Goal: Task Accomplishment & Management: Manage account settings

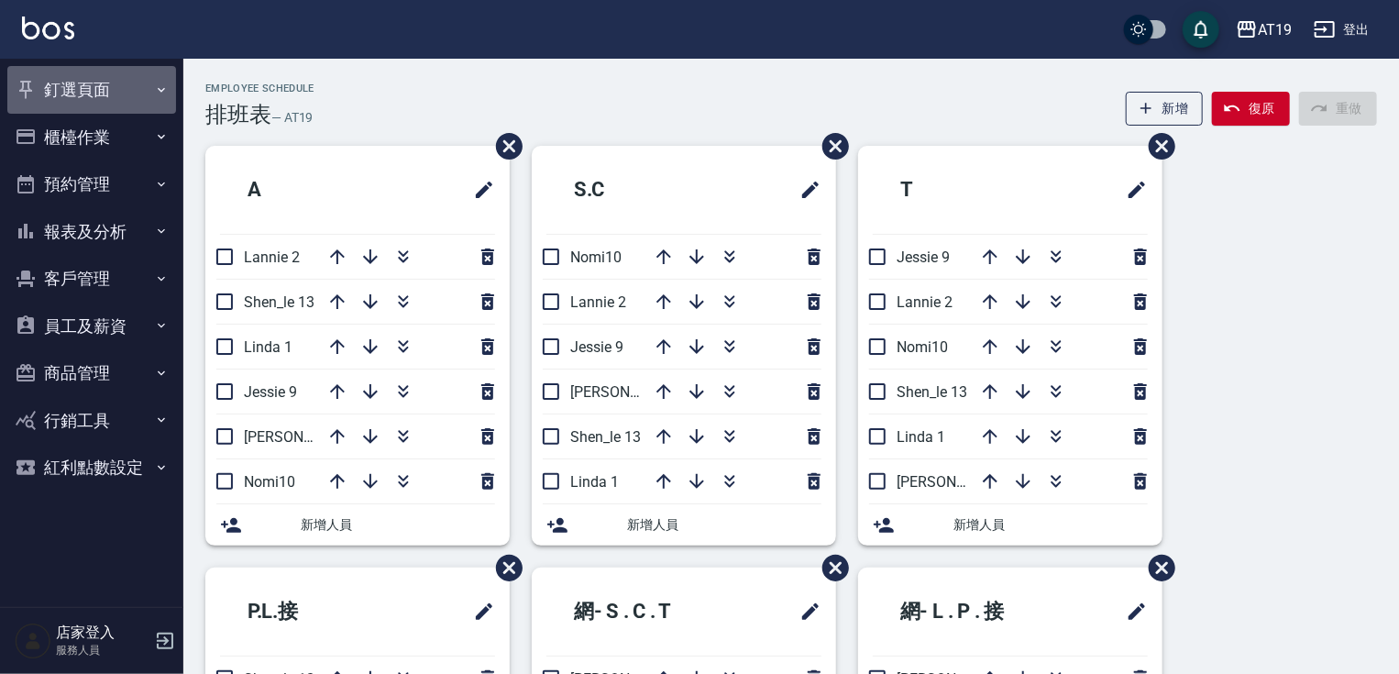
click at [92, 90] on button "釘選頁面" at bounding box center [91, 90] width 169 height 48
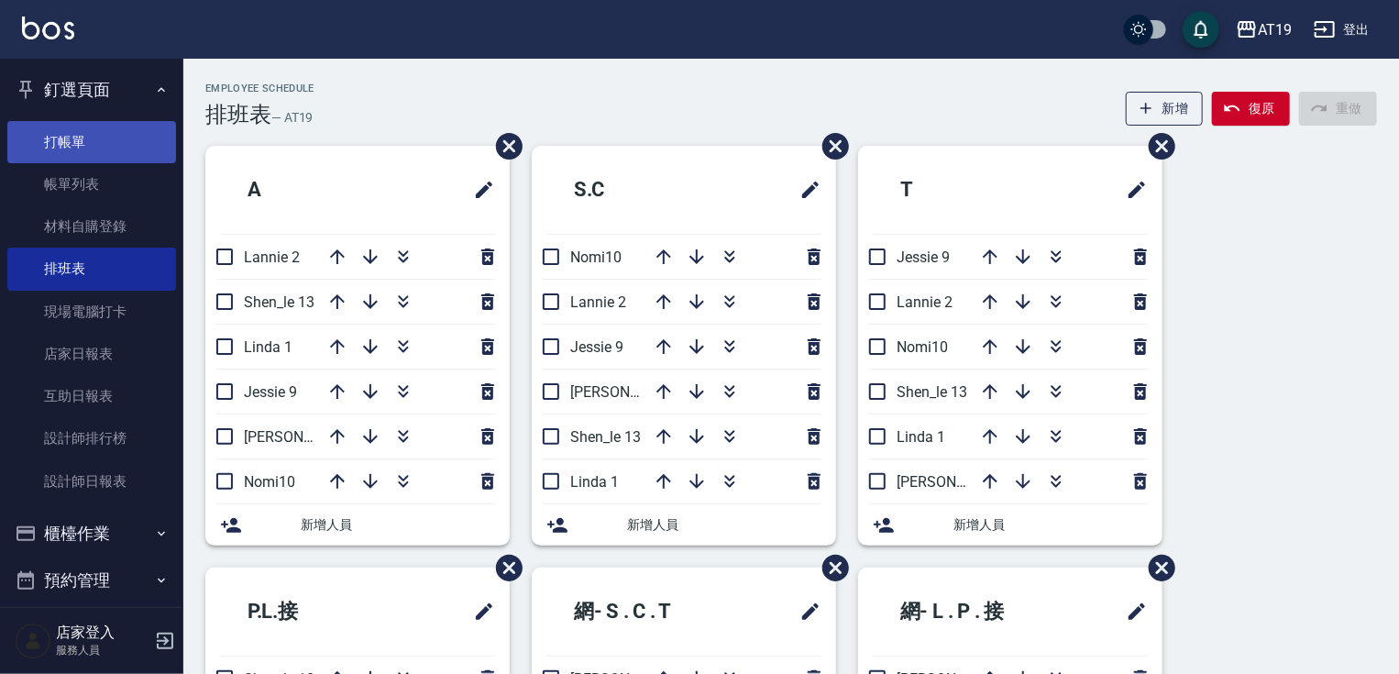
click at [84, 142] on link "打帳單" at bounding box center [91, 142] width 169 height 42
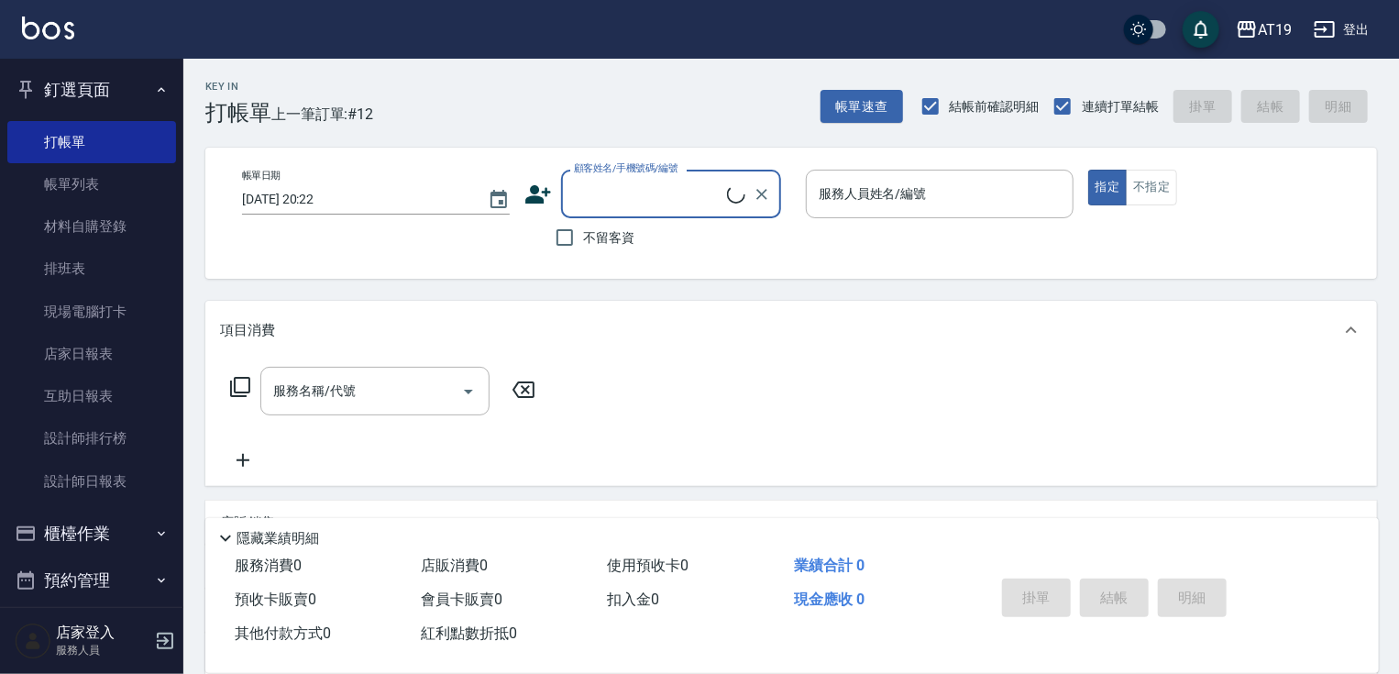
click at [139, 82] on button "釘選頁面" at bounding box center [91, 90] width 169 height 48
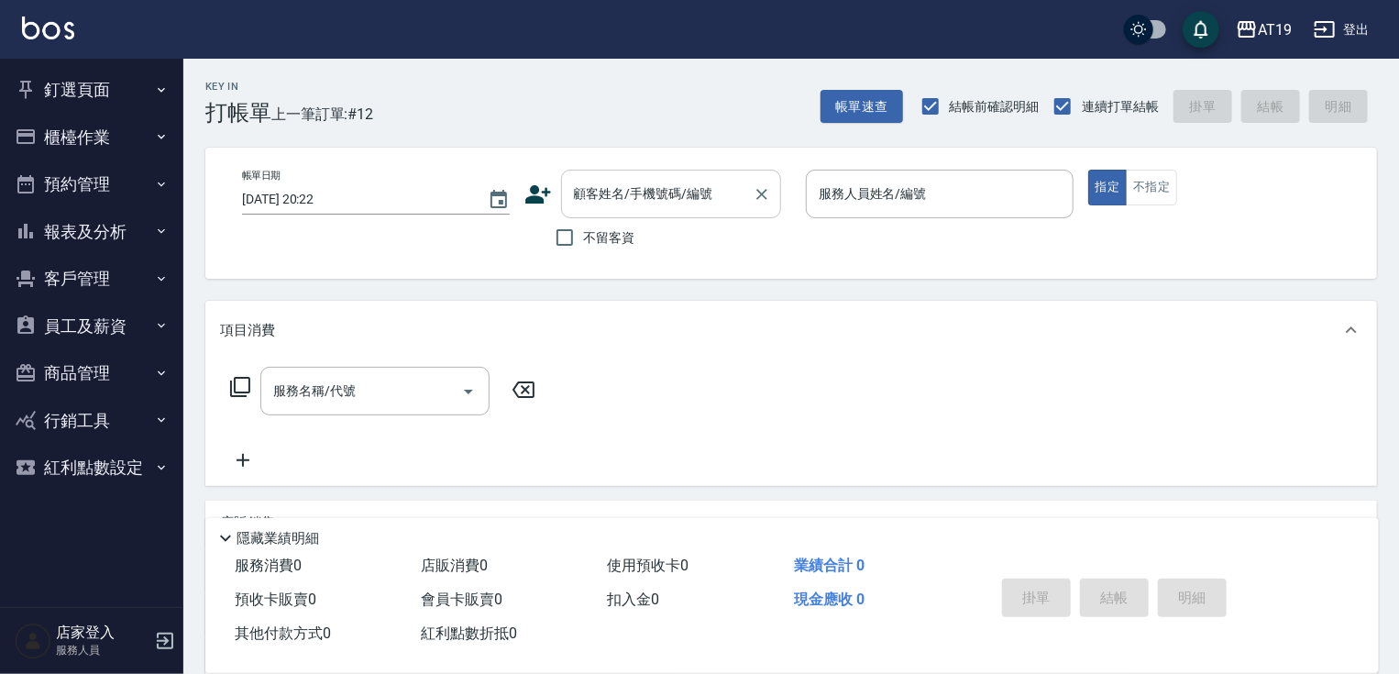
click at [619, 194] on input "顧客姓名/手機號碼/編號" at bounding box center [657, 194] width 176 height 32
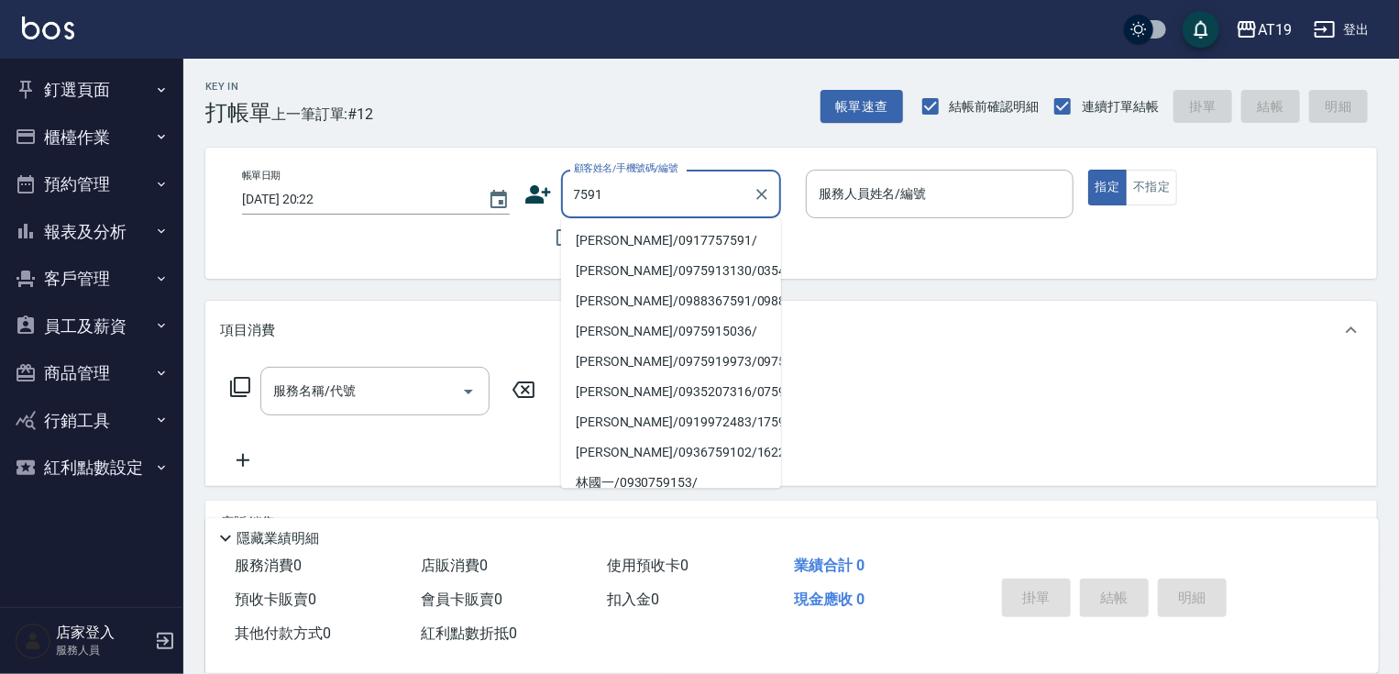
type input "呂曉盈/0917757591/"
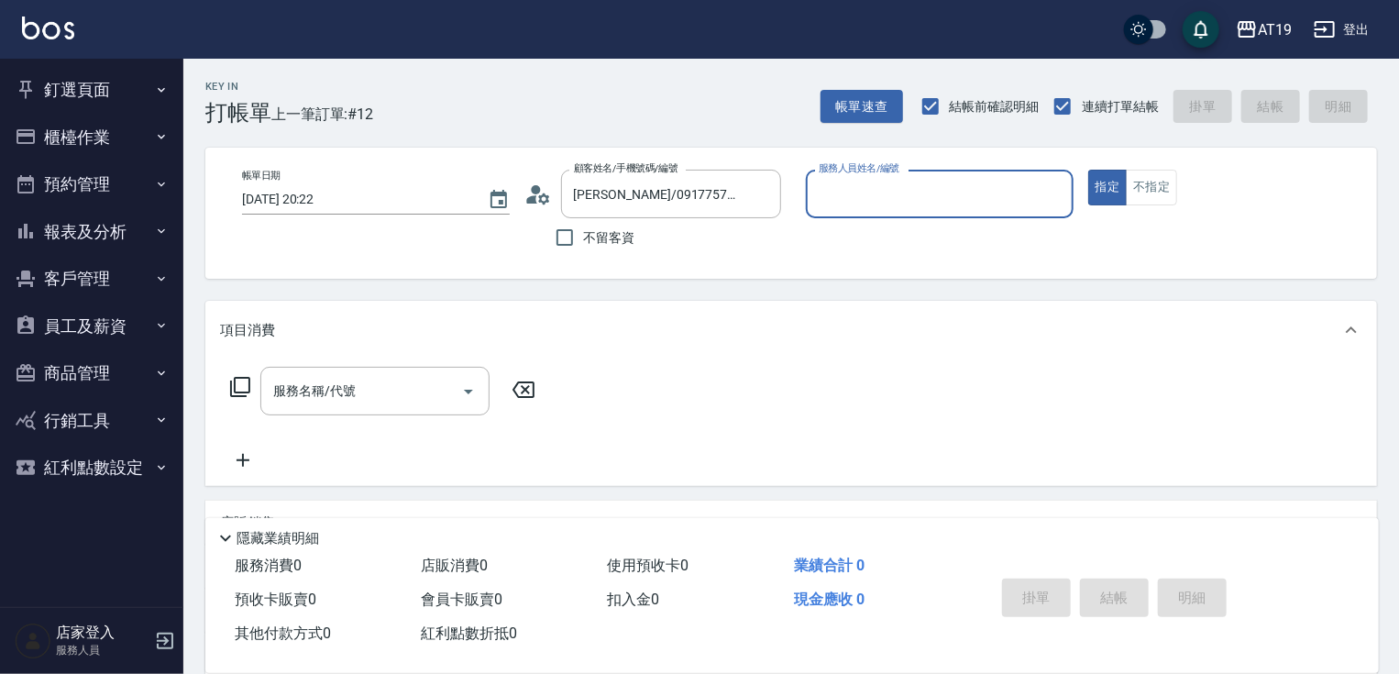
type input "[PERSON_NAME]- 9"
click at [533, 191] on circle at bounding box center [535, 189] width 9 height 9
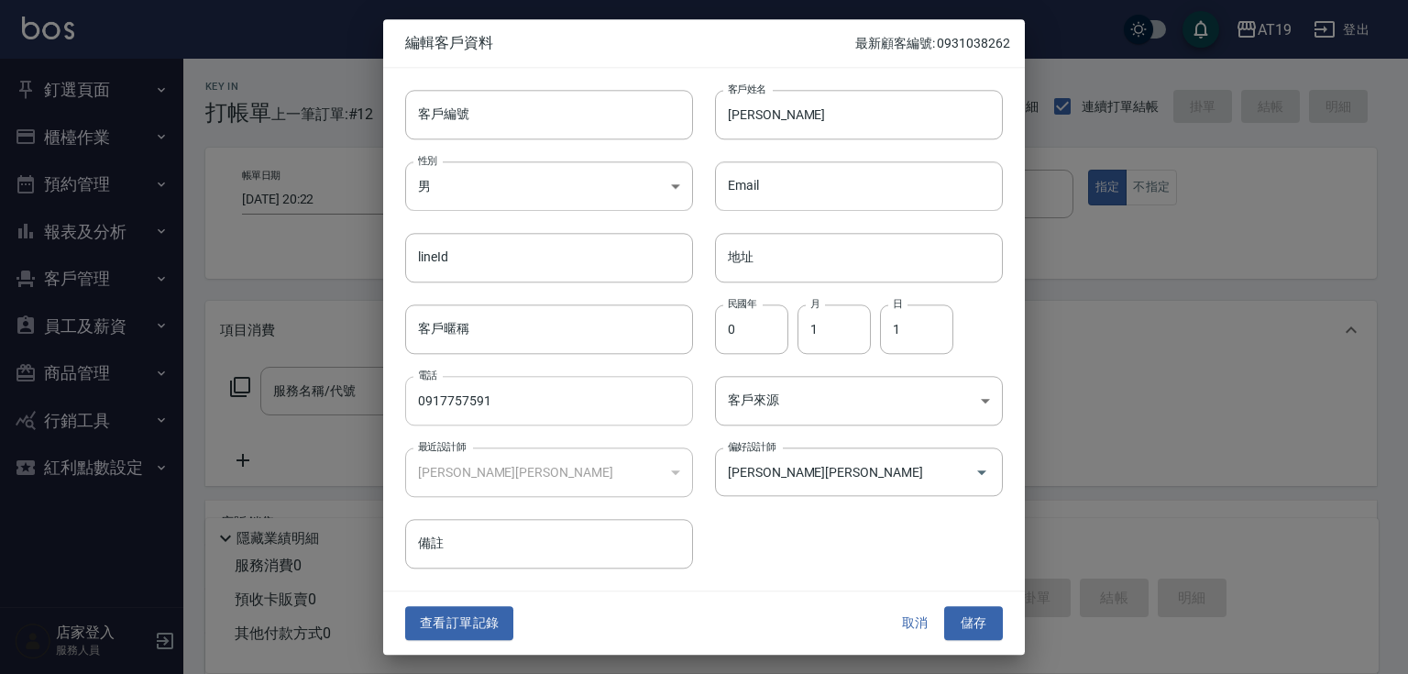
click at [577, 409] on input "0917757591" at bounding box center [549, 400] width 288 height 49
click at [485, 110] on input "客戶編號" at bounding box center [549, 114] width 288 height 49
paste input "0917757591"
type input "0917757591"
click at [609, 183] on body "AT19 登出 釘選頁面 打帳單 帳單列表 材料自購登錄 排班表 現場電腦打卡 店家日報表 互助日報表 設計師排行榜 設計師日報表 櫃檯作業 打帳單 帳單列表…" at bounding box center [704, 469] width 1408 height 939
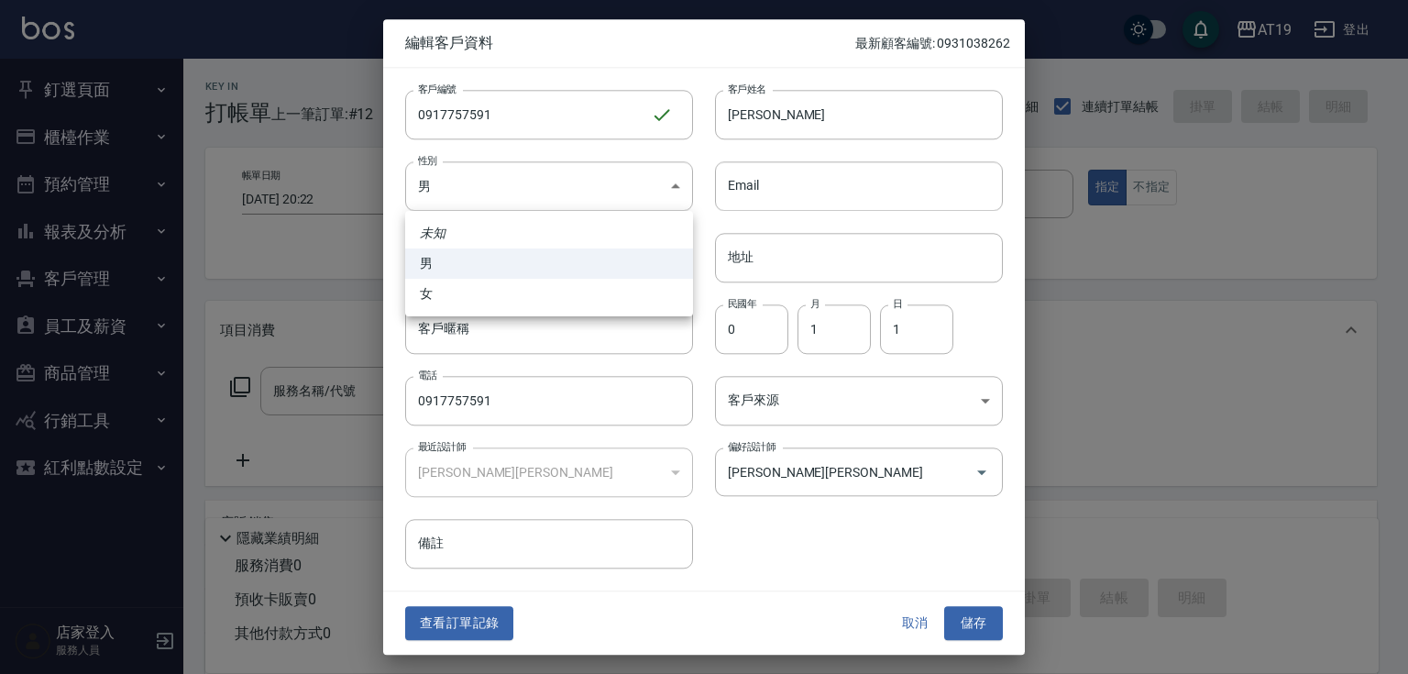
click at [590, 288] on li "女" at bounding box center [549, 294] width 288 height 30
type input "[DEMOGRAPHIC_DATA]"
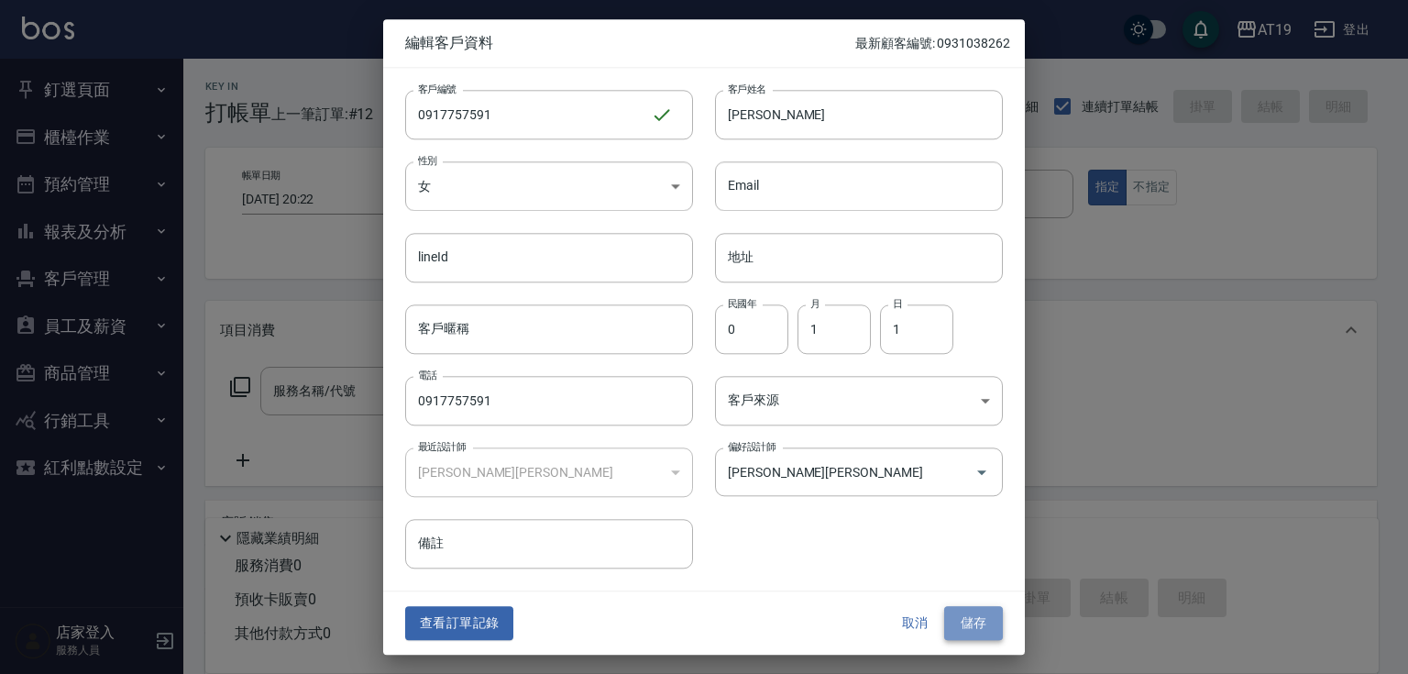
click at [994, 620] on button "儲存" at bounding box center [973, 624] width 59 height 34
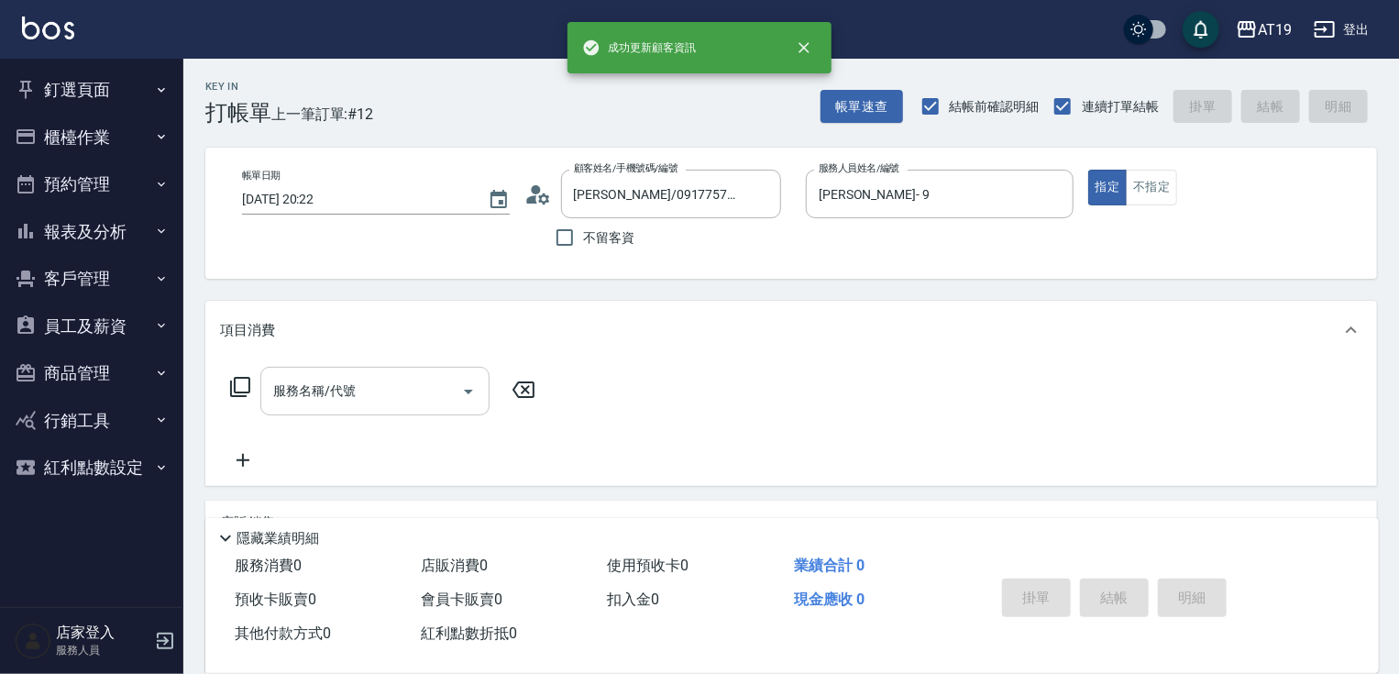
click at [335, 391] on div "服務名稱/代號 服務名稱/代號" at bounding box center [374, 391] width 229 height 49
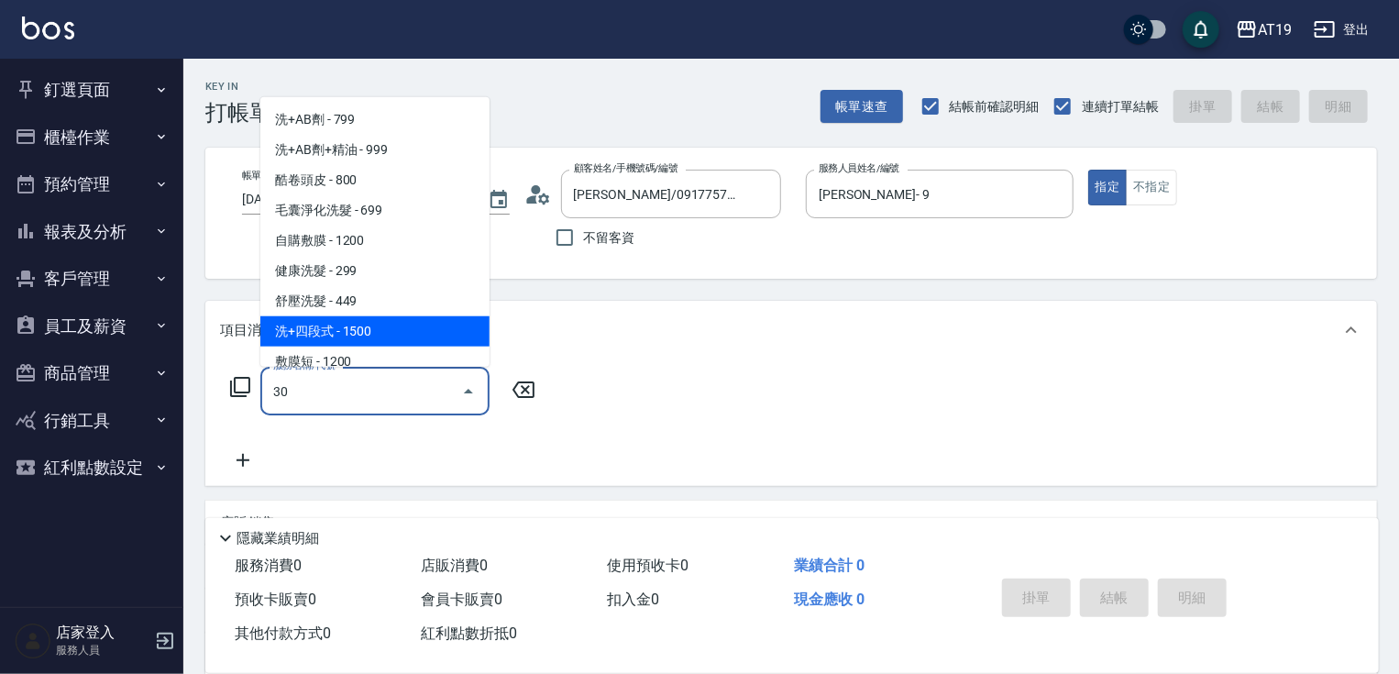
type input "301"
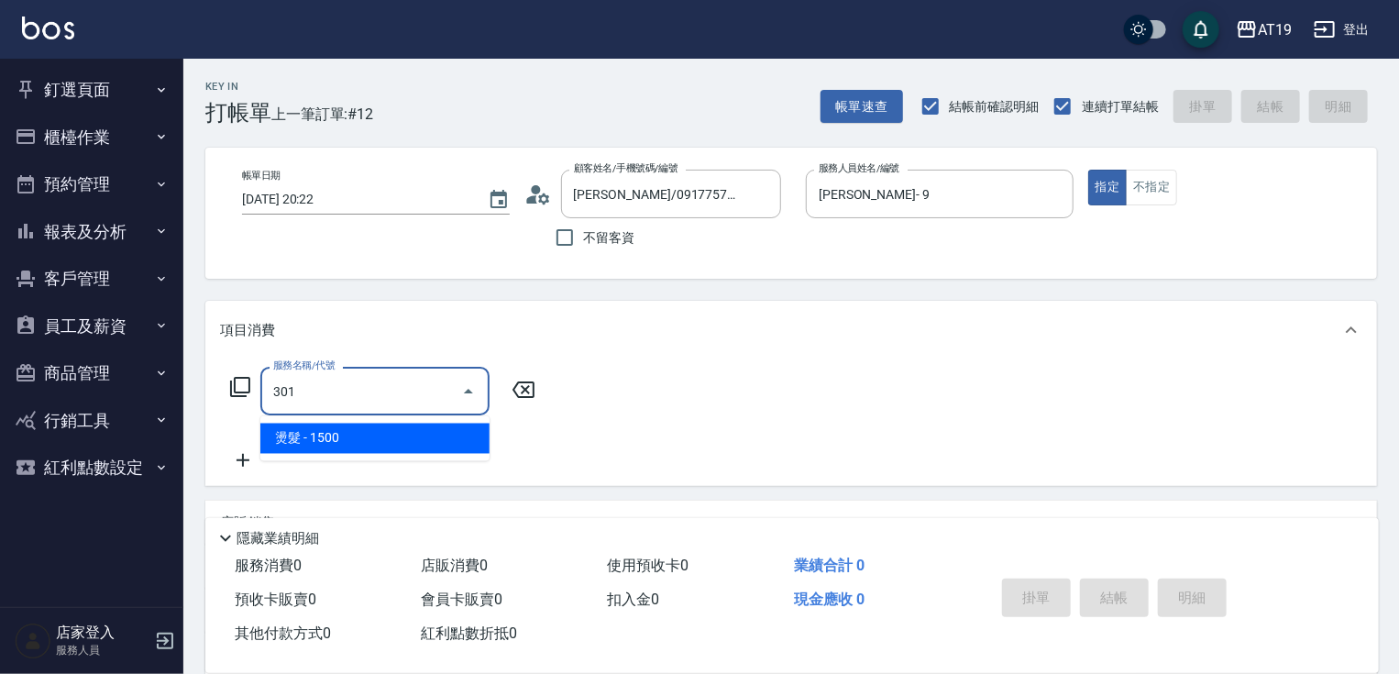
type input "150"
type input "燙髮(301)"
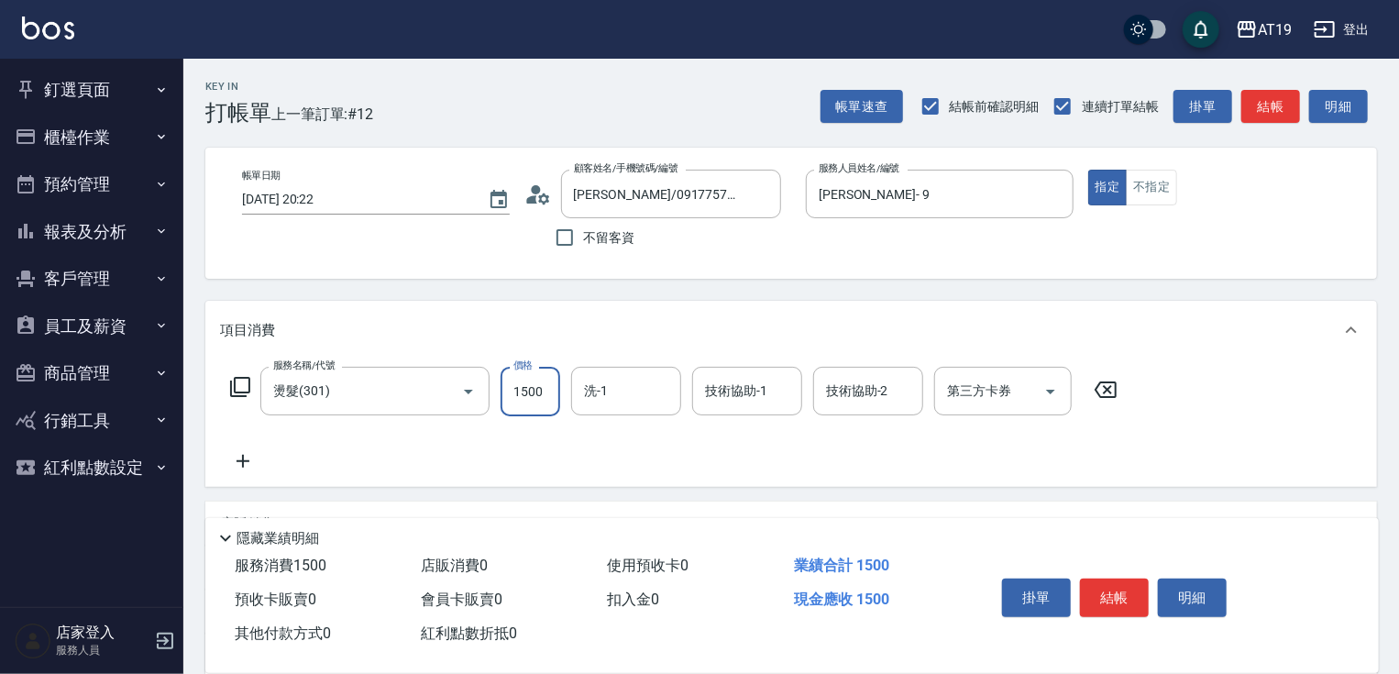
type input "0"
type input "23"
type input "20"
type input "238"
type input "230"
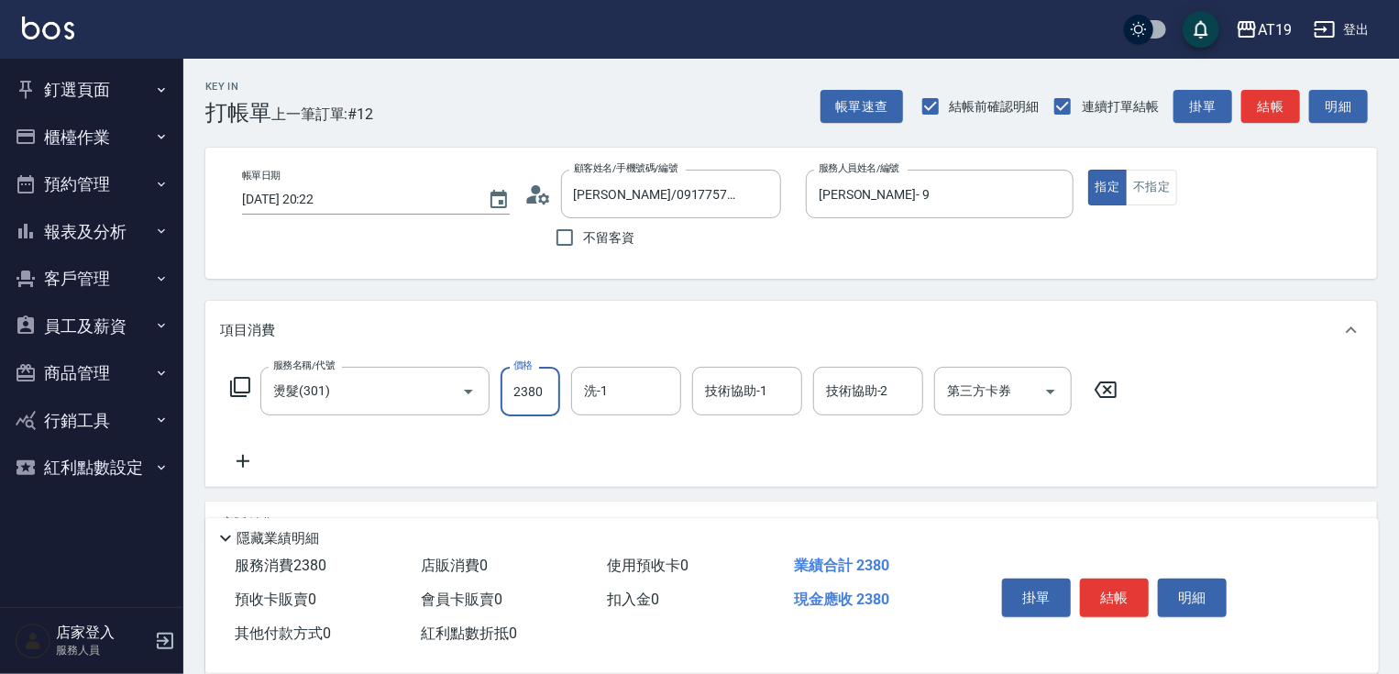
type input "2380"
type input "Jun-57"
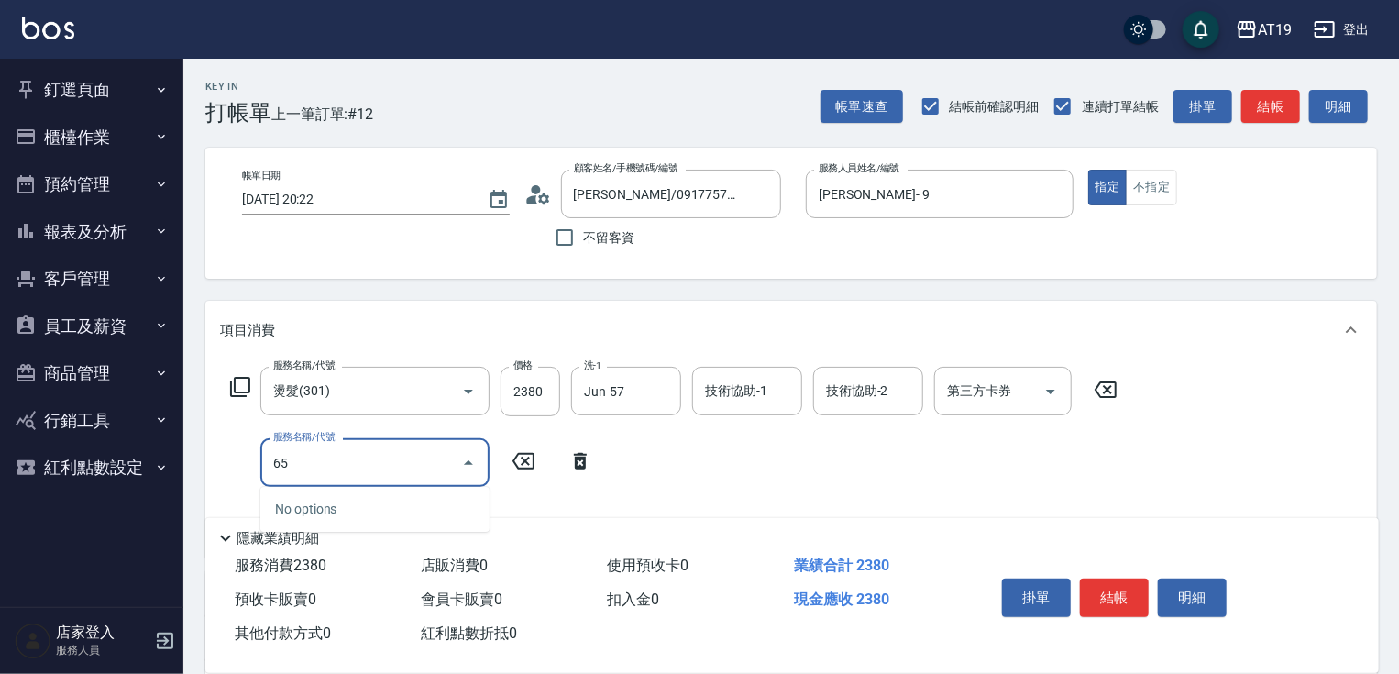
type input "657"
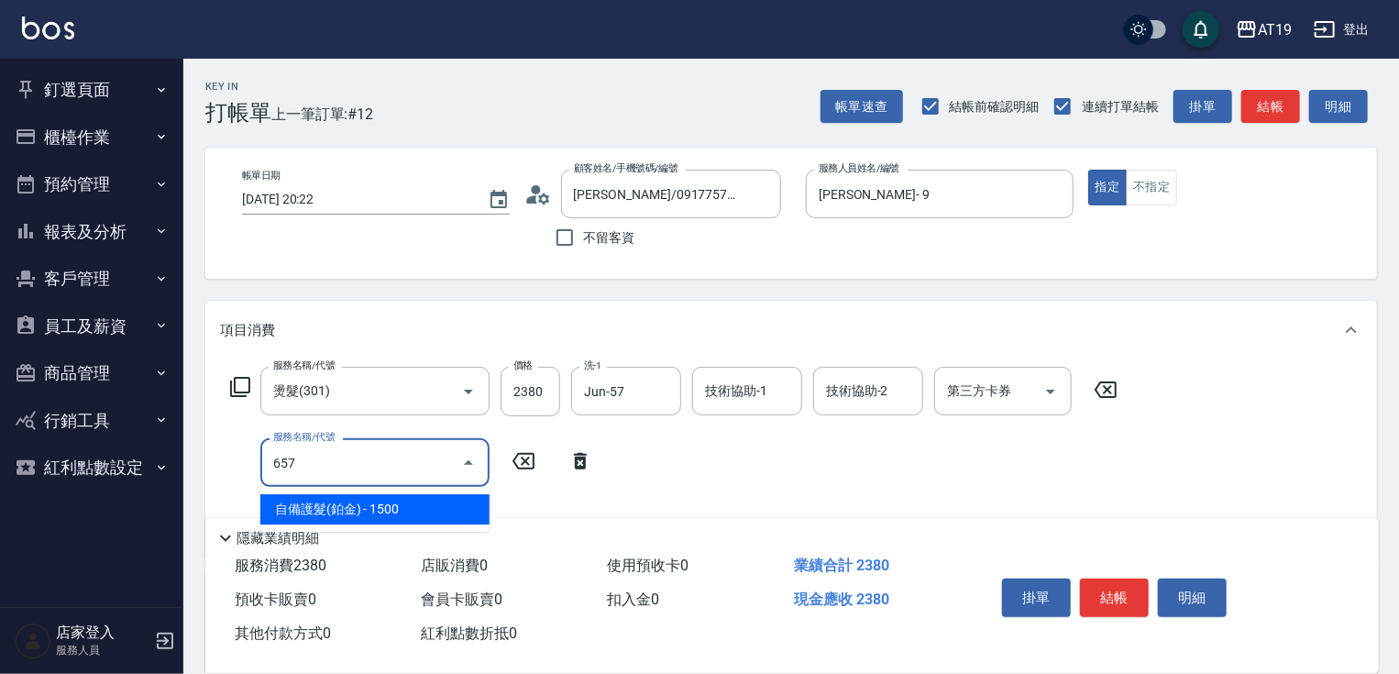
type input "380"
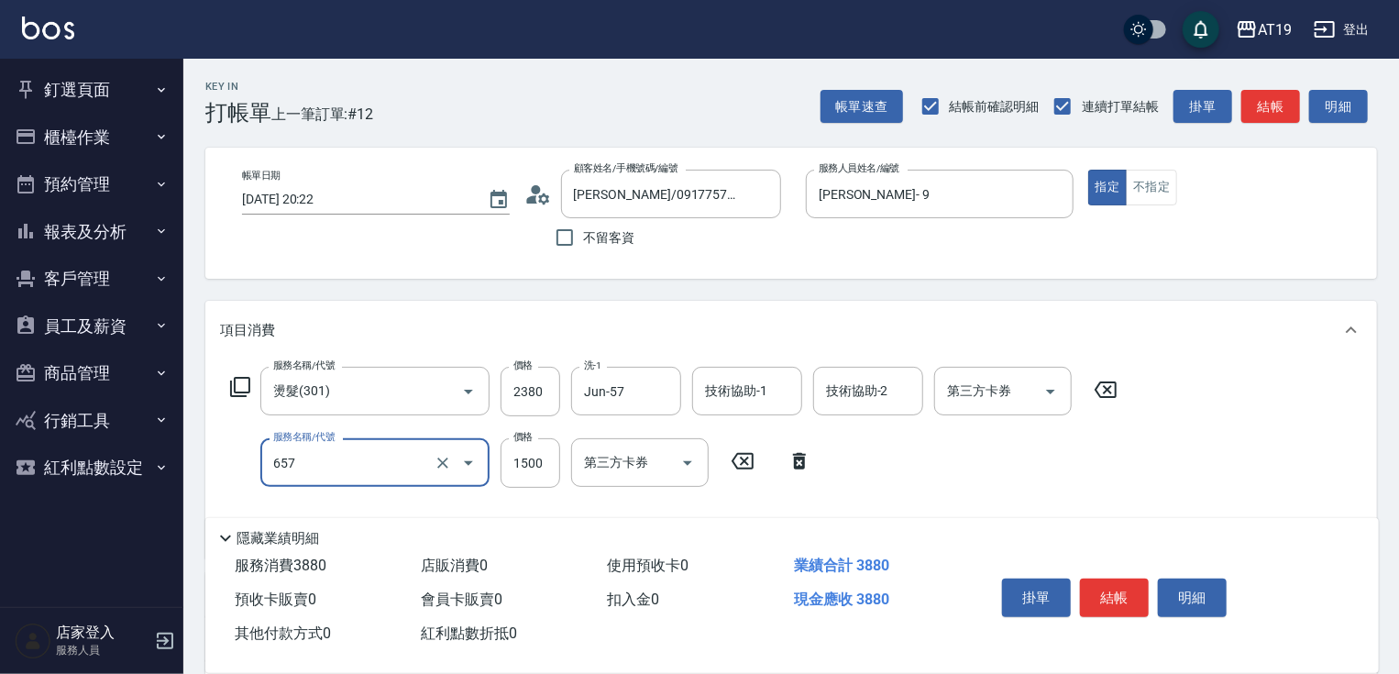
type input "自備護髮(鉑金)(657)"
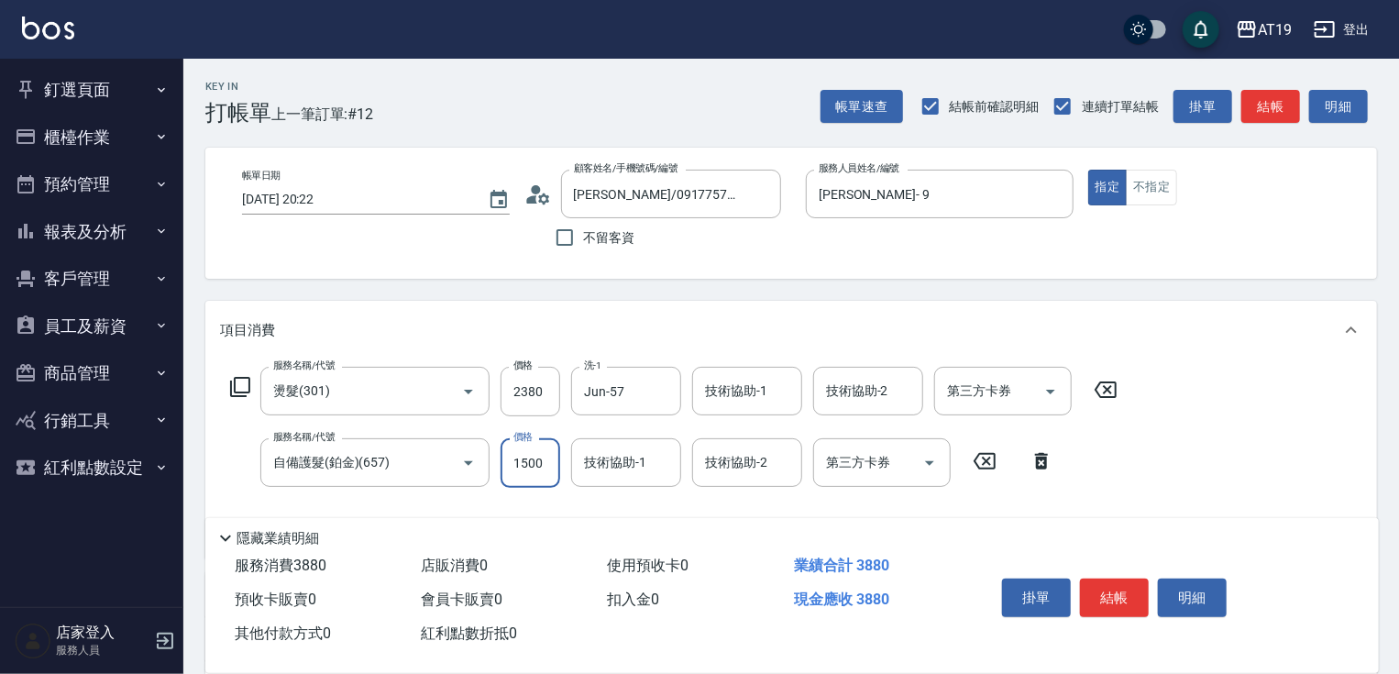
type input "2"
type input "230"
type input "20"
type input "240"
type input "200"
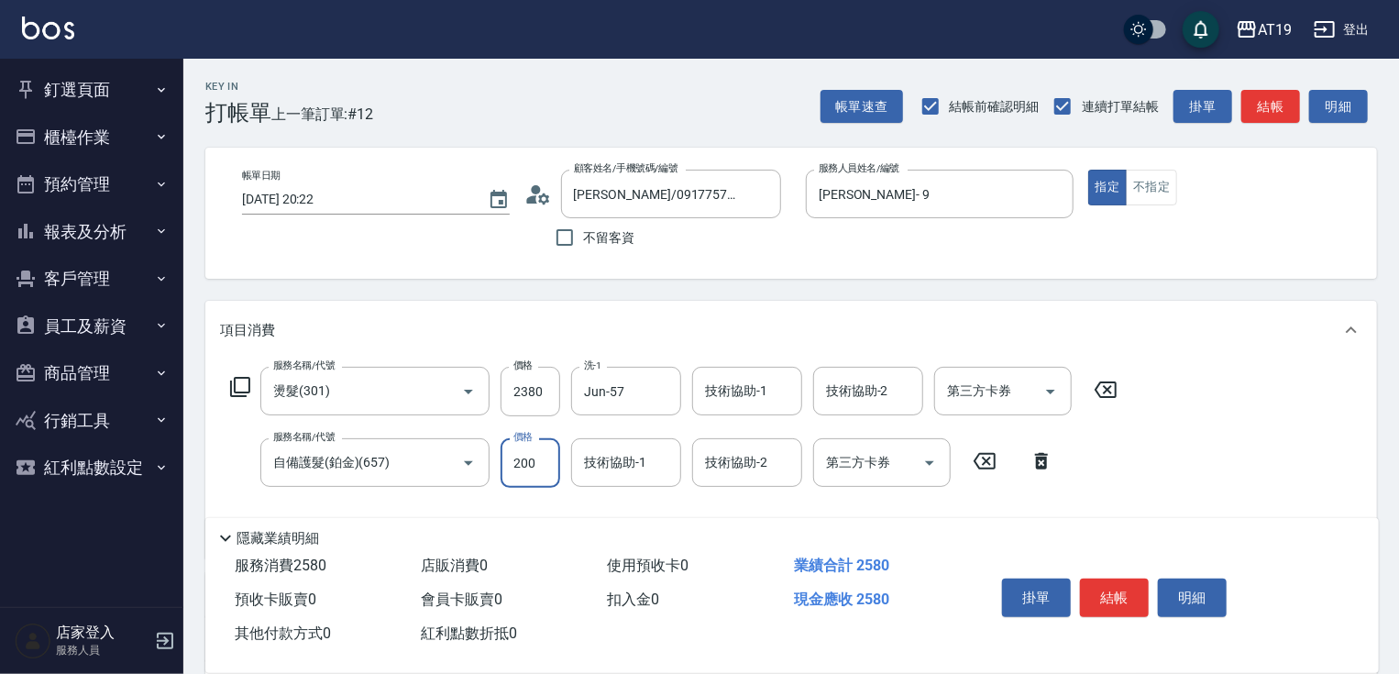
type input "430"
type input "2000"
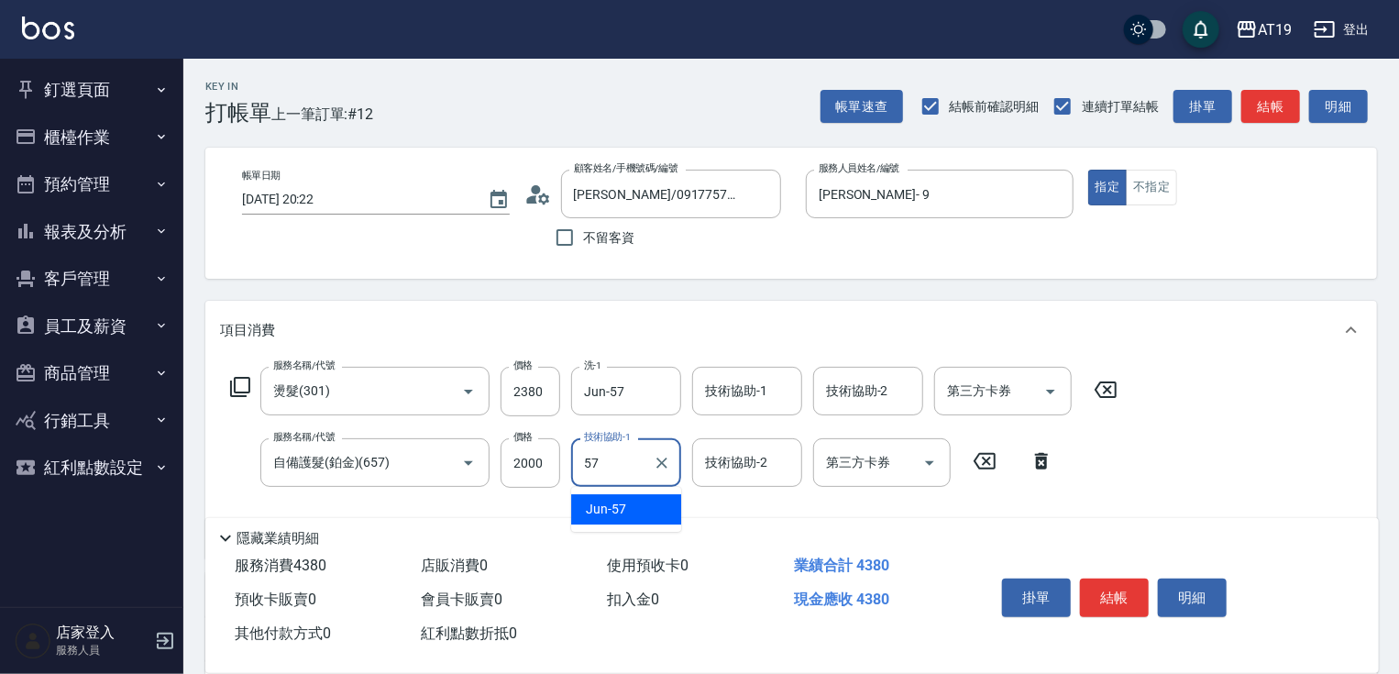
type input "Jun-57"
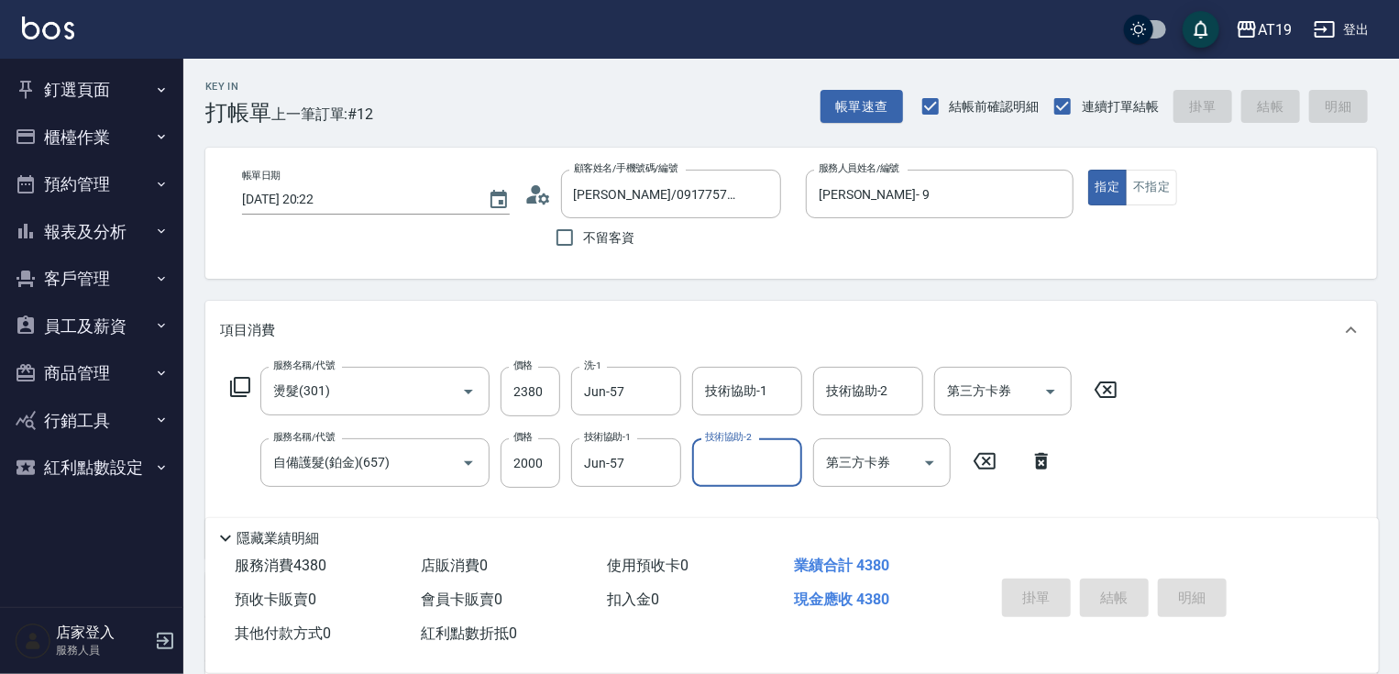
type input "2025/10/09 20:34"
type input "0"
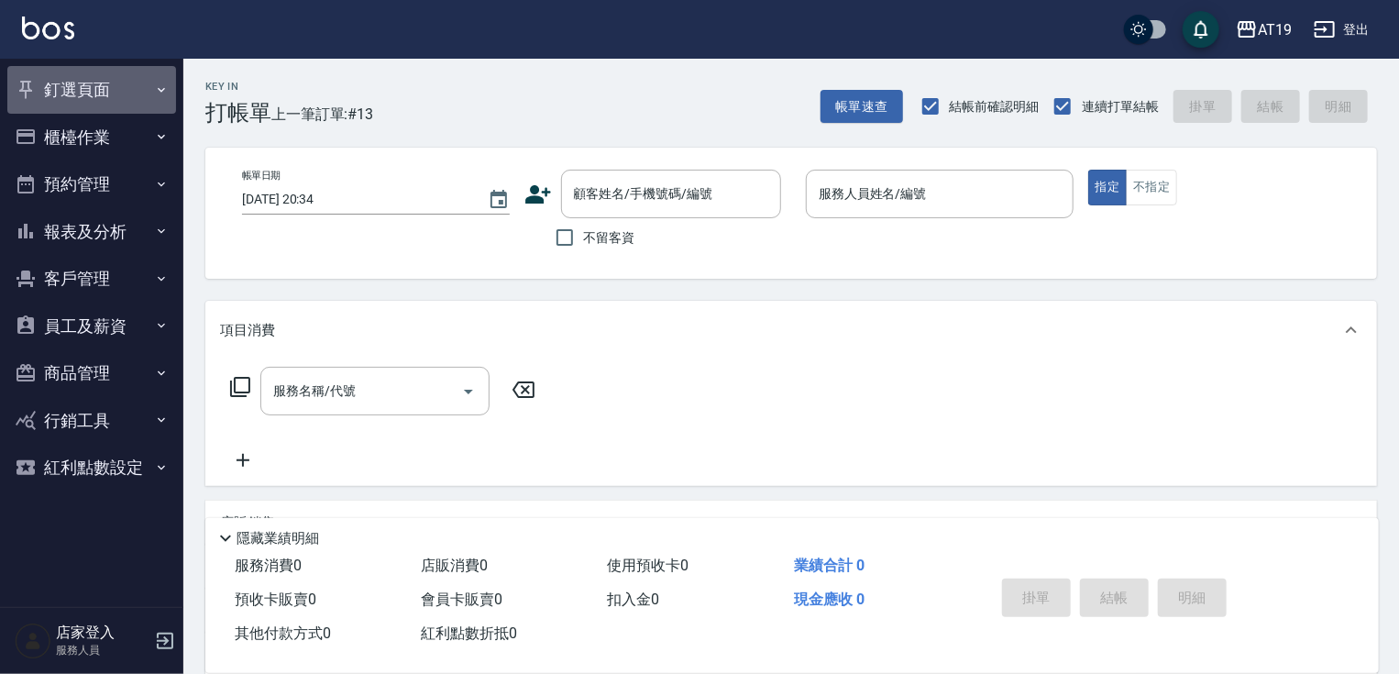
click at [85, 75] on button "釘選頁面" at bounding box center [91, 90] width 169 height 48
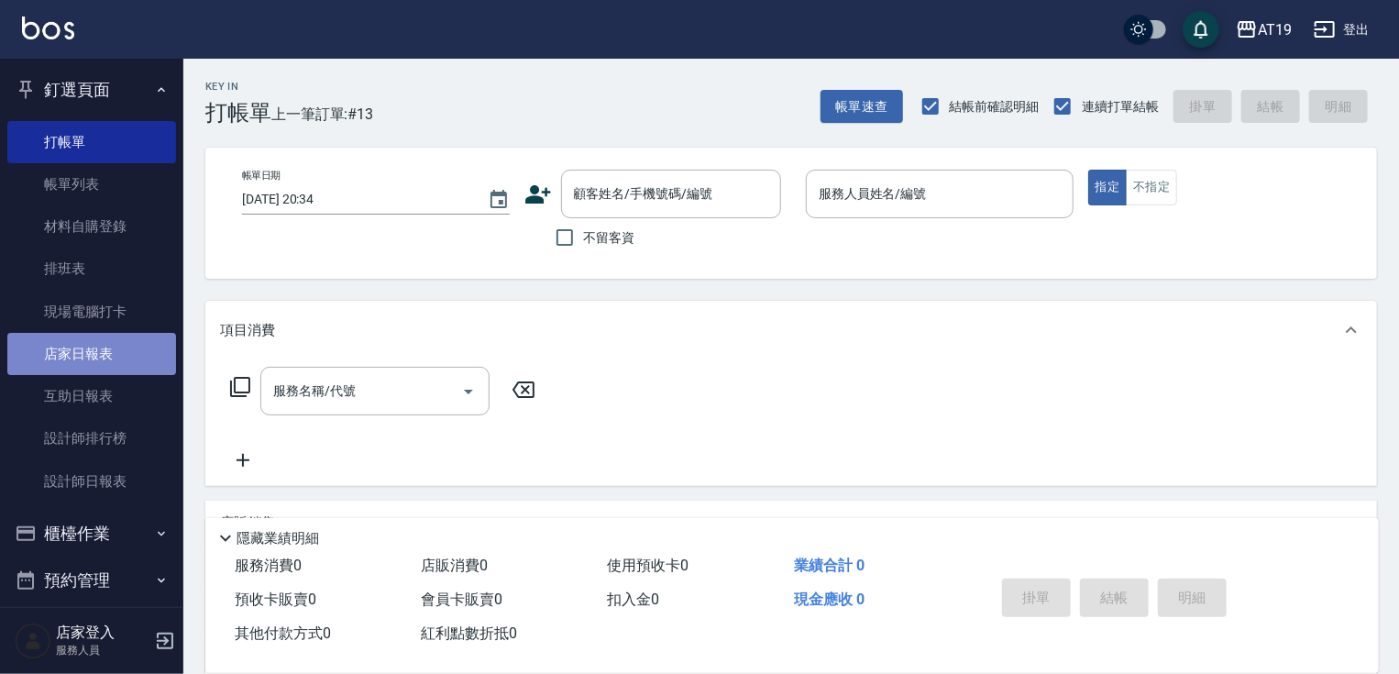
click at [105, 357] on link "店家日報表" at bounding box center [91, 354] width 169 height 42
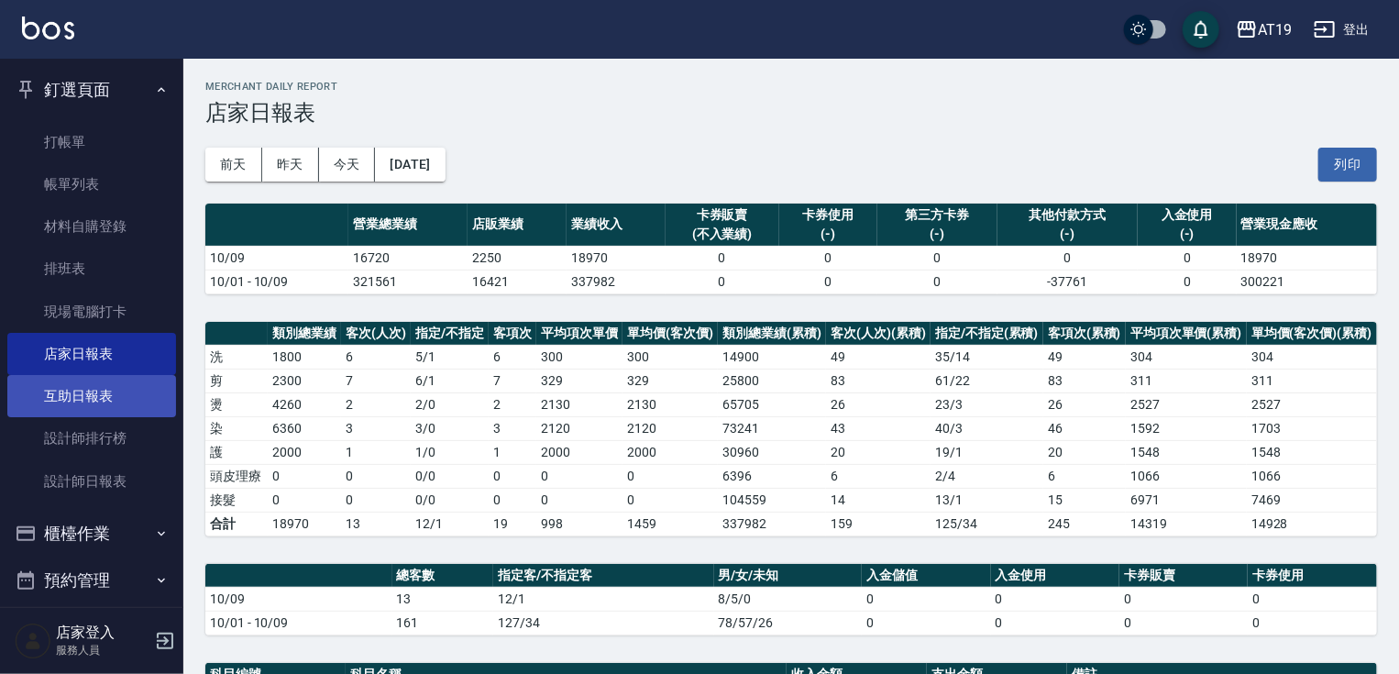
click at [66, 385] on link "互助日報表" at bounding box center [91, 396] width 169 height 42
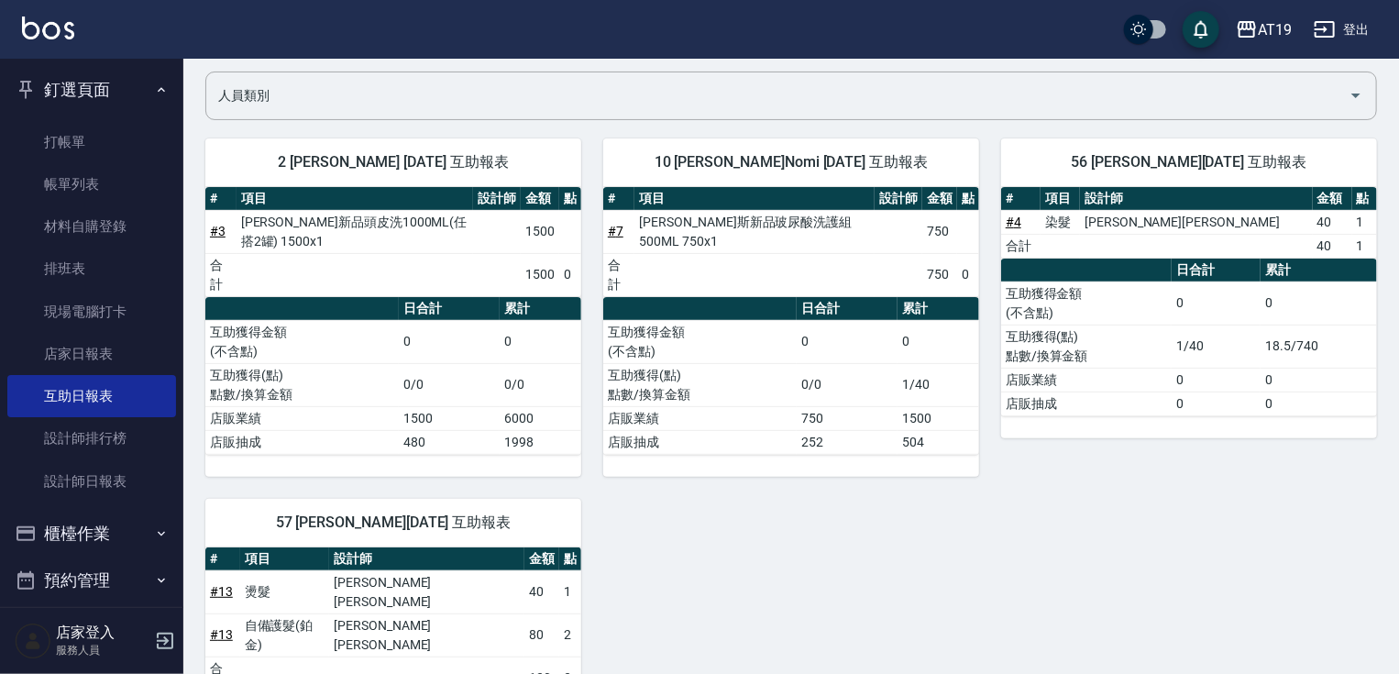
scroll to position [298, 0]
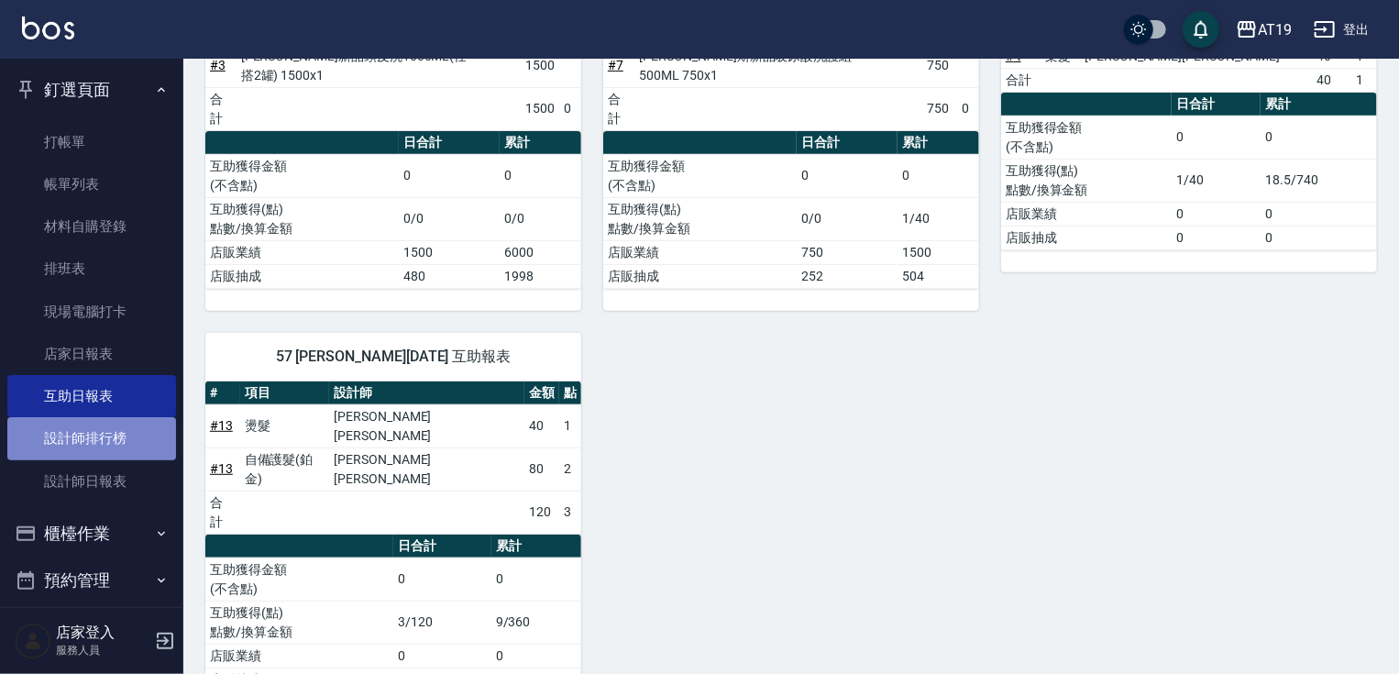
click at [111, 445] on link "設計師排行榜" at bounding box center [91, 438] width 169 height 42
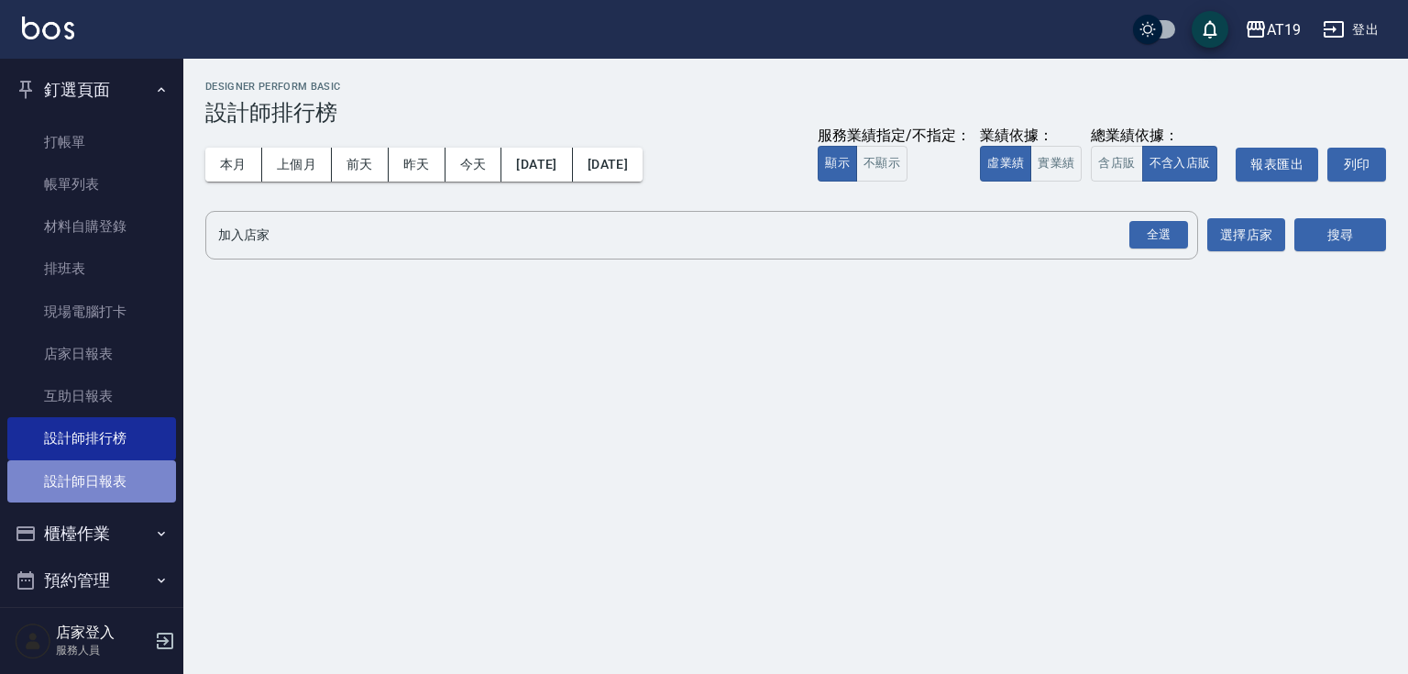
click at [93, 479] on link "設計師日報表" at bounding box center [91, 481] width 169 height 42
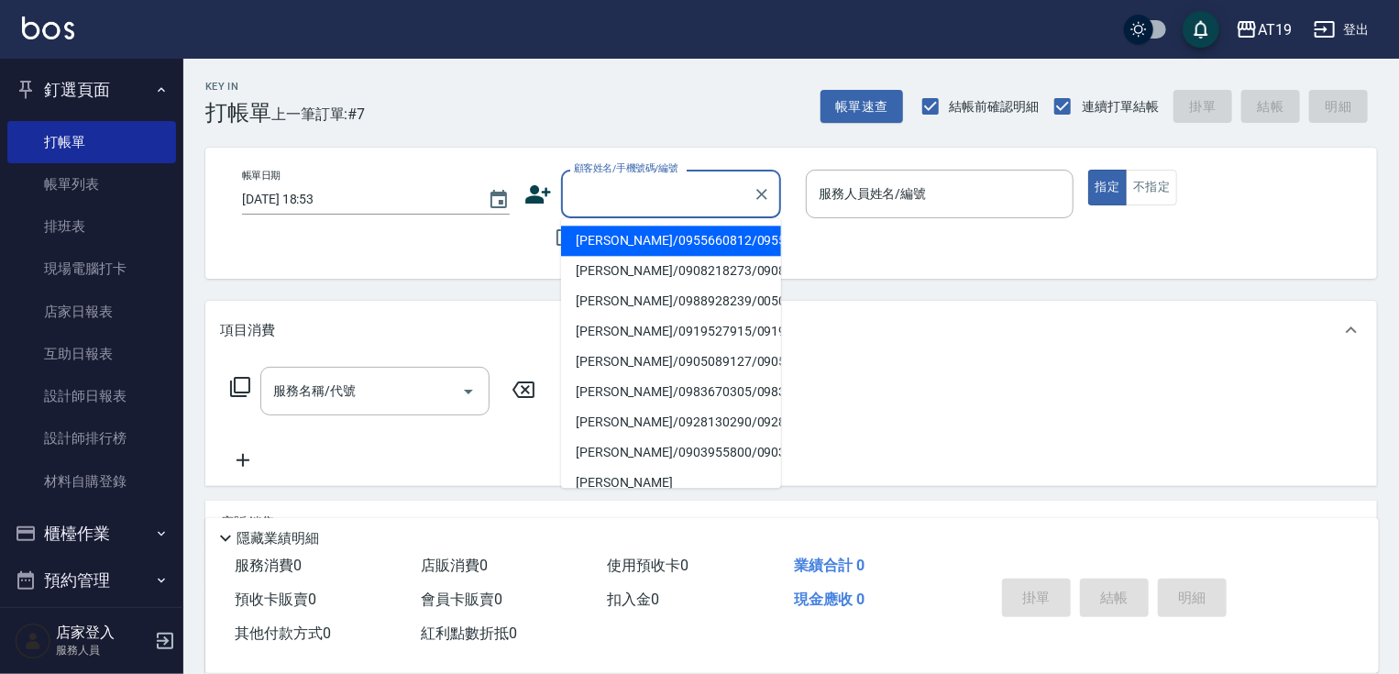
drag, startPoint x: 665, startPoint y: 178, endPoint x: 685, endPoint y: 159, distance: 27.2
click at [672, 170] on div "顧客姓名/手機號碼/編號 顧客姓名/手機號碼/編號" at bounding box center [671, 194] width 220 height 49
type input "[PERSON_NAME]/0936970865/00788"
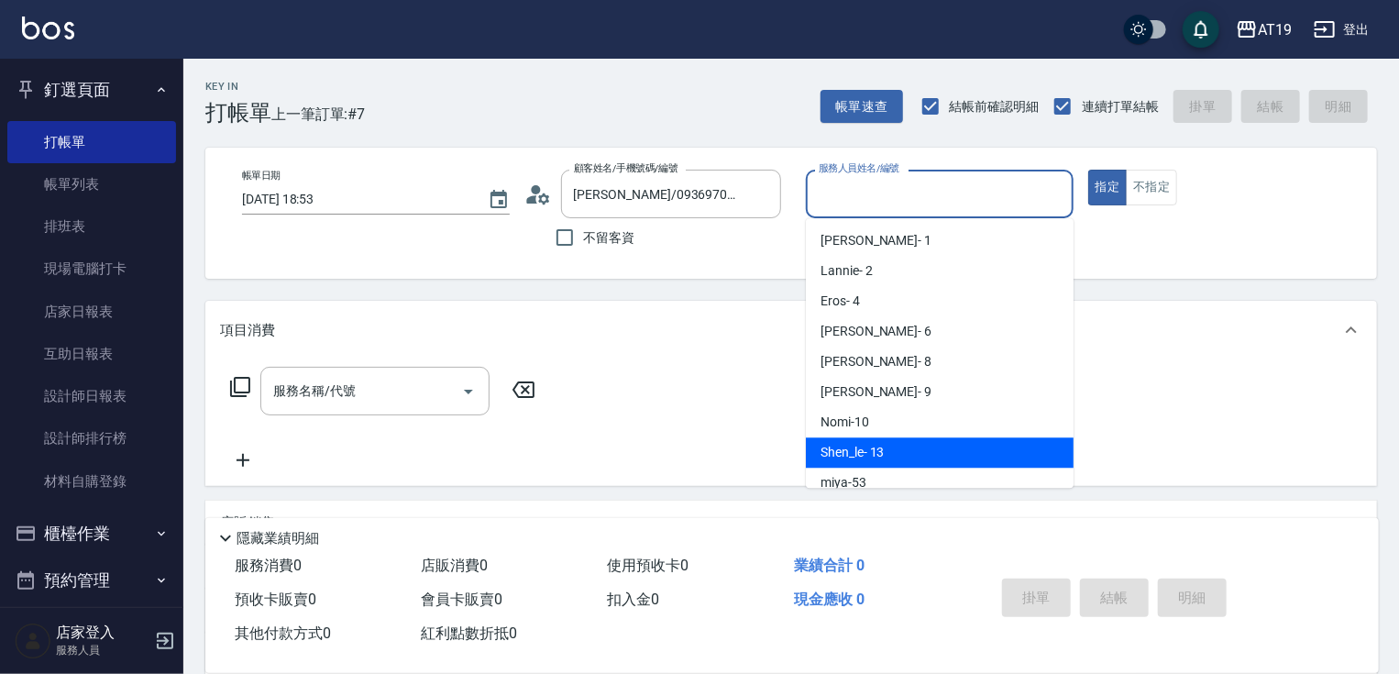
type input "Shen_le- 13"
type button "true"
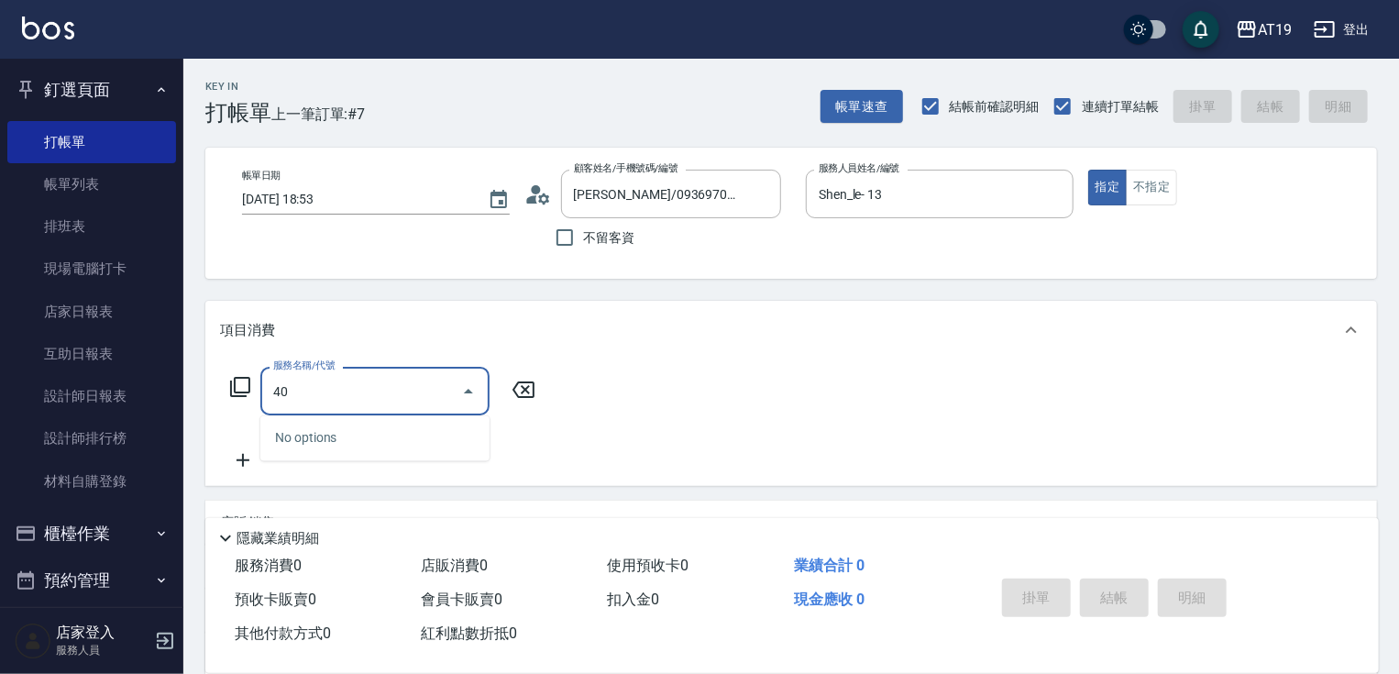
type input "401"
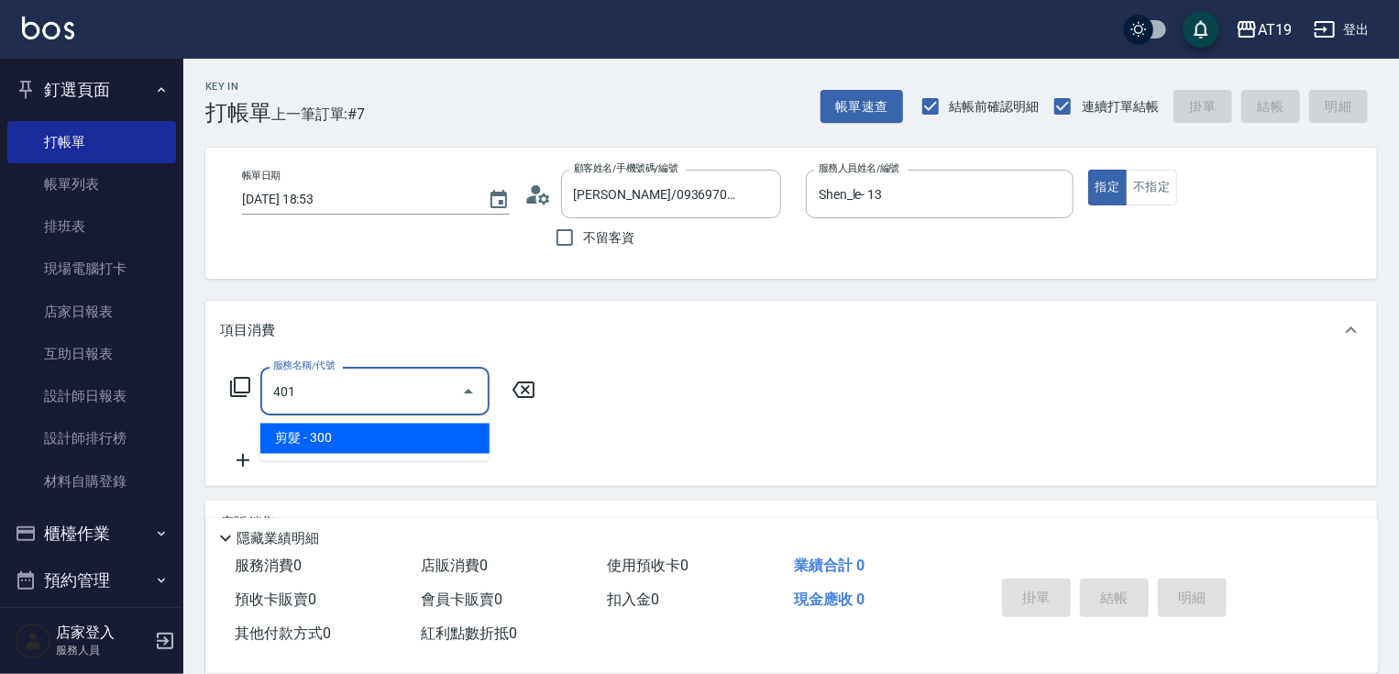
type input "30"
type input "剪髮(401)"
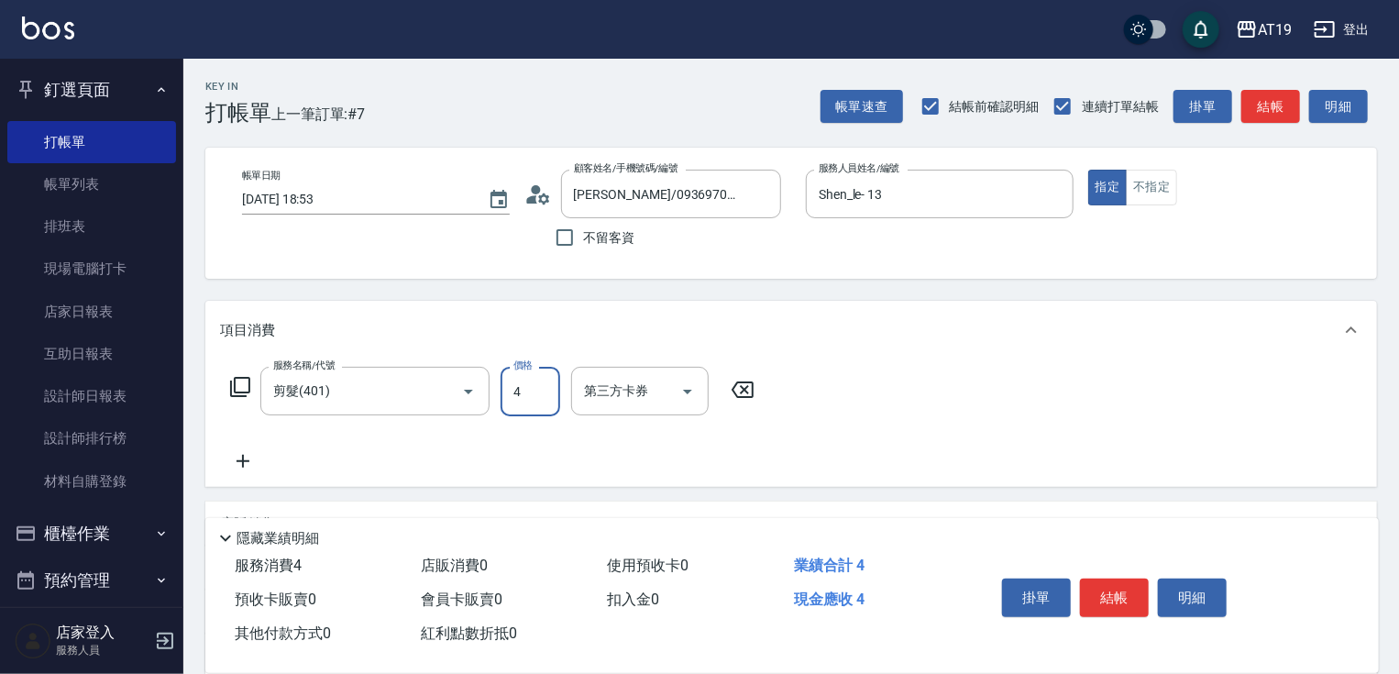
type input "0"
type input "400"
type input "40"
type input "400"
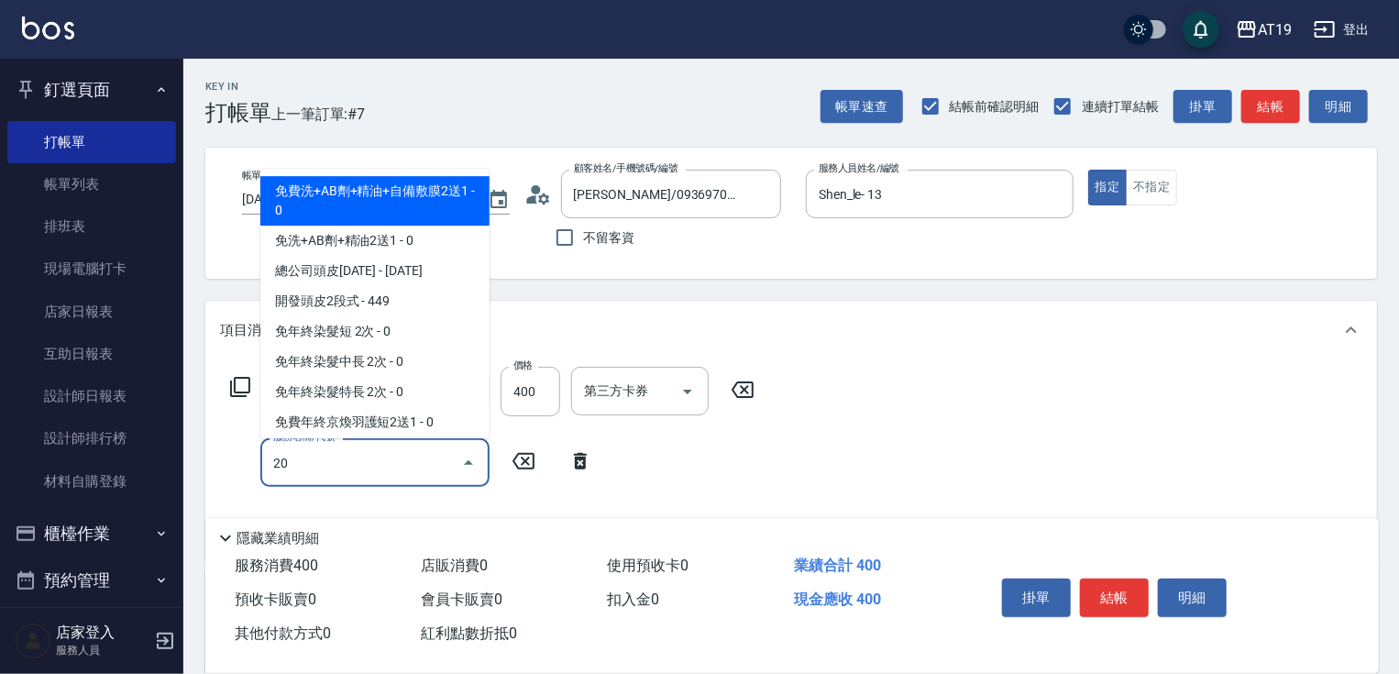
type input "201"
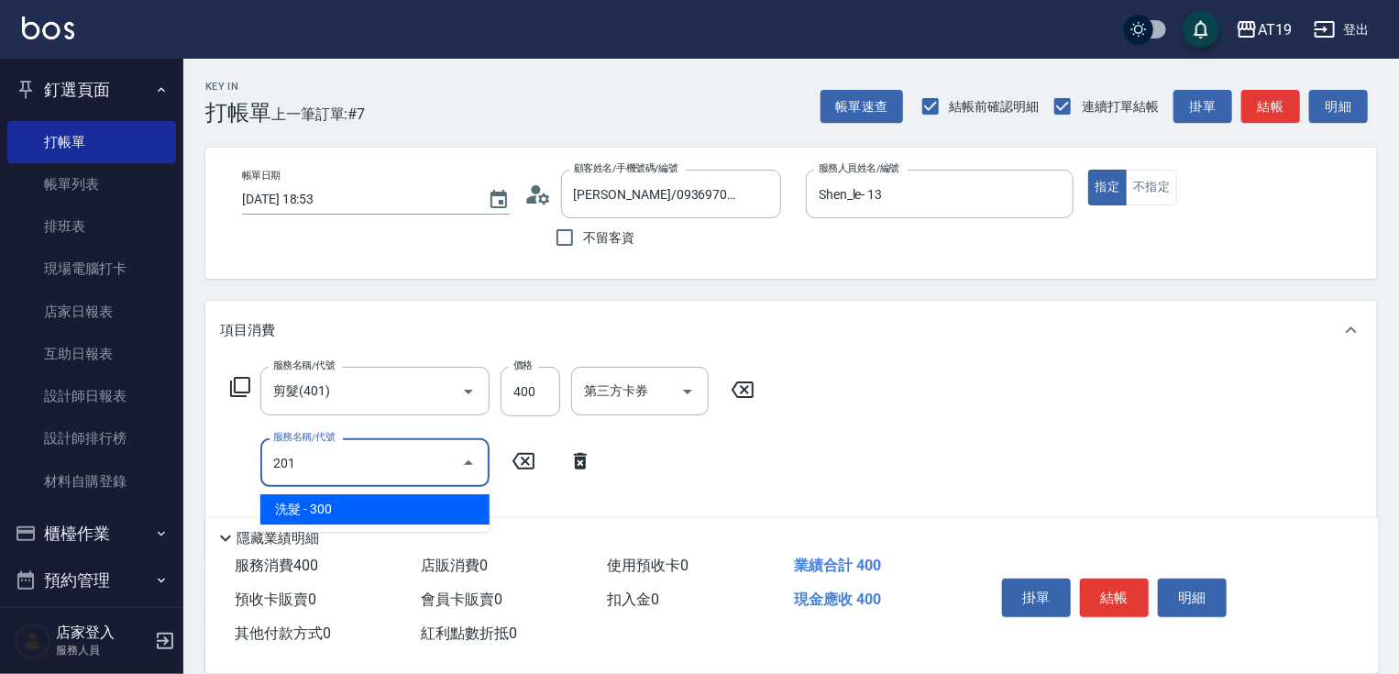
type input "70"
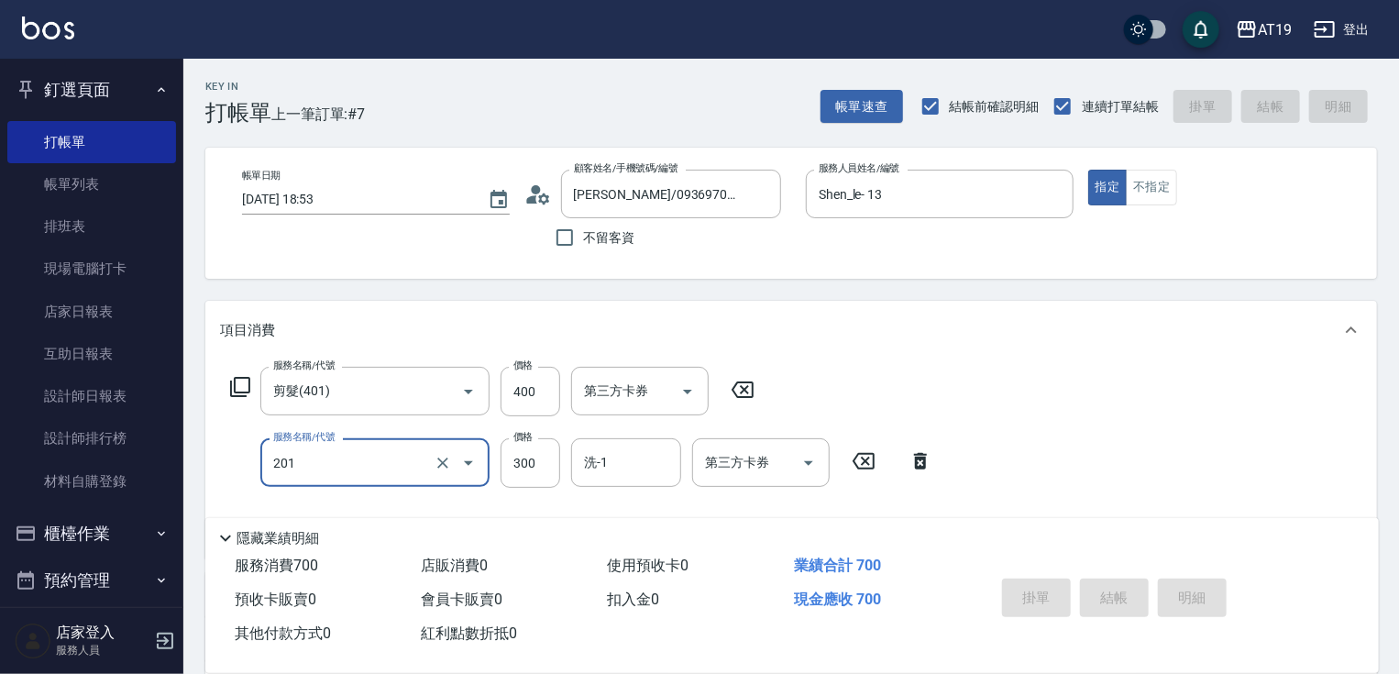
type input "[DATE] 20:03"
type input "0"
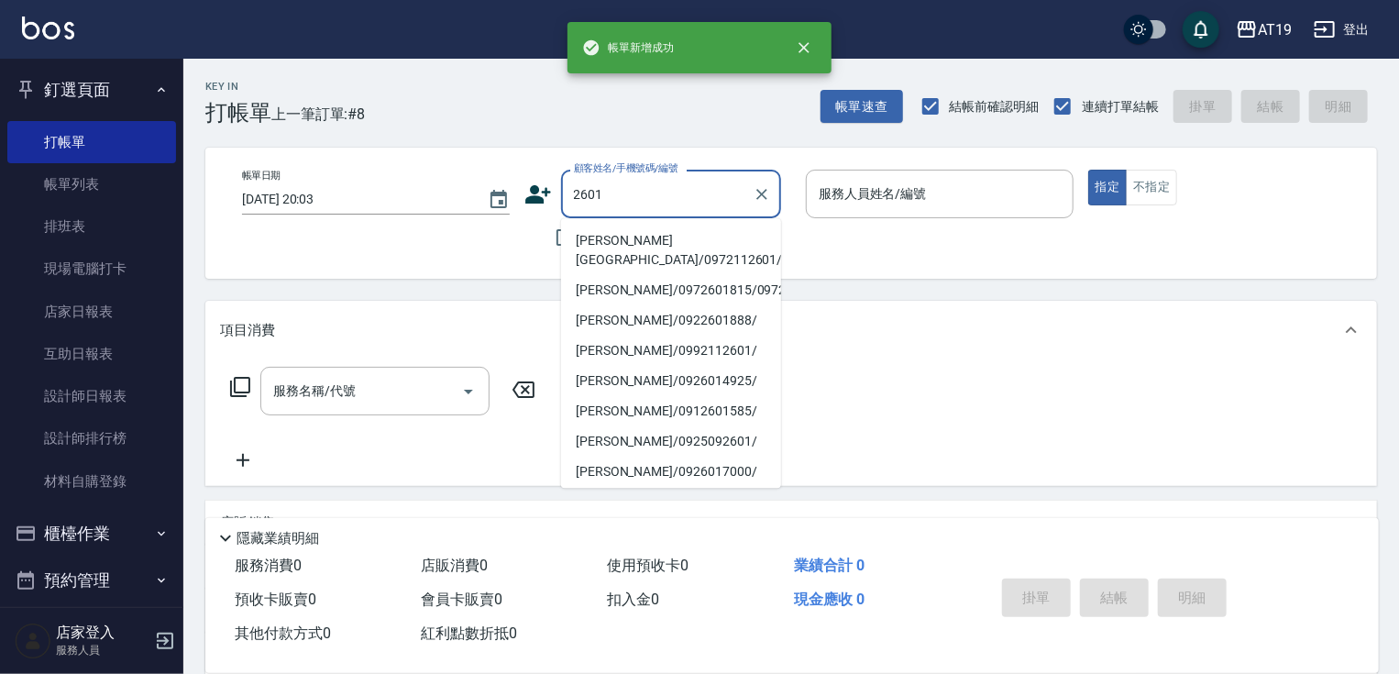
type input "[PERSON_NAME][GEOGRAPHIC_DATA]/0972112601/03850"
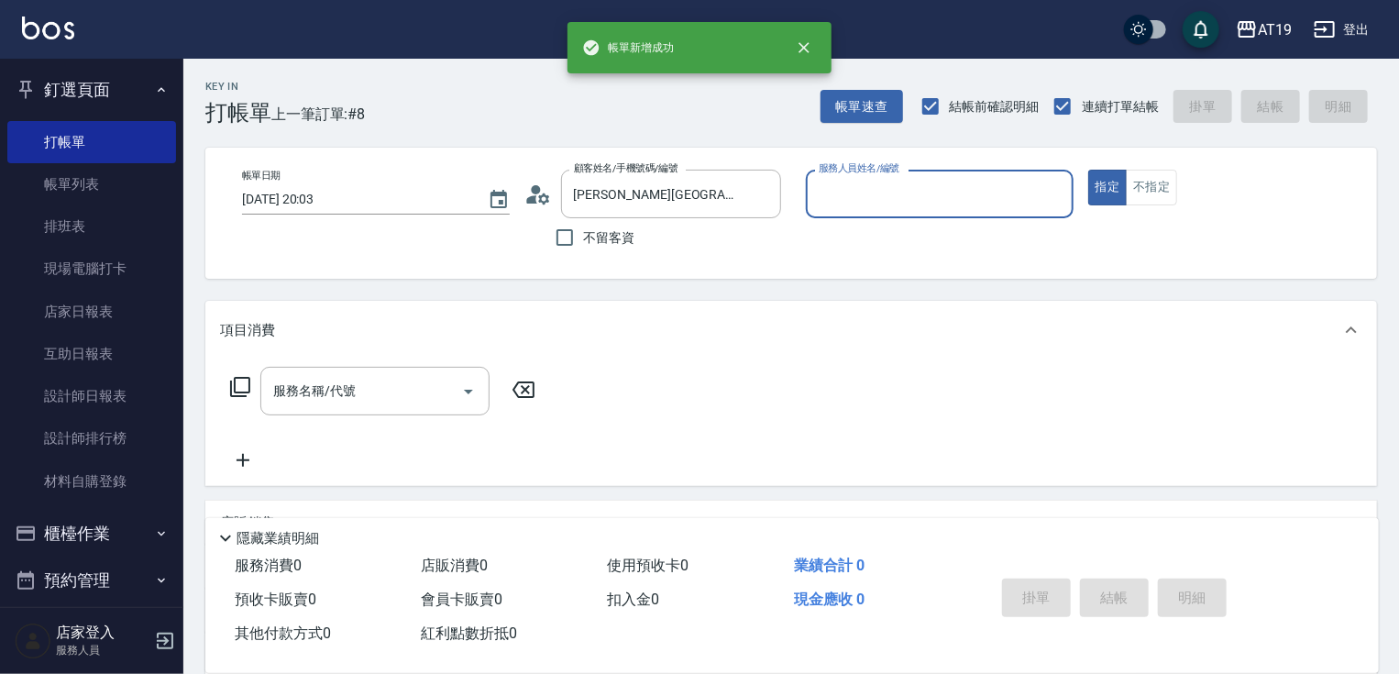
type input "Eros- 4"
click at [1088, 170] on button "指定" at bounding box center [1107, 188] width 39 height 36
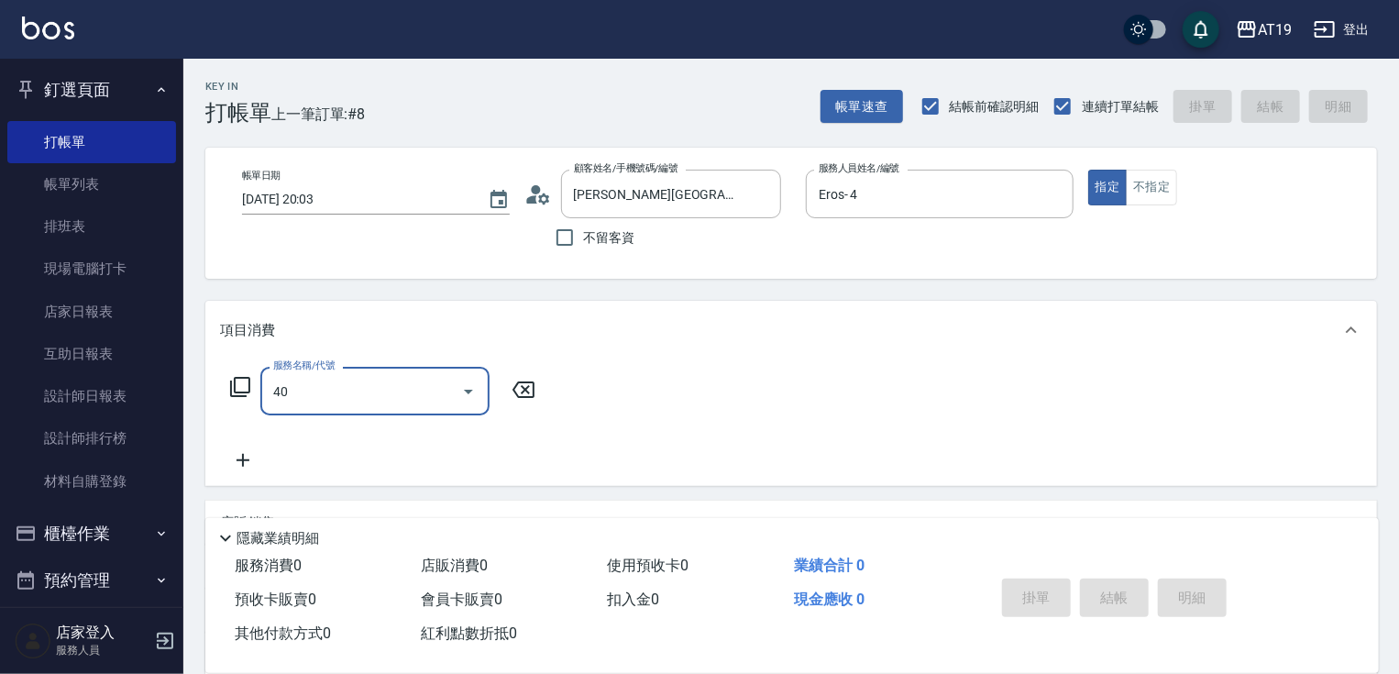
type input "401"
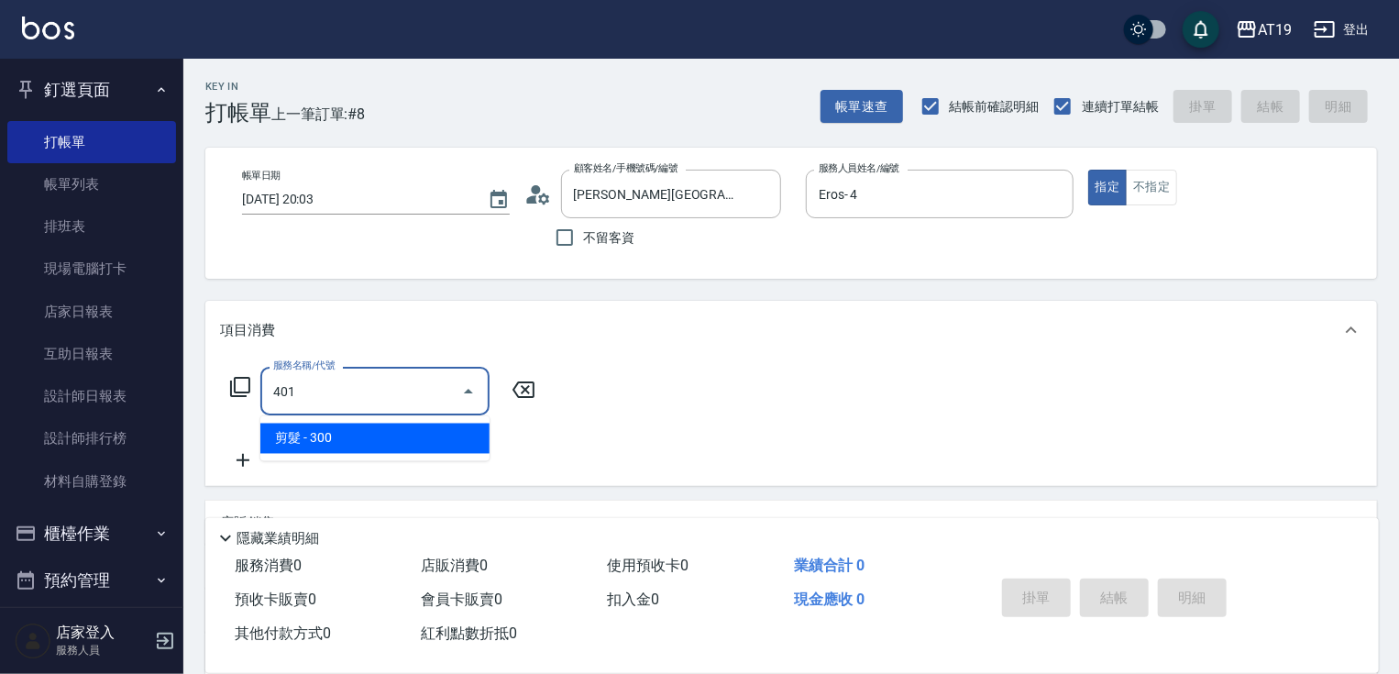
type input "30"
type input "剪髮(401)"
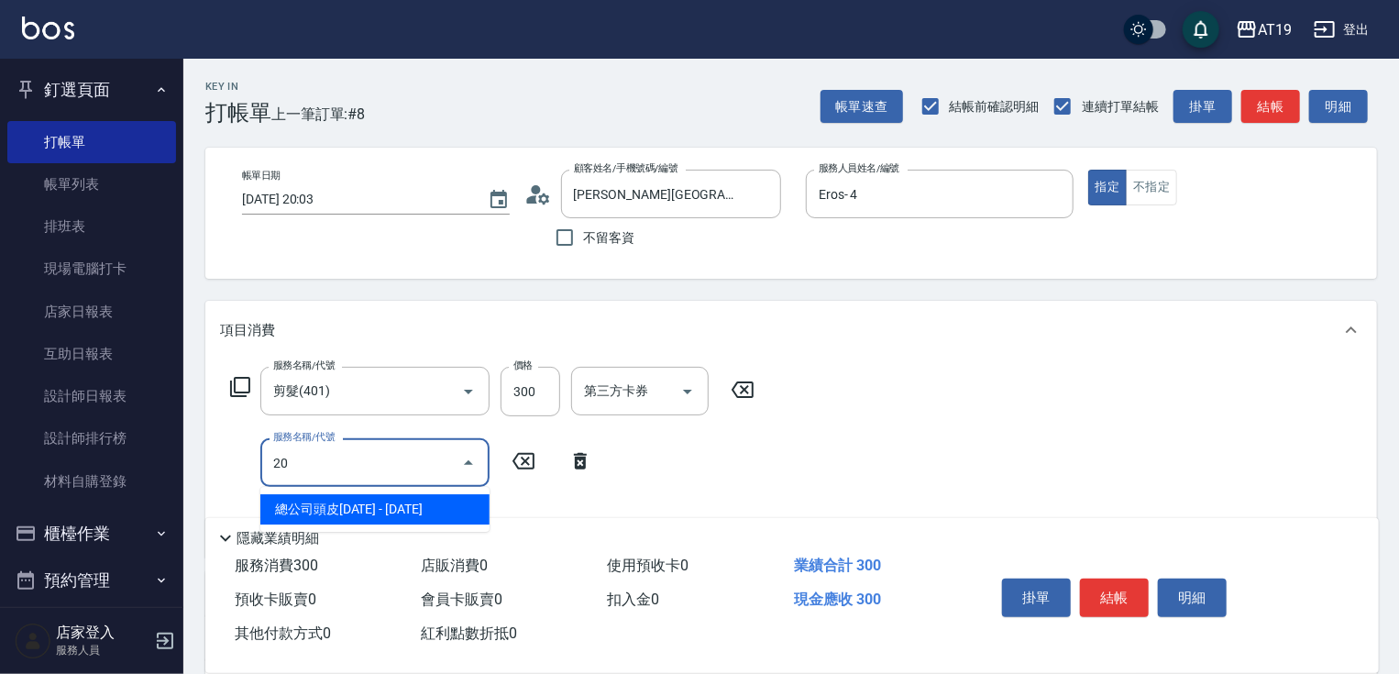
type input "201"
type input "60"
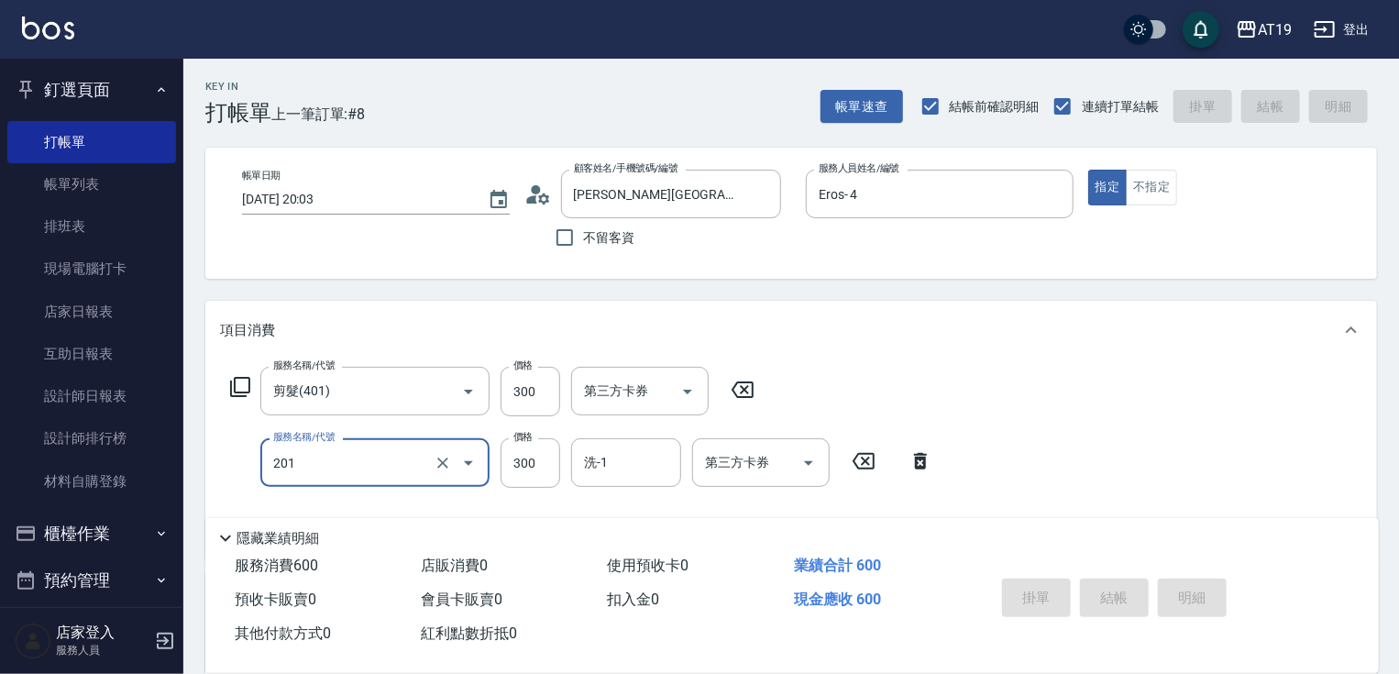
type input "0"
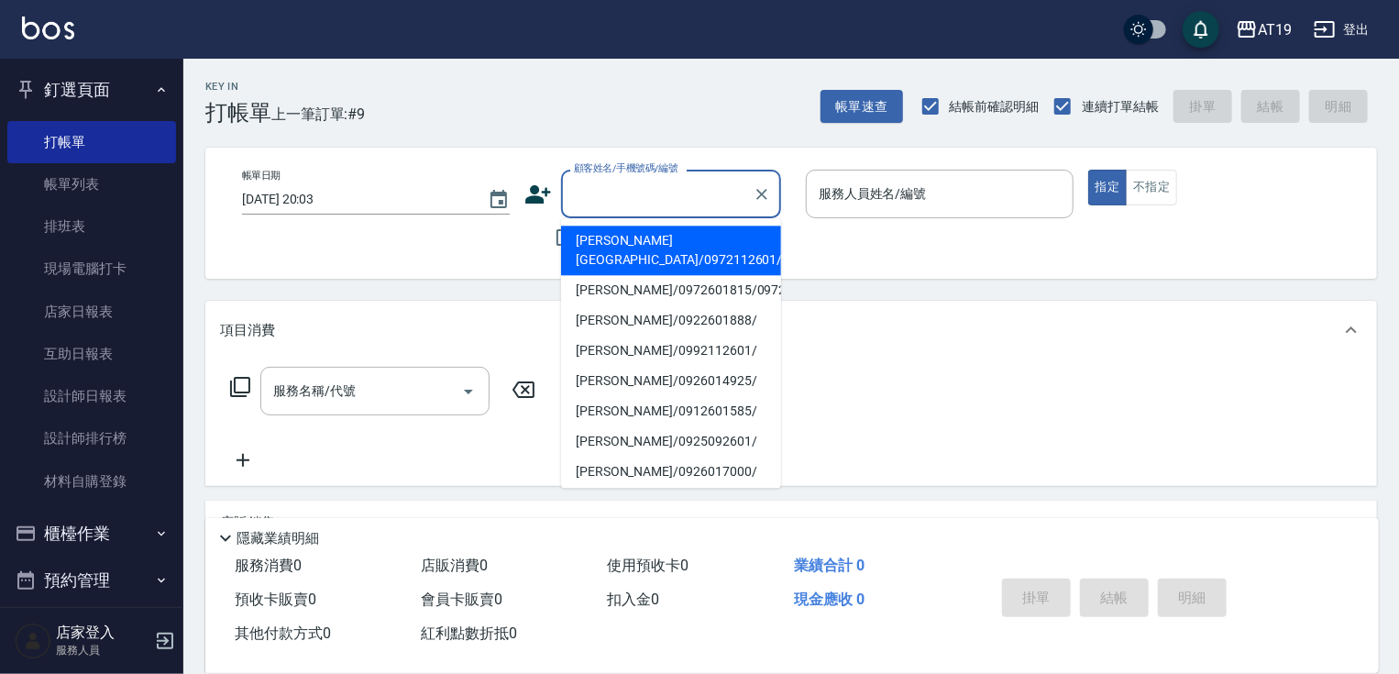
click at [641, 209] on input "顧客姓名/手機號碼/編號" at bounding box center [657, 194] width 176 height 32
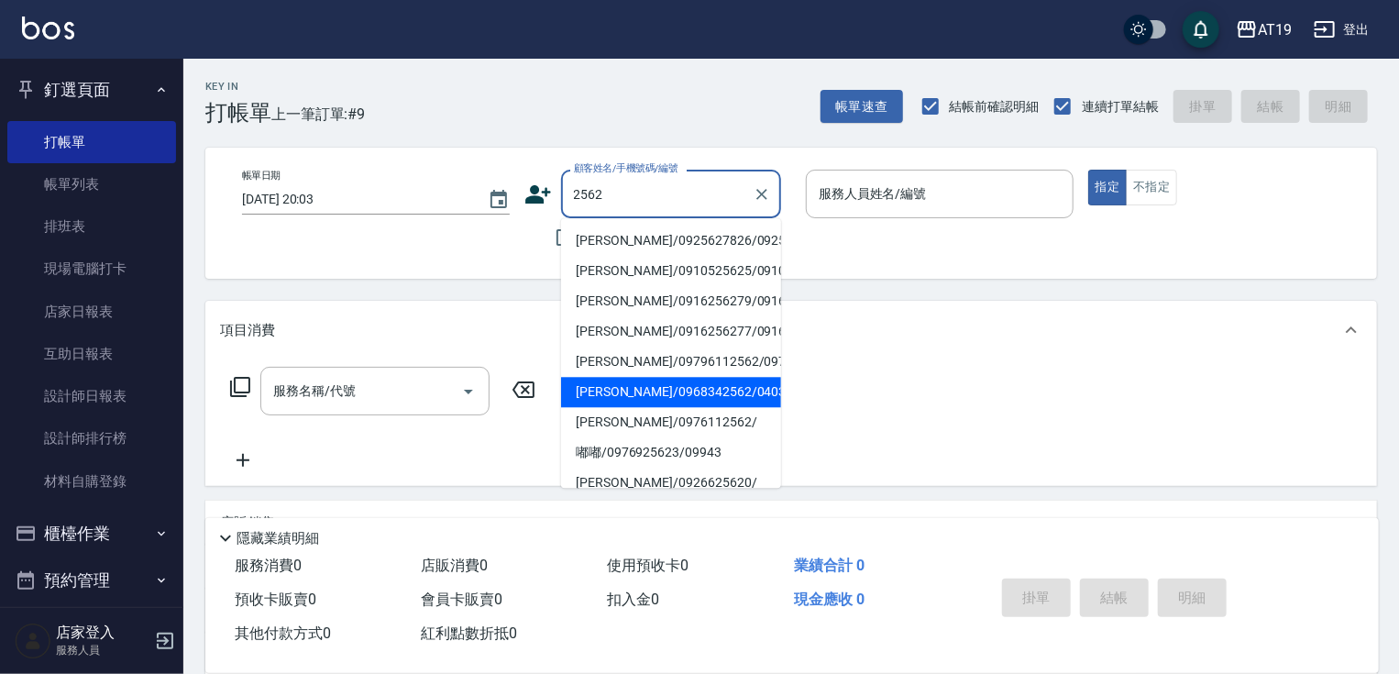
type input "[PERSON_NAME]/0968342562/04037"
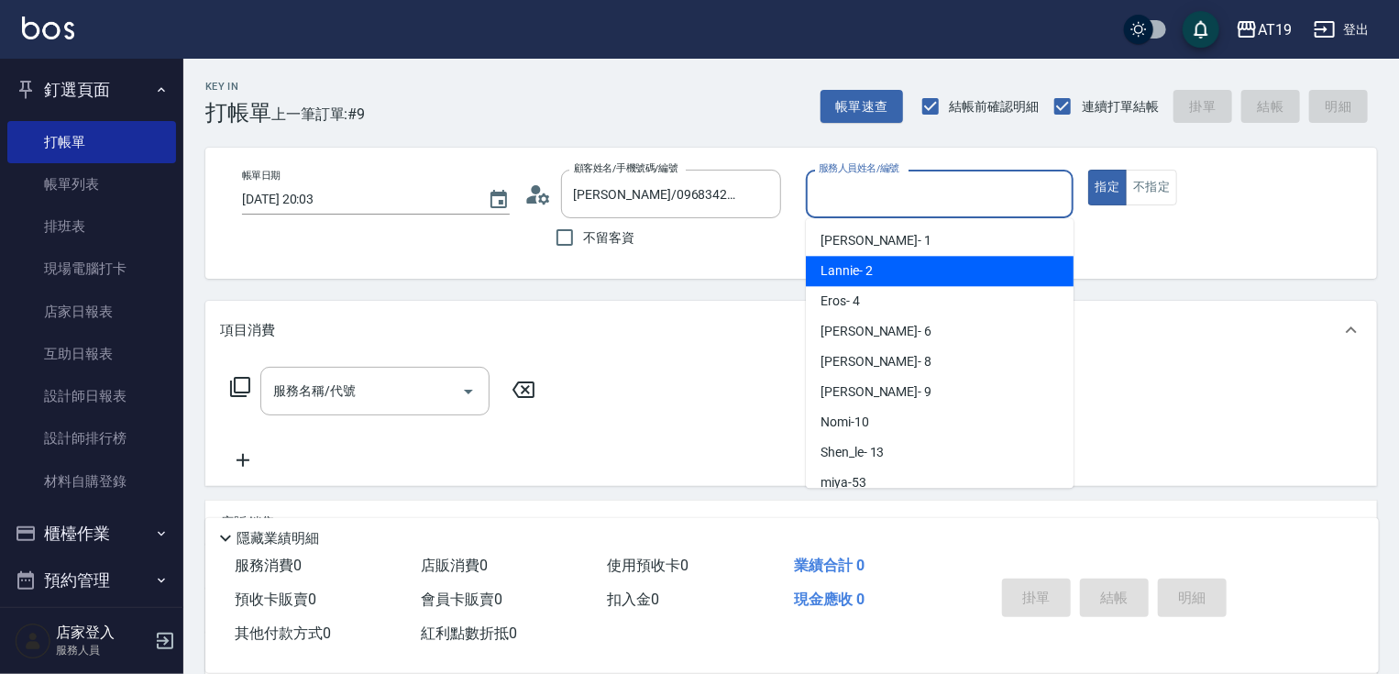
type input "Lannie- 2"
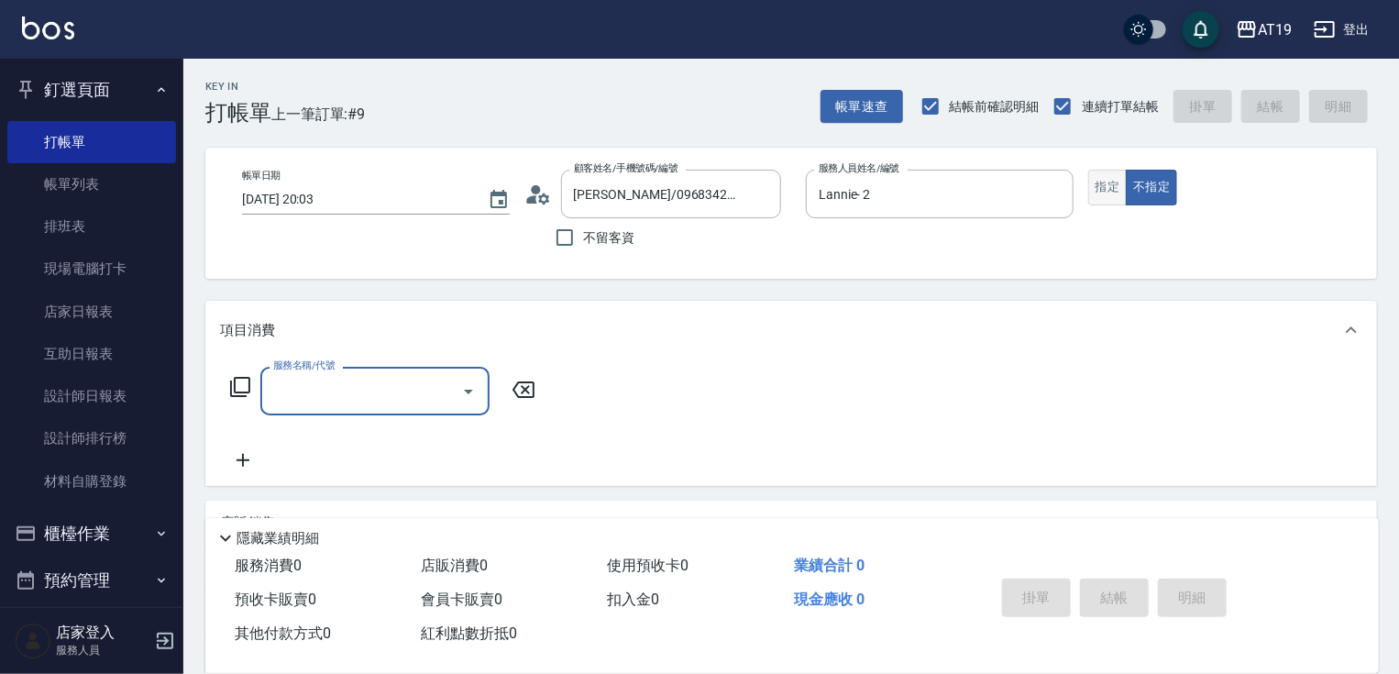
click at [1099, 180] on button "指定" at bounding box center [1107, 188] width 39 height 36
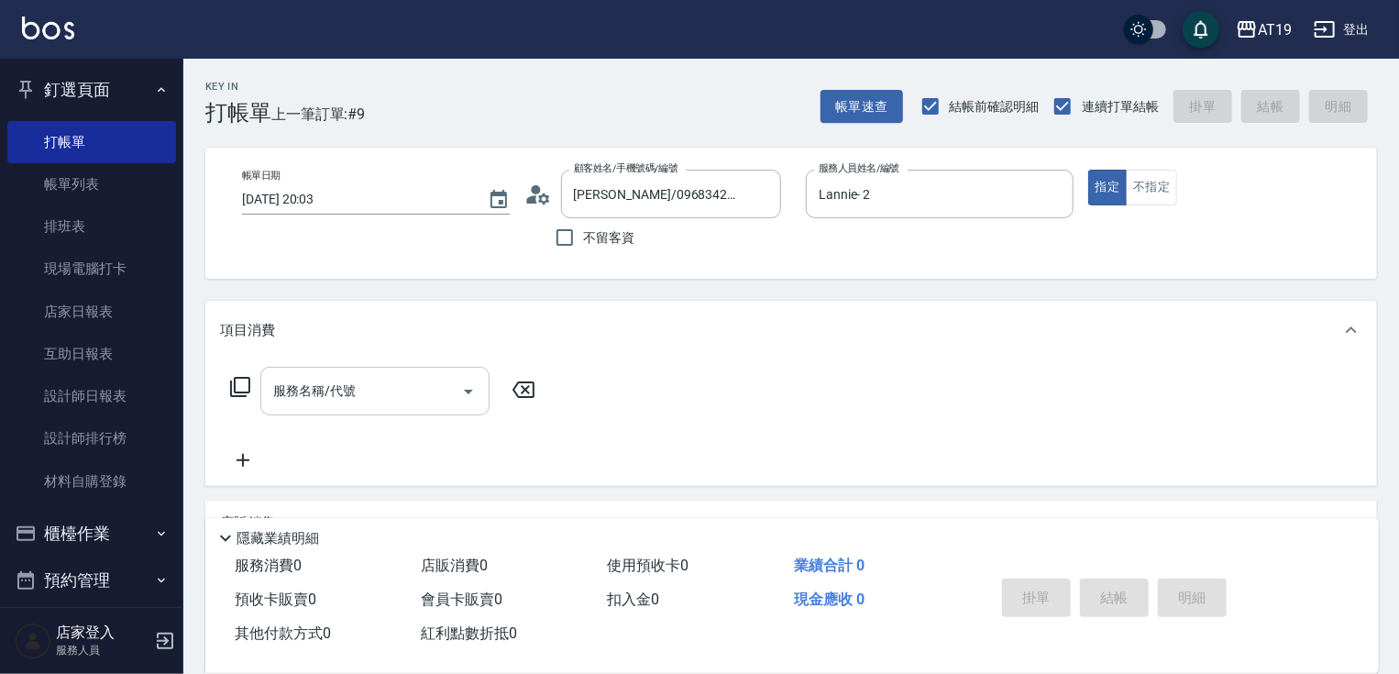
click at [368, 378] on input "服務名稱/代號" at bounding box center [361, 391] width 185 height 32
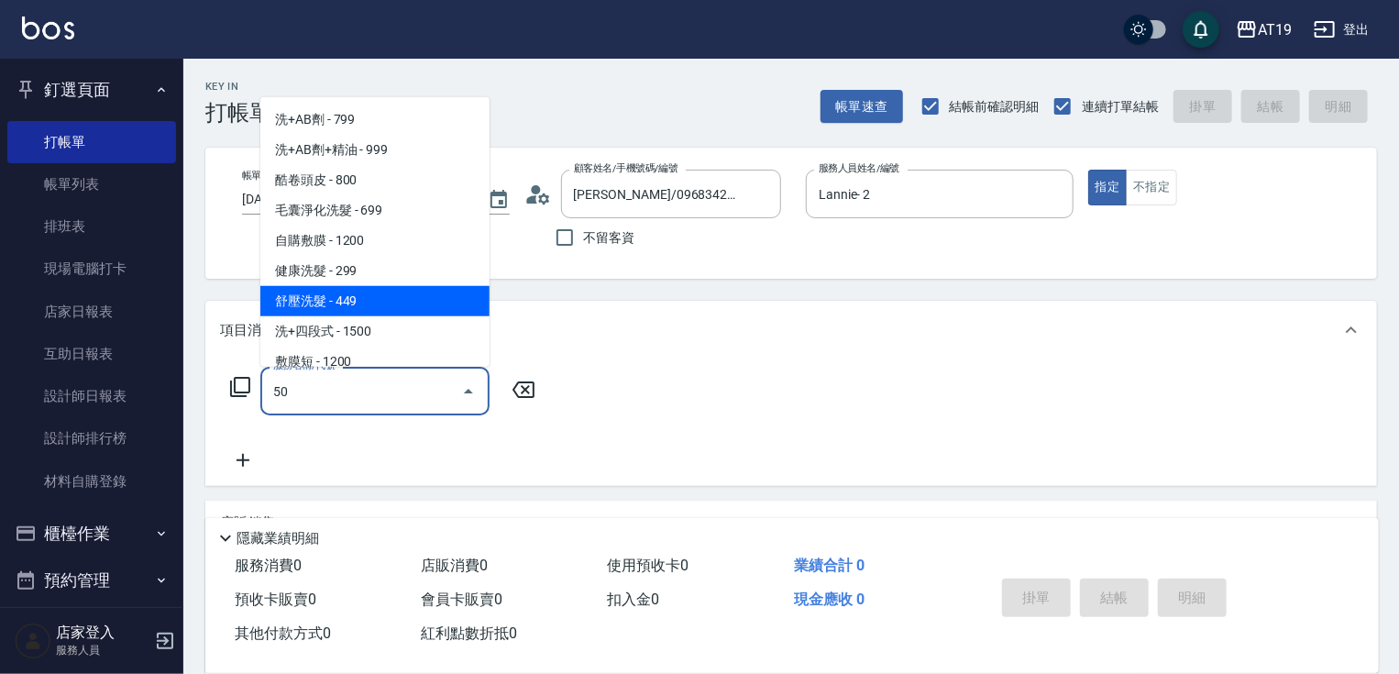
type input "501"
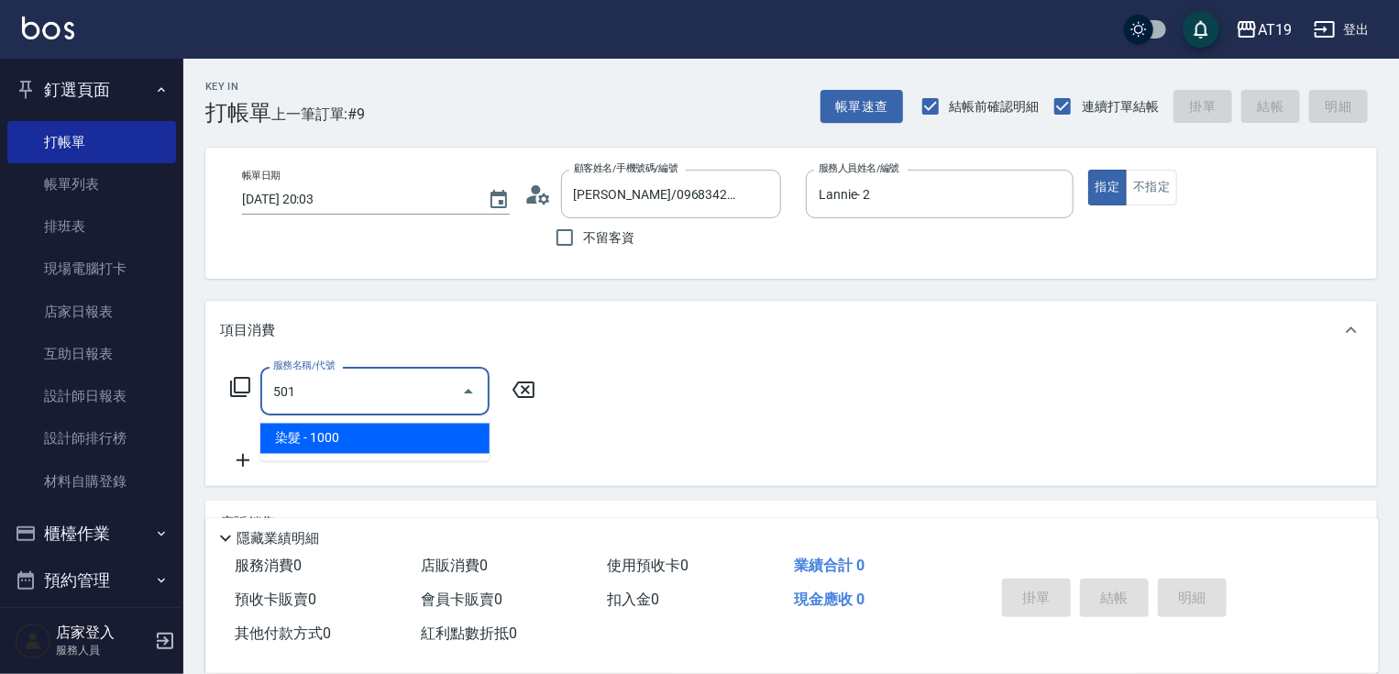
type input "100"
type input "染髮(501)"
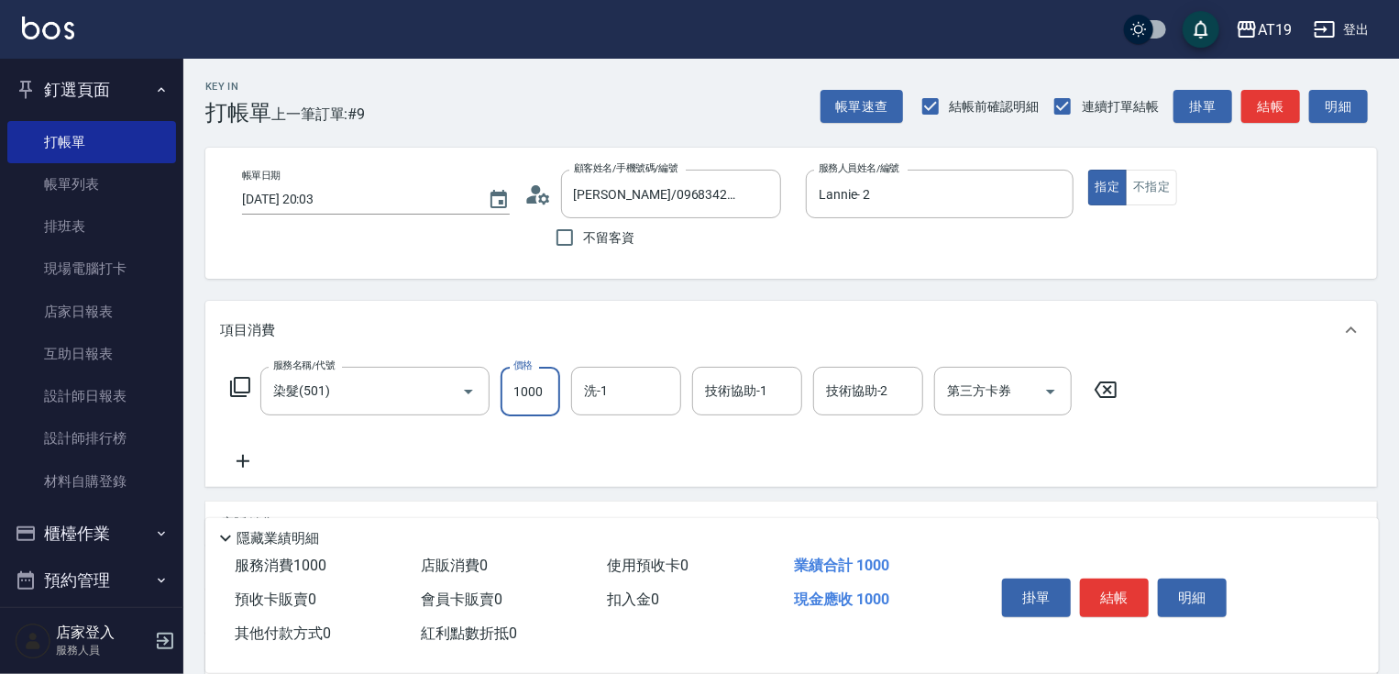
type input "3"
type input "0"
type input "300"
type input "3000"
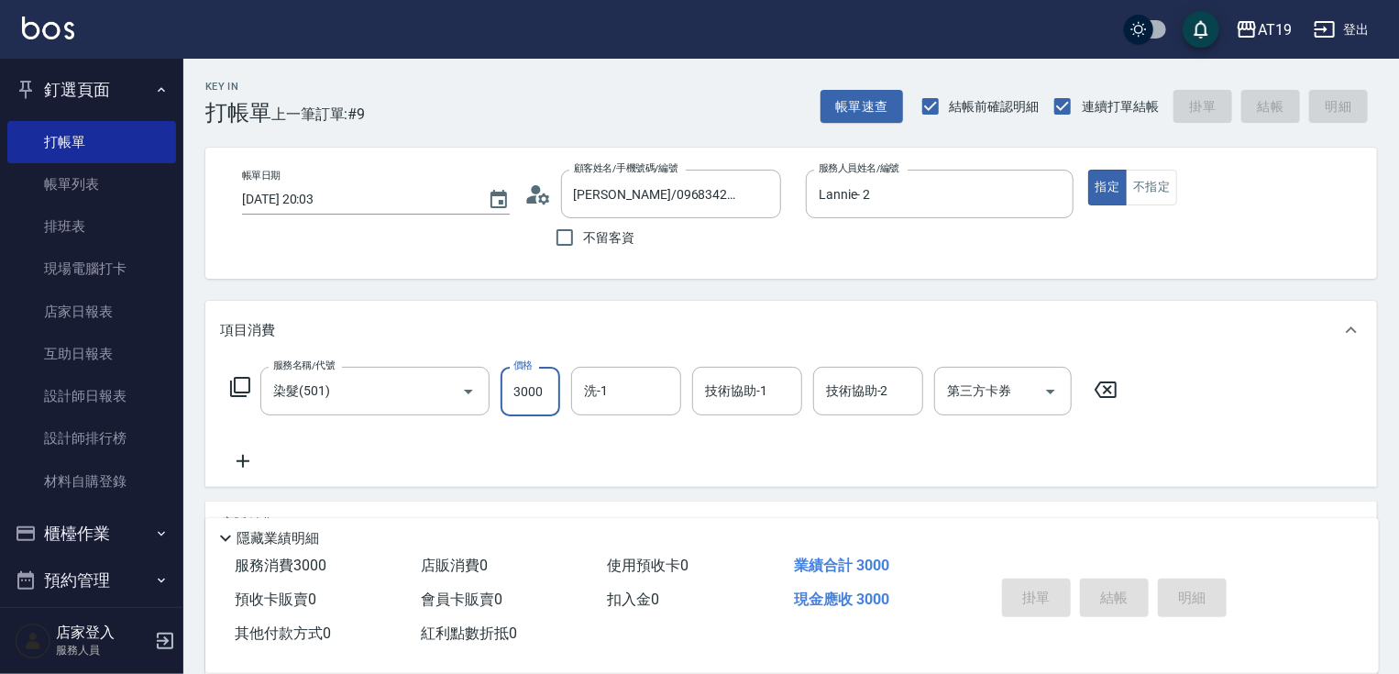
type input "[DATE] 20:08"
type input "0"
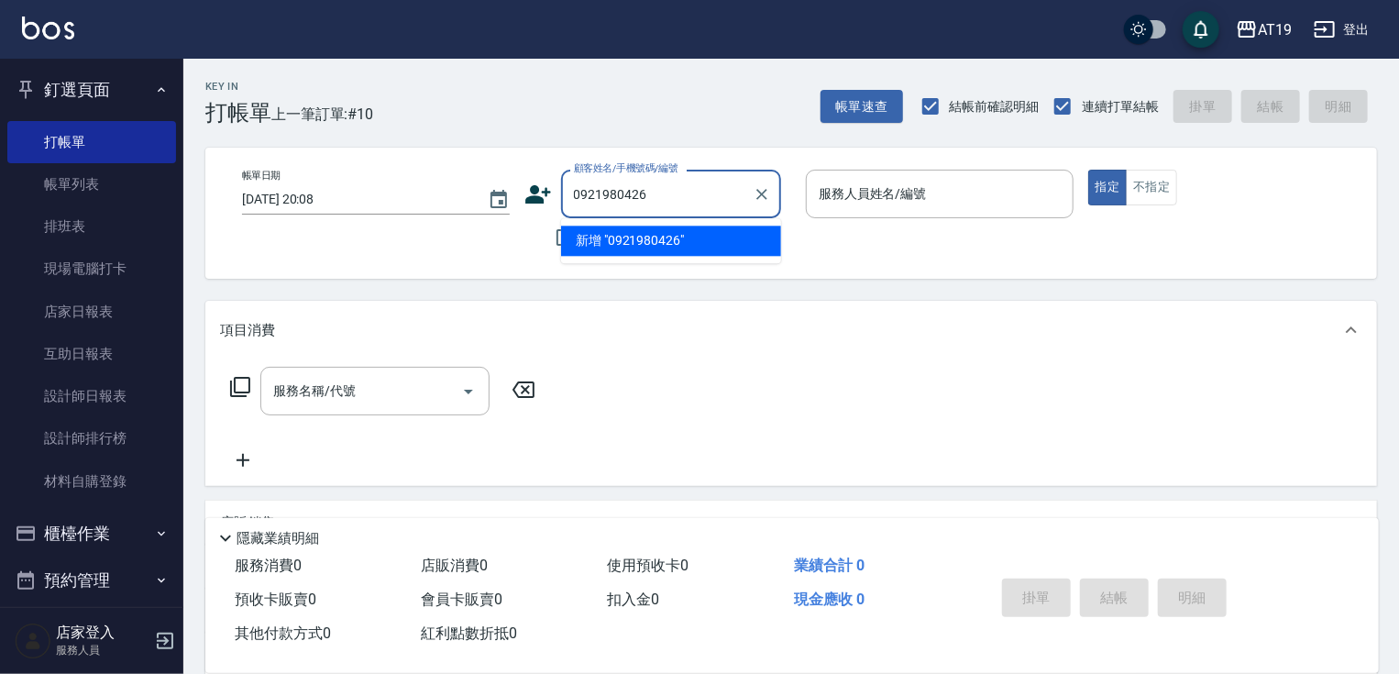
type input "0921980426"
click at [541, 198] on icon at bounding box center [538, 194] width 26 height 18
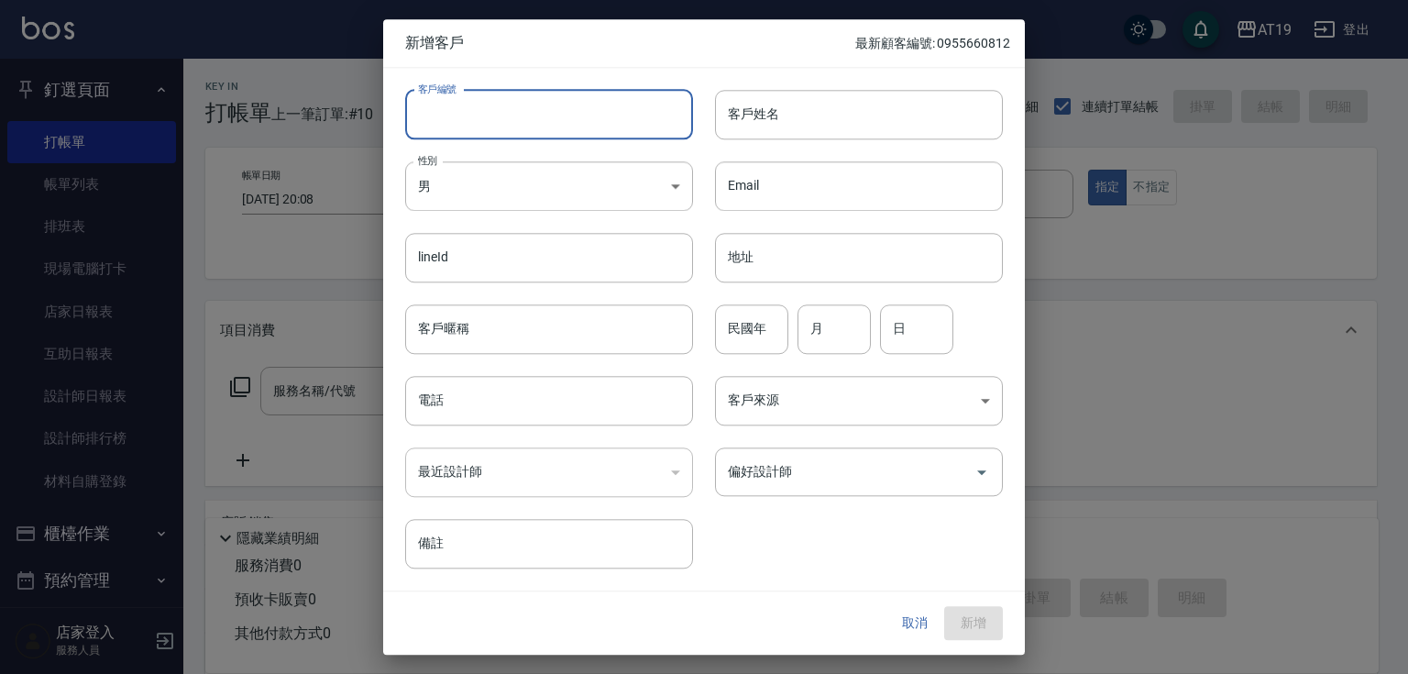
click at [568, 136] on input "客戶編號" at bounding box center [549, 114] width 288 height 49
paste input "0921980426"
type input "0921980426"
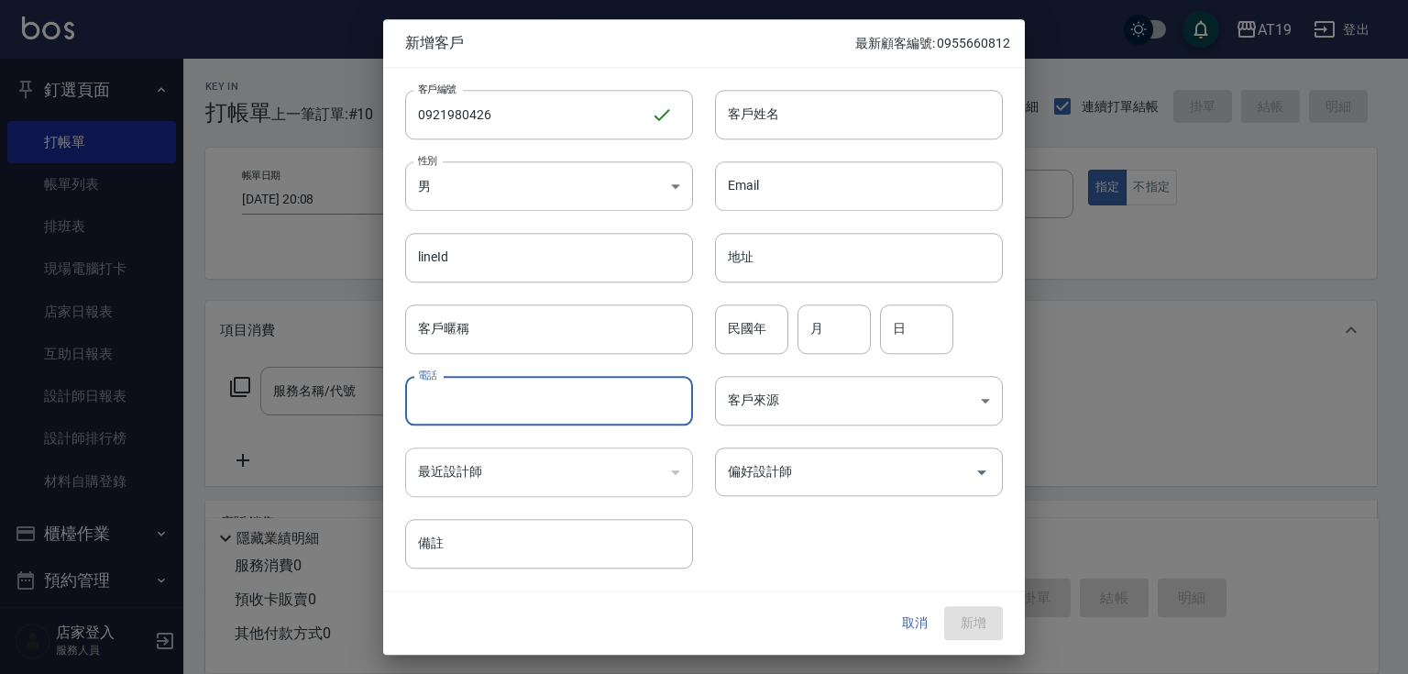
drag, startPoint x: 560, startPoint y: 411, endPoint x: 565, endPoint y: 389, distance: 22.5
click at [560, 406] on input "電話" at bounding box center [549, 400] width 288 height 49
paste input "0921980426"
type input "0921980426"
drag, startPoint x: 776, startPoint y: 125, endPoint x: 785, endPoint y: 106, distance: 20.5
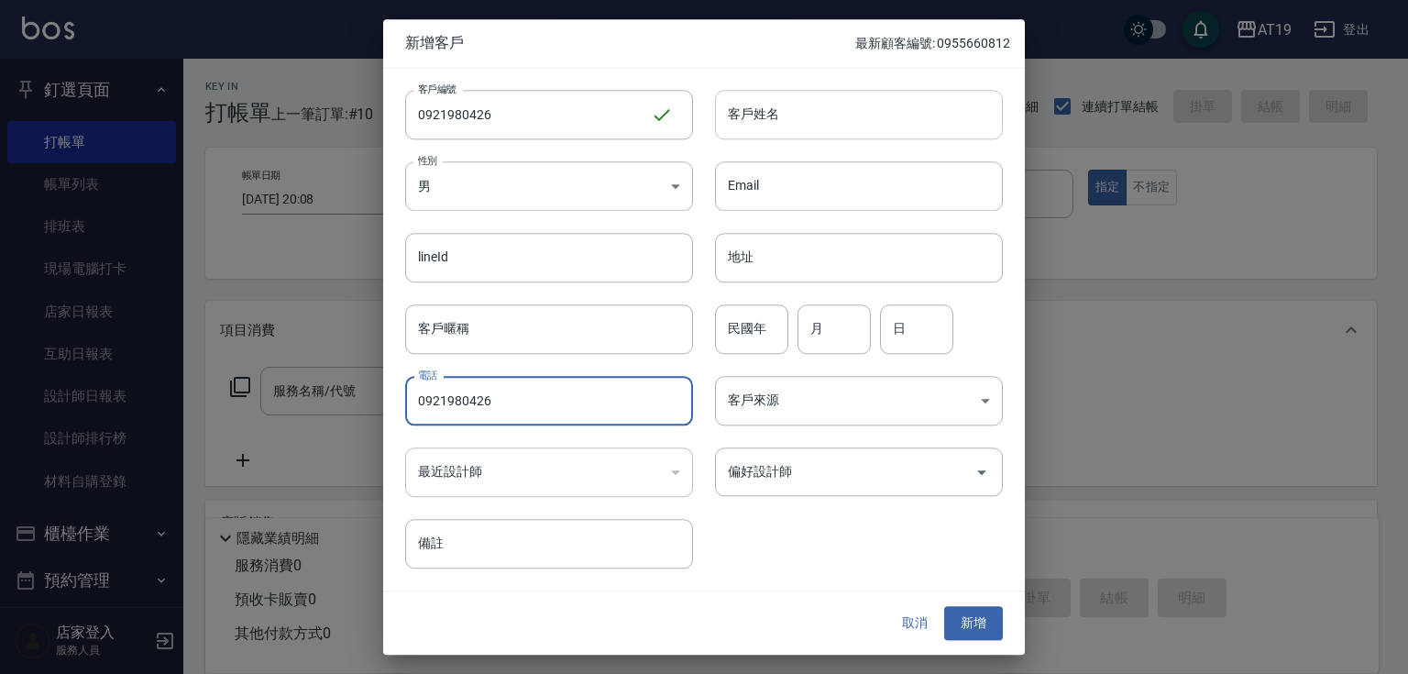
click at [777, 122] on input "客戶姓名" at bounding box center [859, 114] width 288 height 49
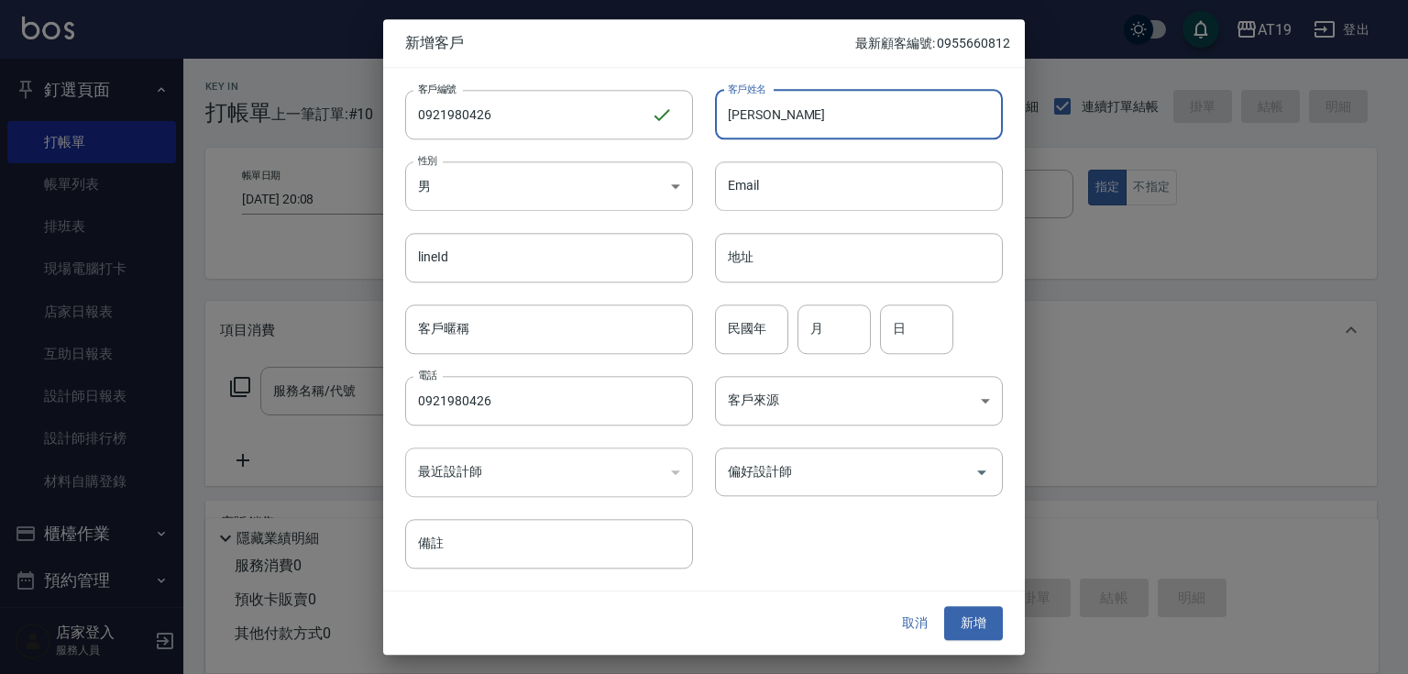
type input "[PERSON_NAME]"
type input "01"
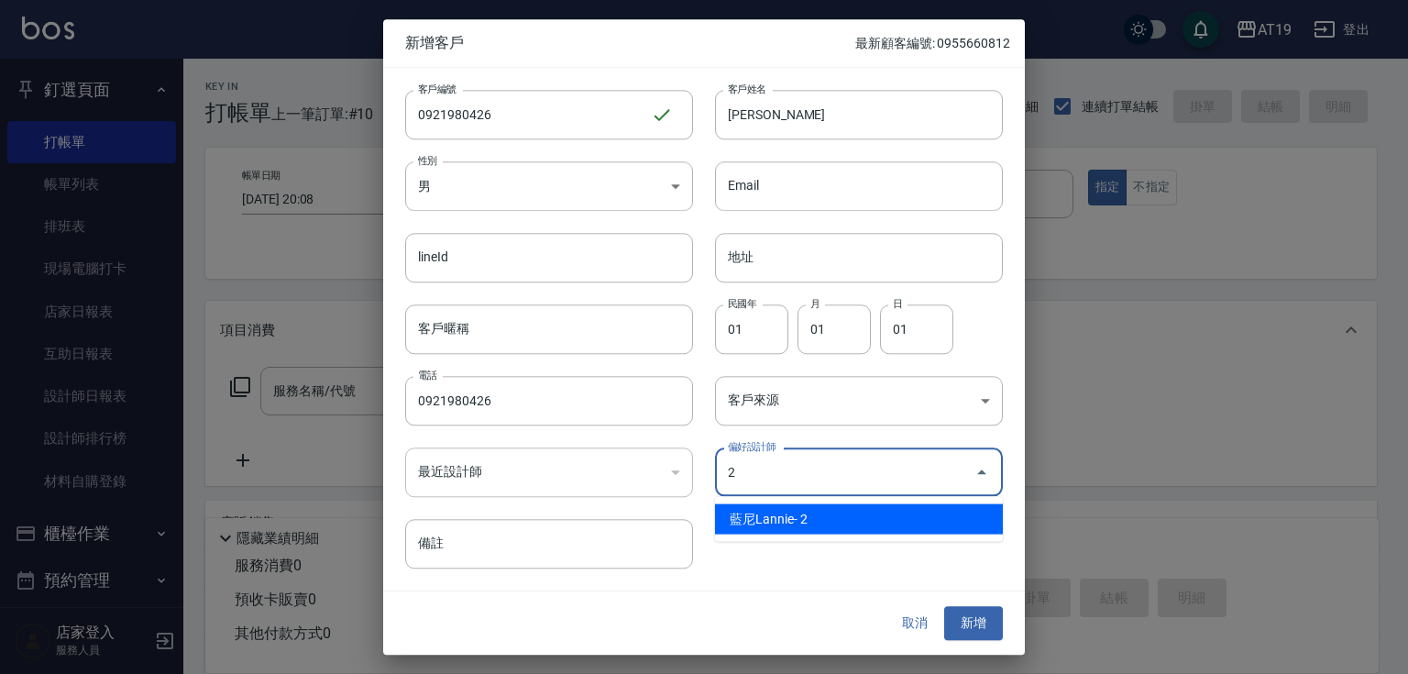
type input "[PERSON_NAME]"
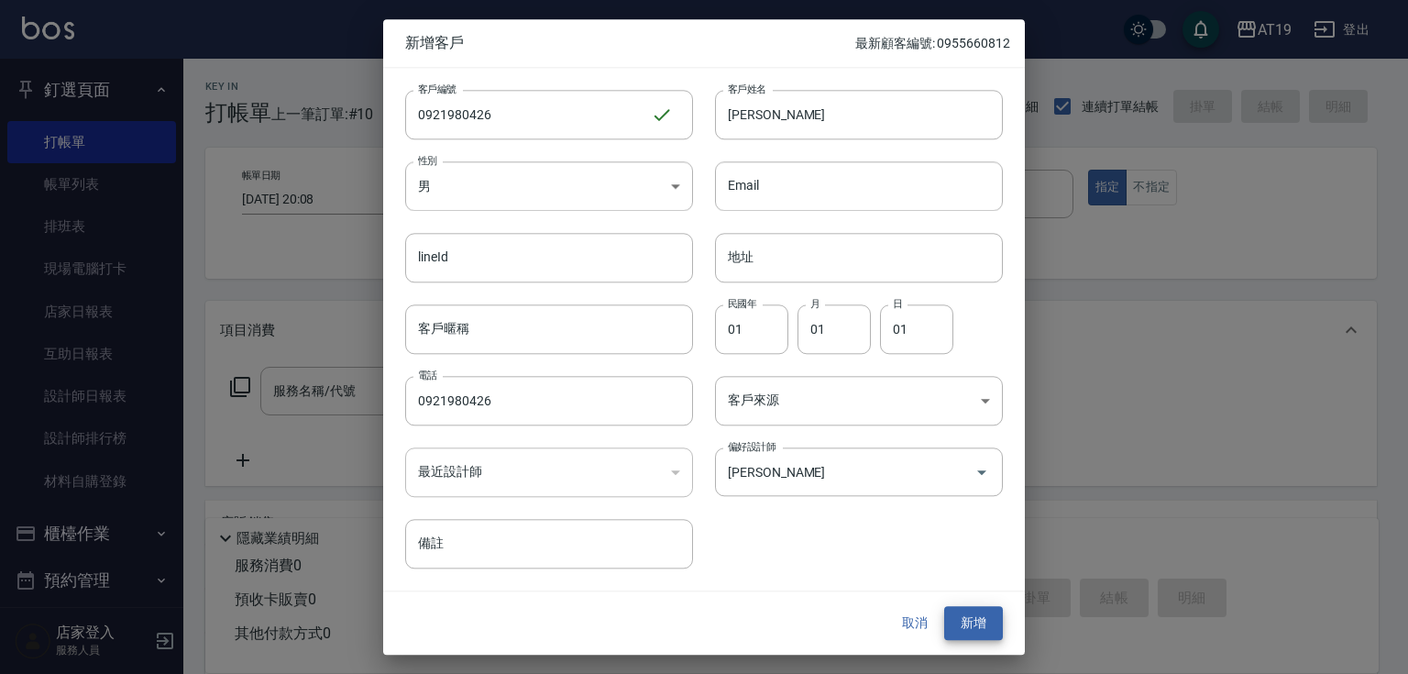
click at [944, 607] on button "新增" at bounding box center [973, 624] width 59 height 34
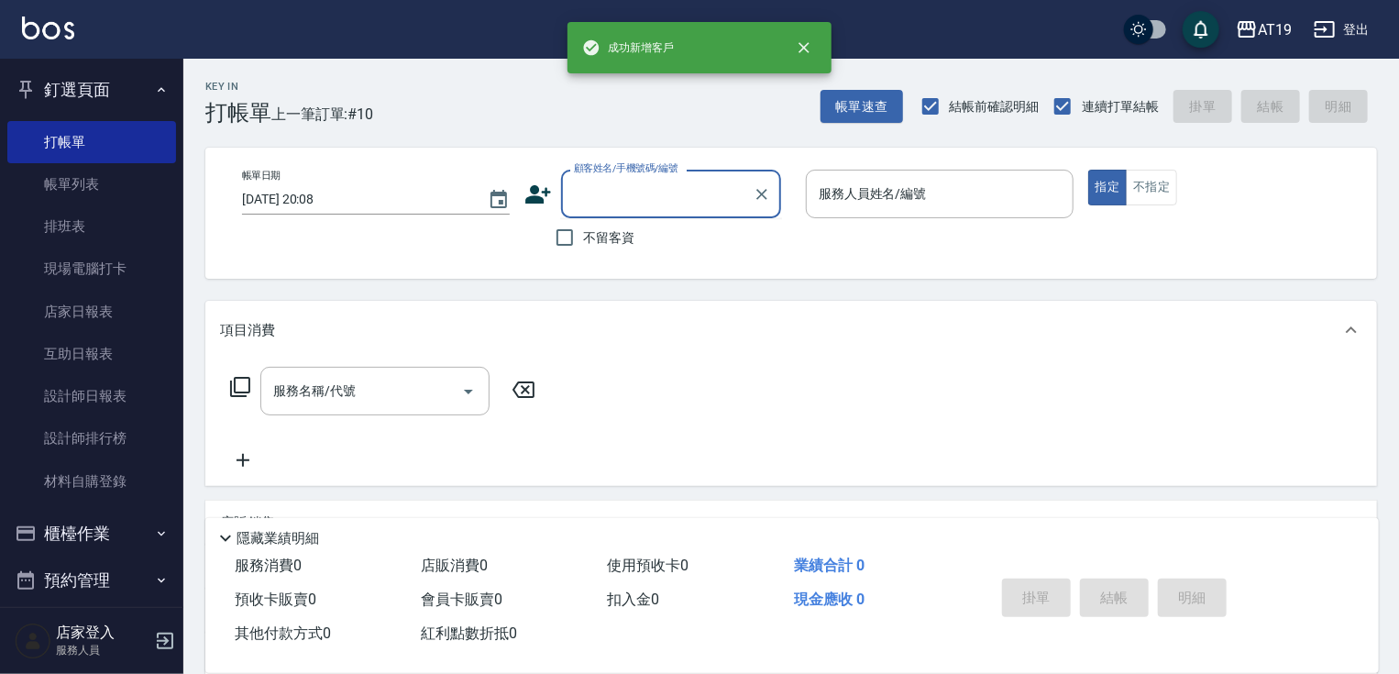
drag, startPoint x: 576, startPoint y: 198, endPoint x: 572, endPoint y: 104, distance: 94.5
click at [577, 194] on input "顧客姓名/手機號碼/編號" at bounding box center [657, 194] width 176 height 32
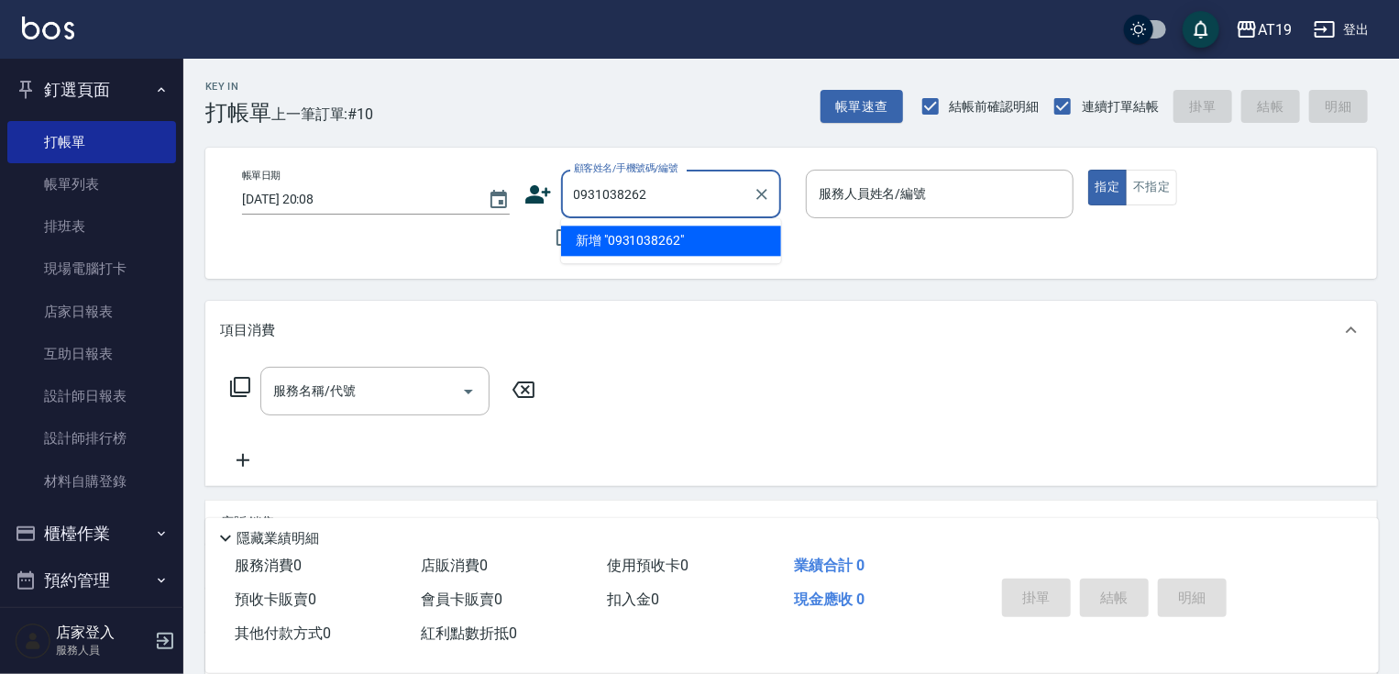
type input "0931038262"
click at [539, 193] on icon at bounding box center [537, 194] width 27 height 27
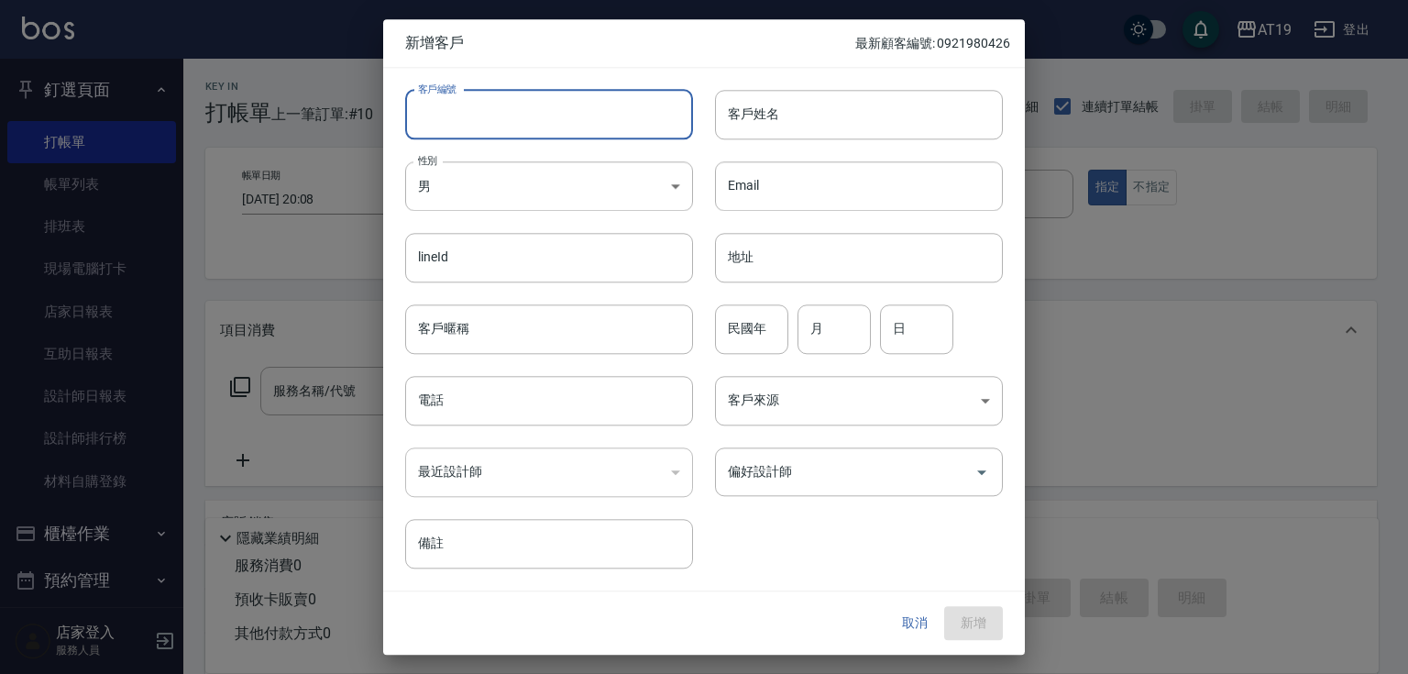
click at [600, 110] on input "客戶編號" at bounding box center [549, 114] width 288 height 49
paste input "0931038262"
type input "0931038262"
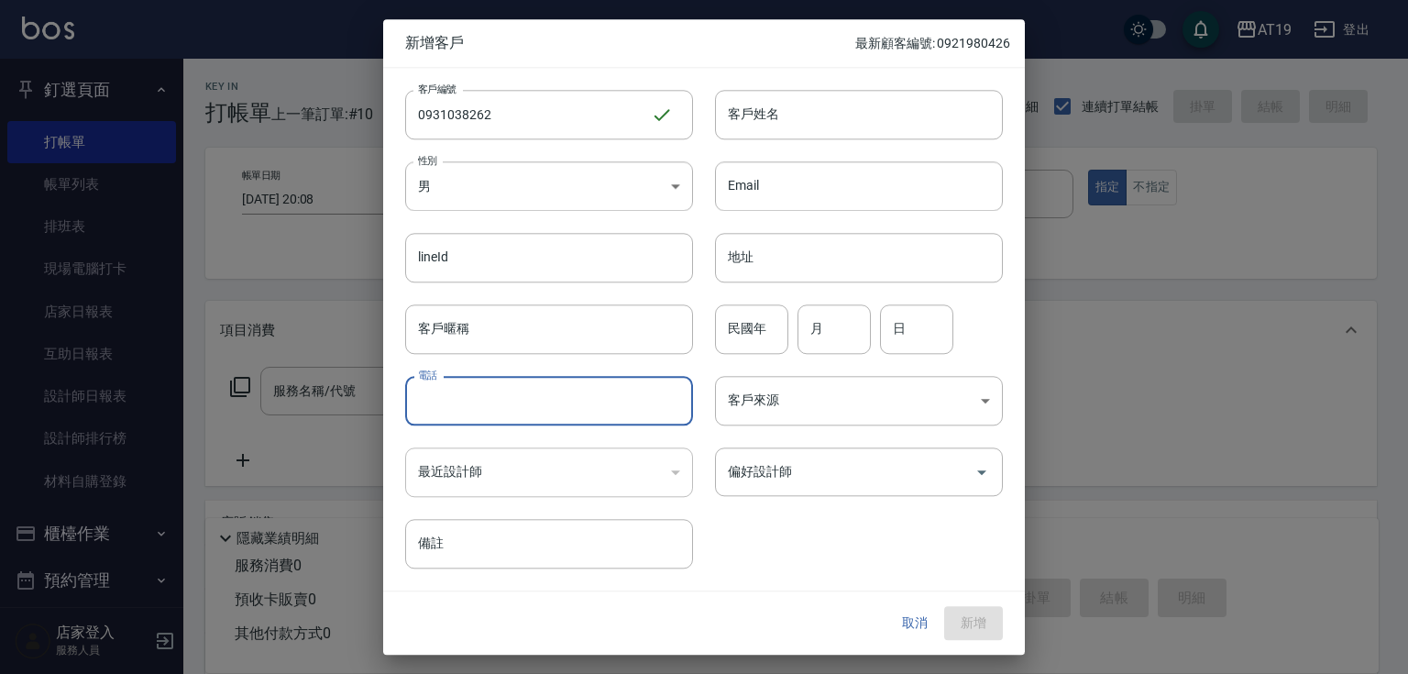
click at [579, 412] on input "電話" at bounding box center [549, 400] width 288 height 49
paste input "0931038262"
type input "0931038262"
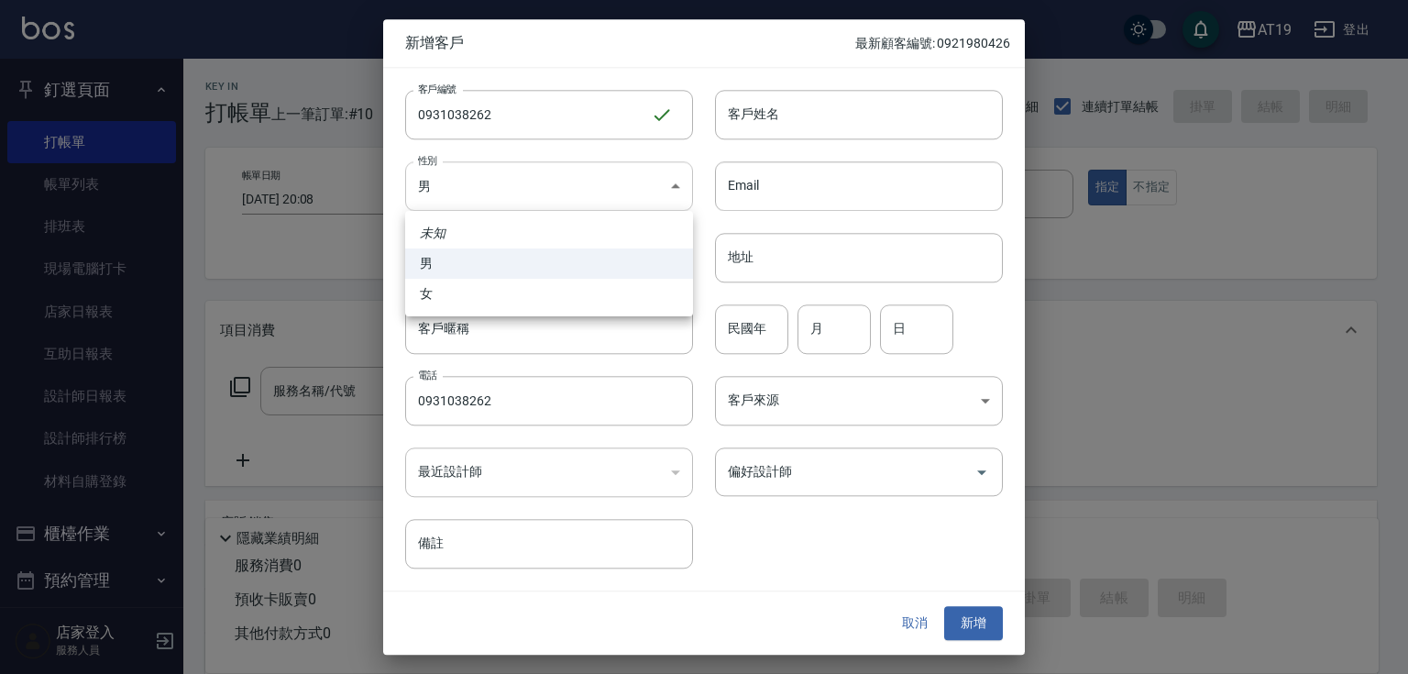
click at [561, 197] on body "AT19 登出 釘選頁面 打帳單 帳單列表 排班表 現場電腦打卡 店家日報表 互助日報表 設計師日報表 設計師排行榜 材料自購登錄 櫃檯作業 打帳單 帳單列表…" at bounding box center [704, 469] width 1408 height 939
drag, startPoint x: 568, startPoint y: 285, endPoint x: 578, endPoint y: 275, distance: 14.3
click at [569, 284] on li "女" at bounding box center [549, 294] width 288 height 30
type input "[DEMOGRAPHIC_DATA]"
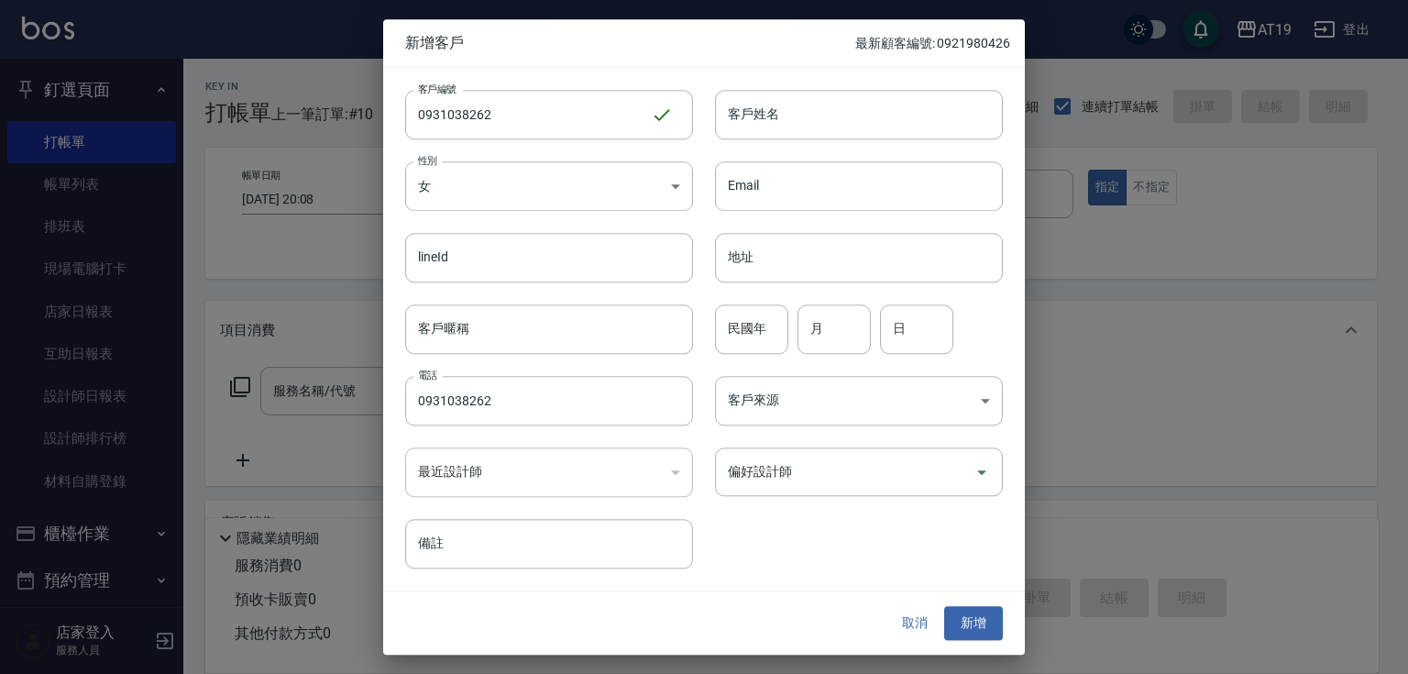
drag, startPoint x: 757, startPoint y: 126, endPoint x: 745, endPoint y: 88, distance: 40.3
click at [757, 126] on input "客戶姓名" at bounding box center [859, 114] width 288 height 49
type input "[PERSON_NAME]"
type input "01"
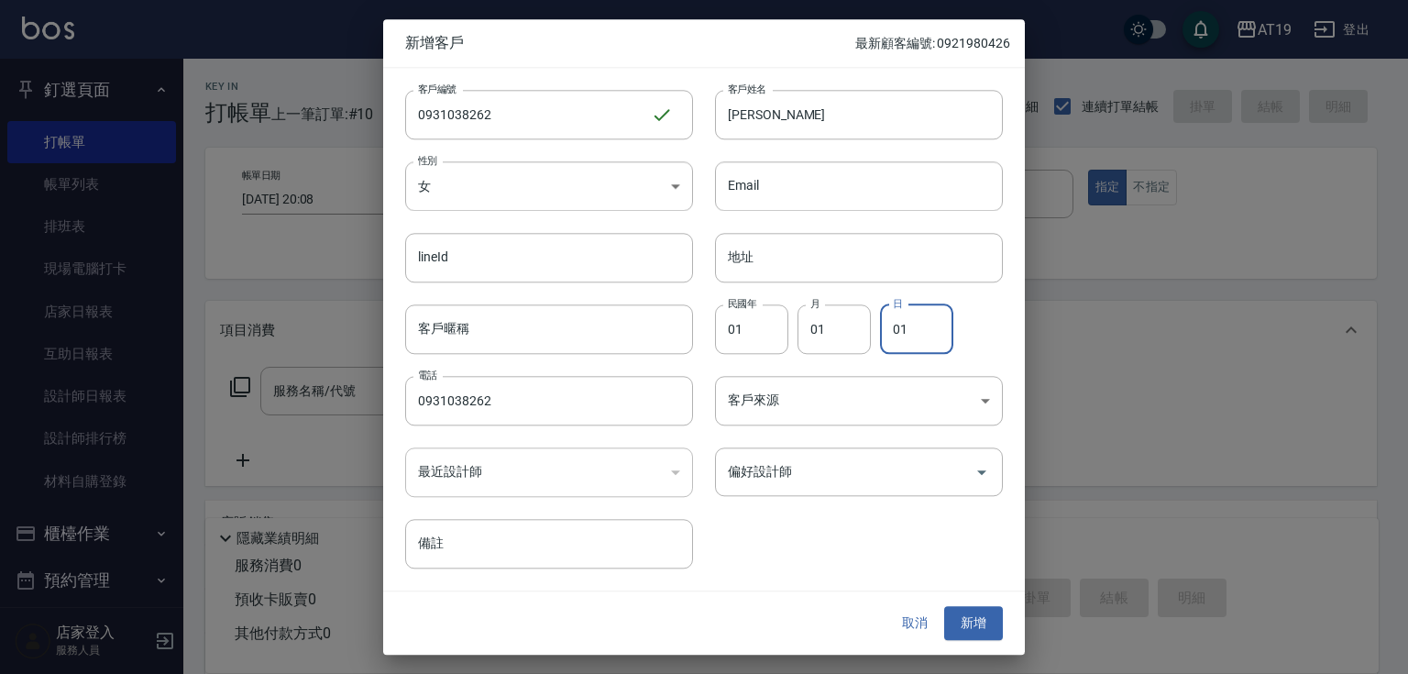
type input "01"
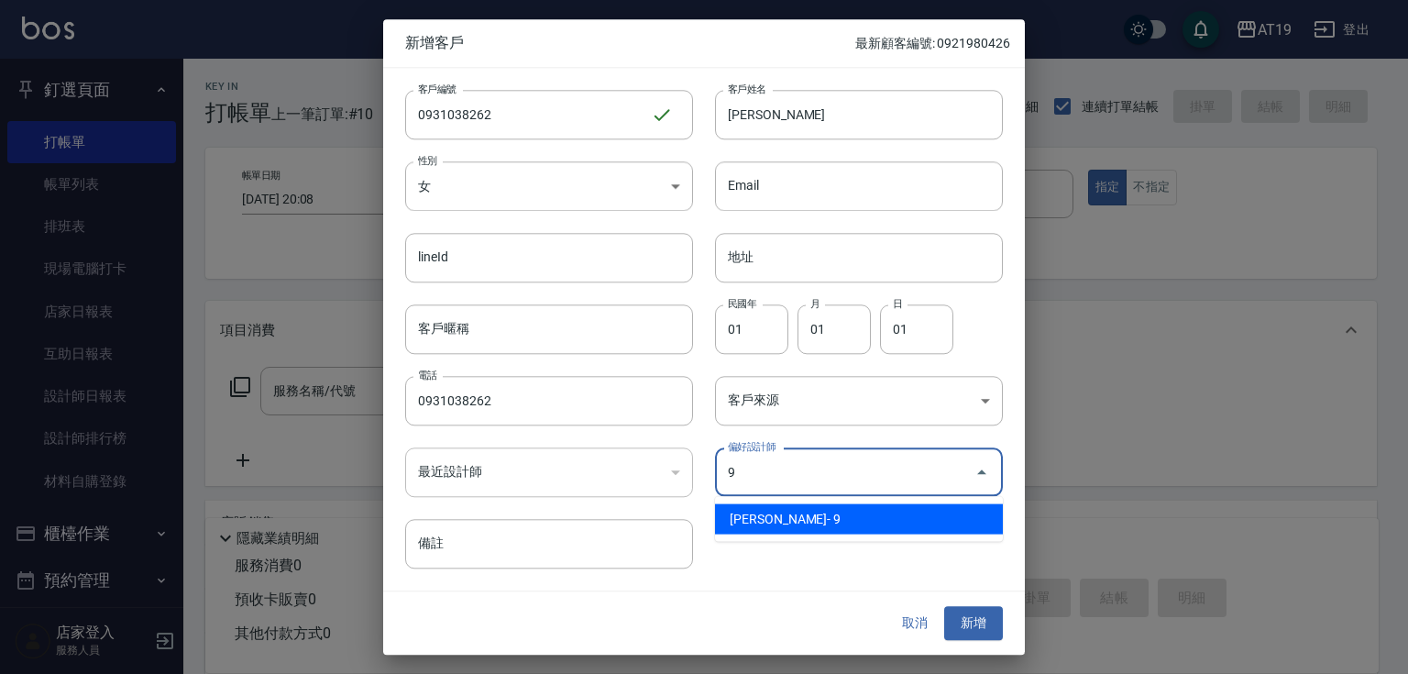
type input "[PERSON_NAME][PERSON_NAME]"
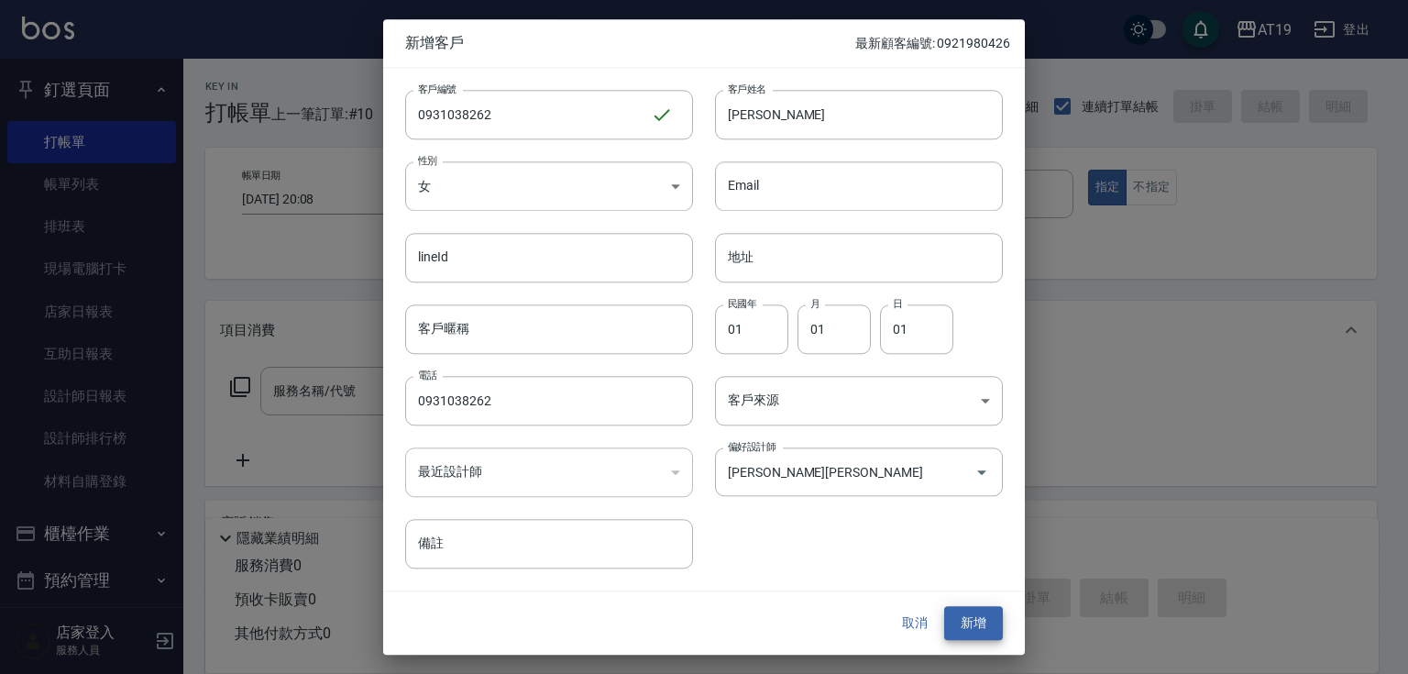
click at [944, 607] on button "新增" at bounding box center [973, 624] width 59 height 34
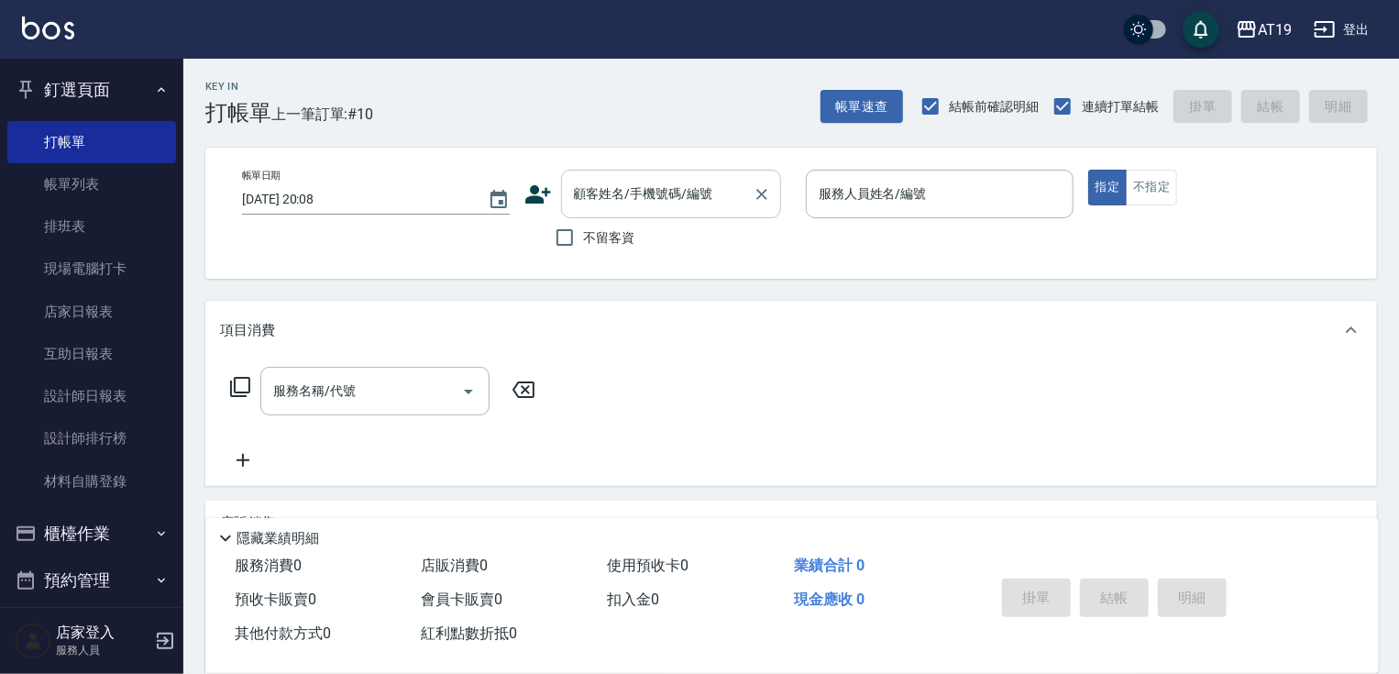
click at [749, 170] on div at bounding box center [761, 194] width 24 height 49
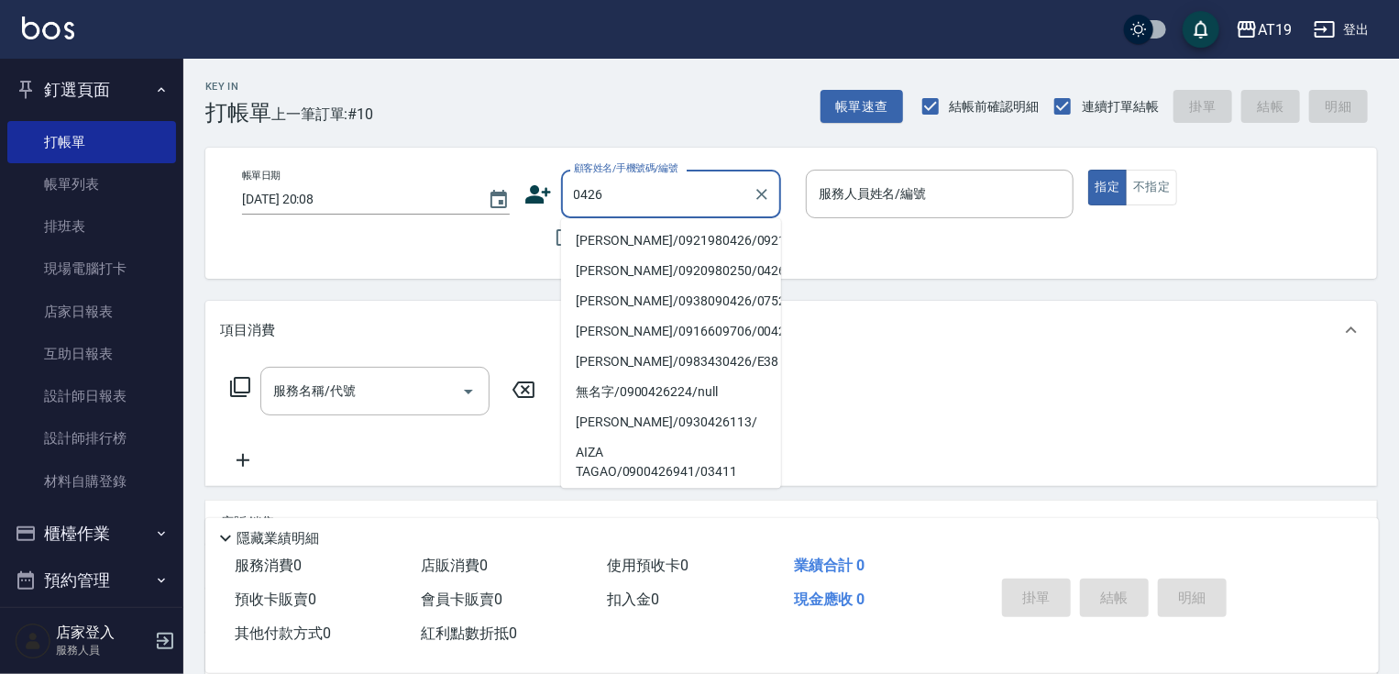
type input "[PERSON_NAME]/0921980426/0921980426"
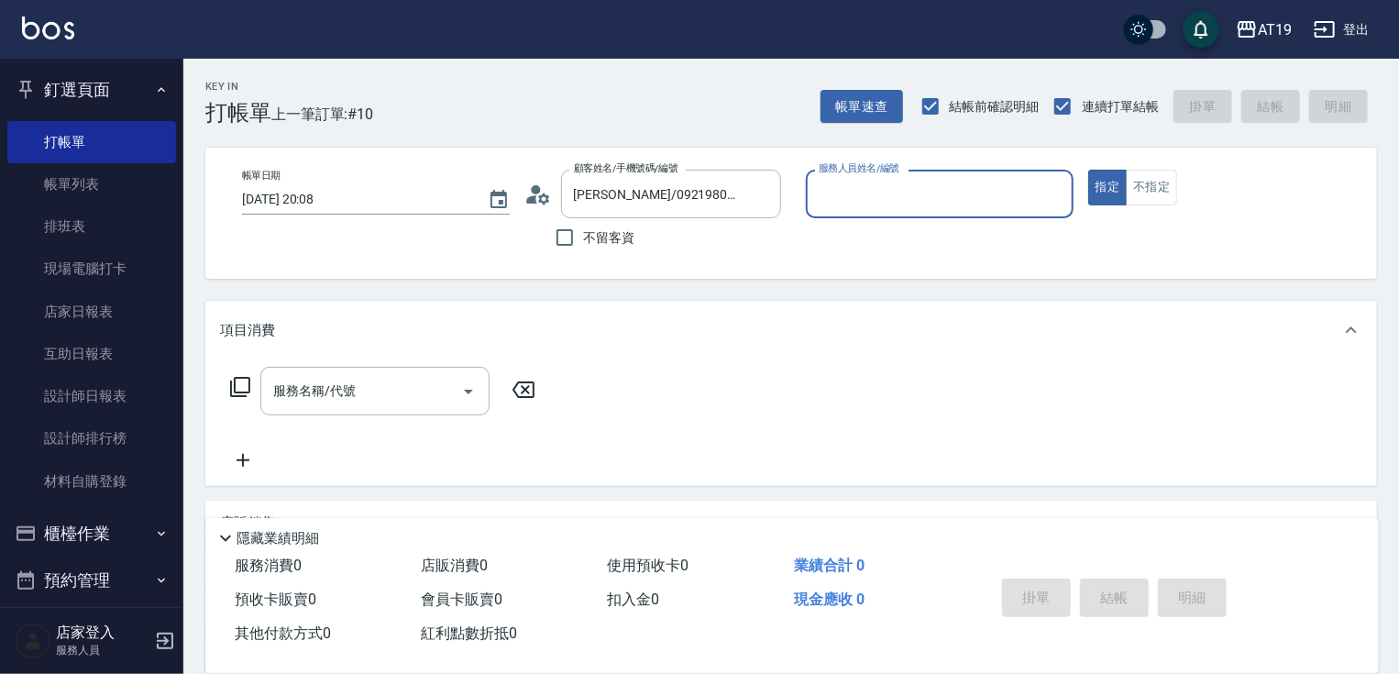
type input "Lannie- 2"
click at [1088, 170] on button "指定" at bounding box center [1107, 188] width 39 height 36
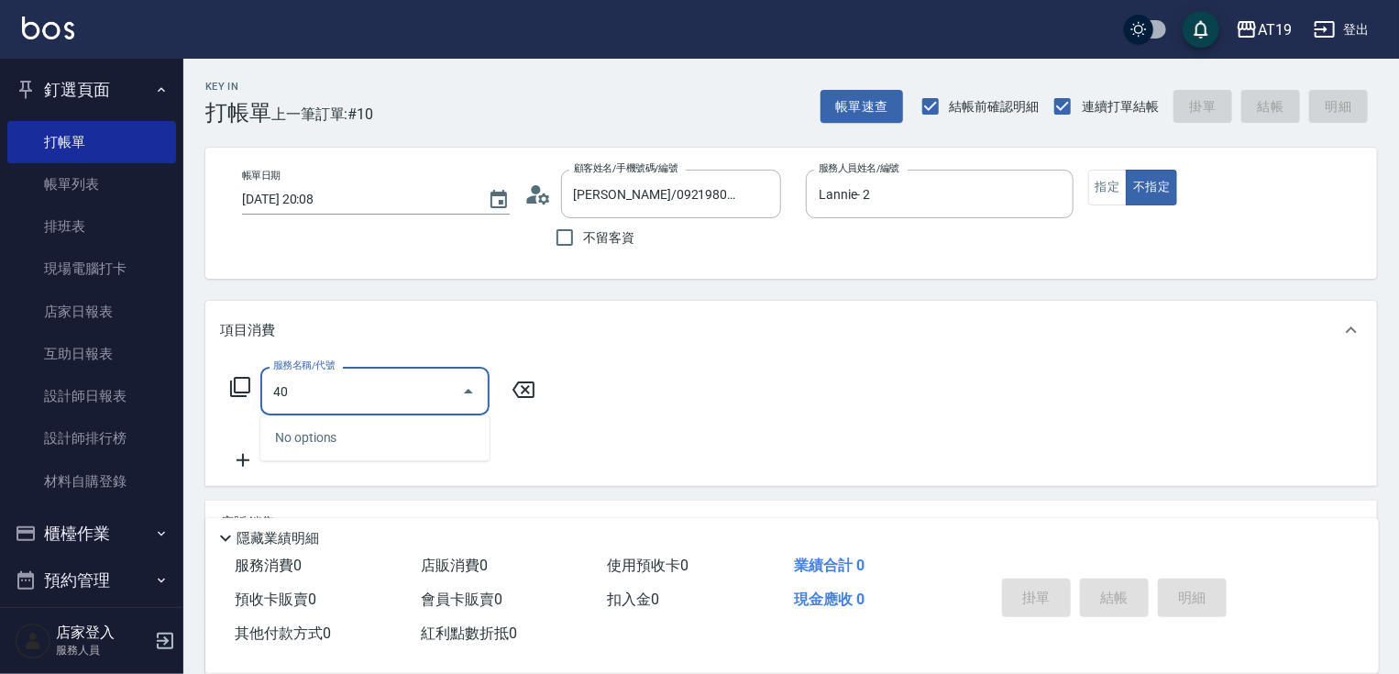
type input "401"
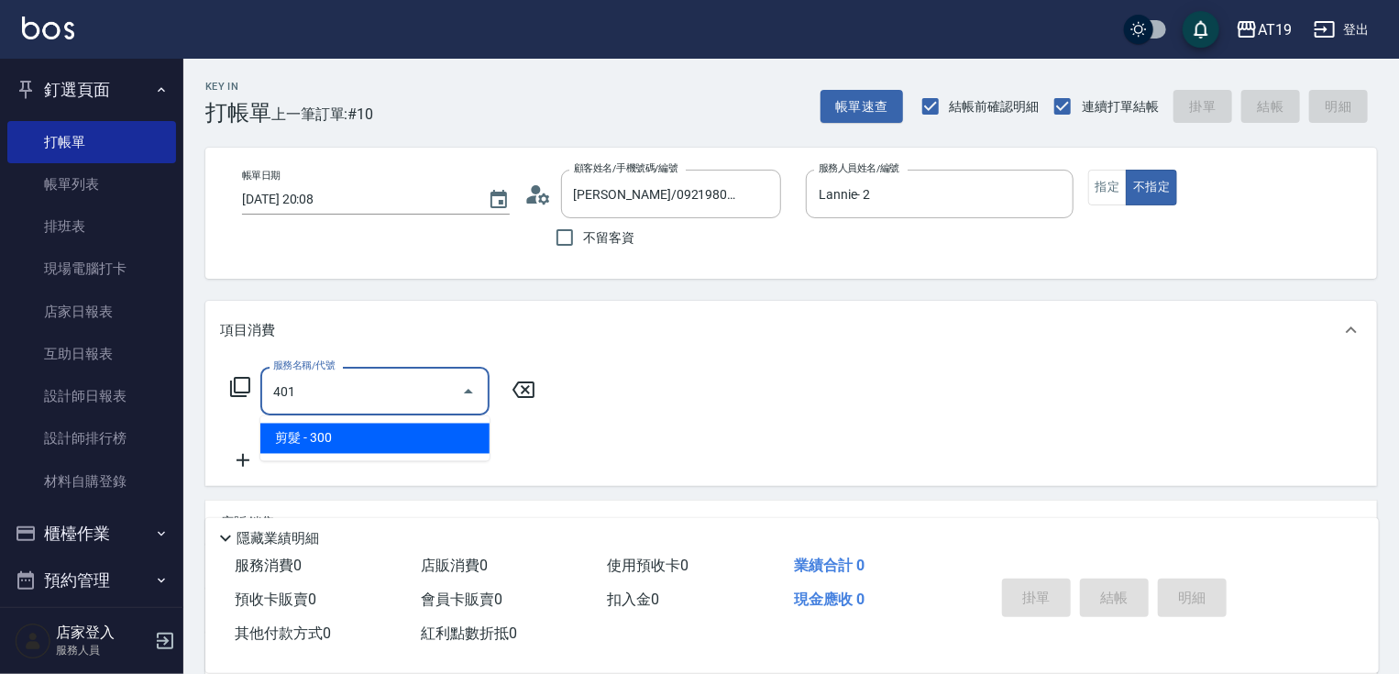
type input "30"
type input "剪髮(401)"
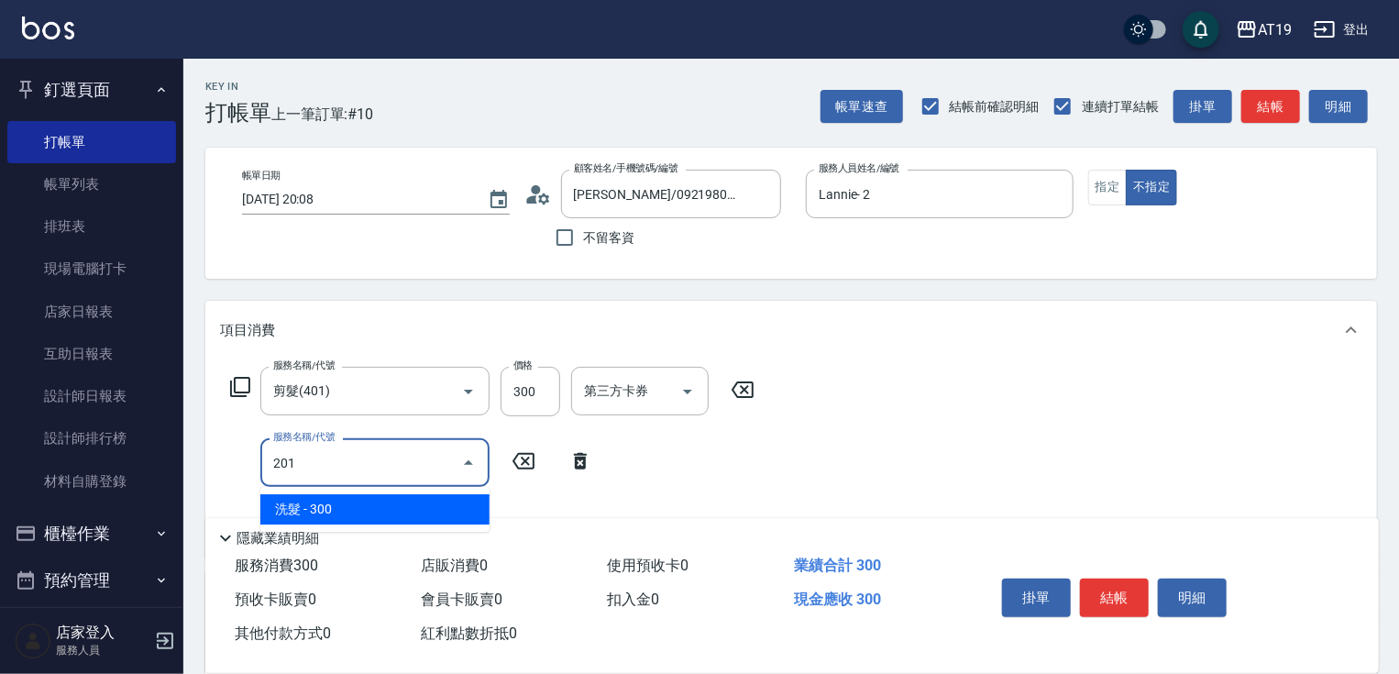
type input "201"
type input "60"
type input "洗髮(201)"
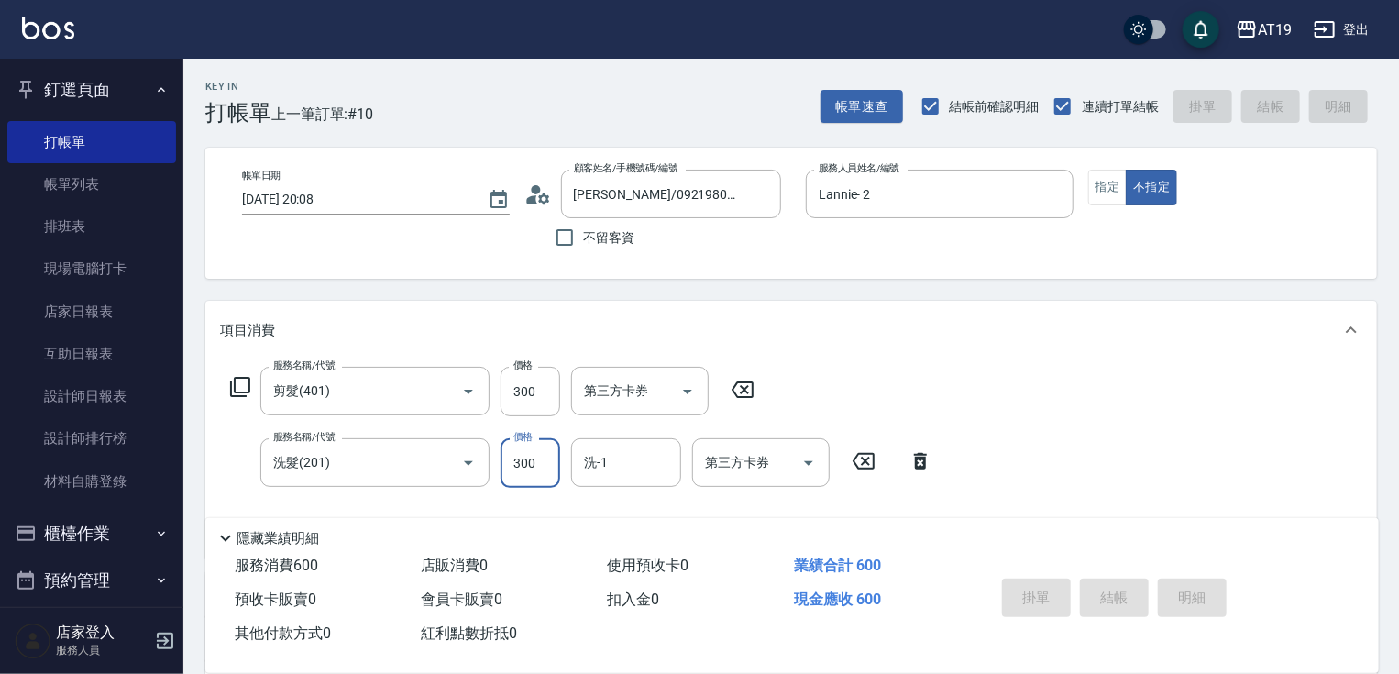
type input "[DATE] 20:10"
type input "0"
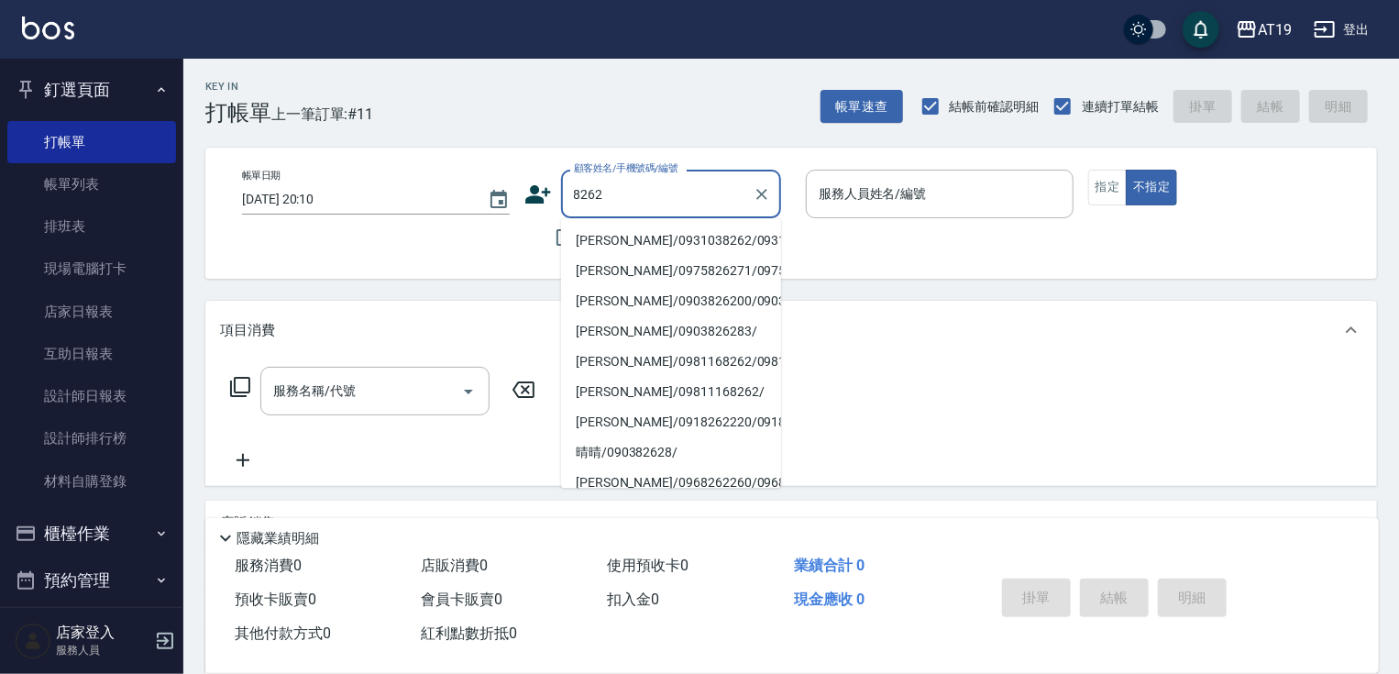
type input "[PERSON_NAME]/0931038262/0931038262"
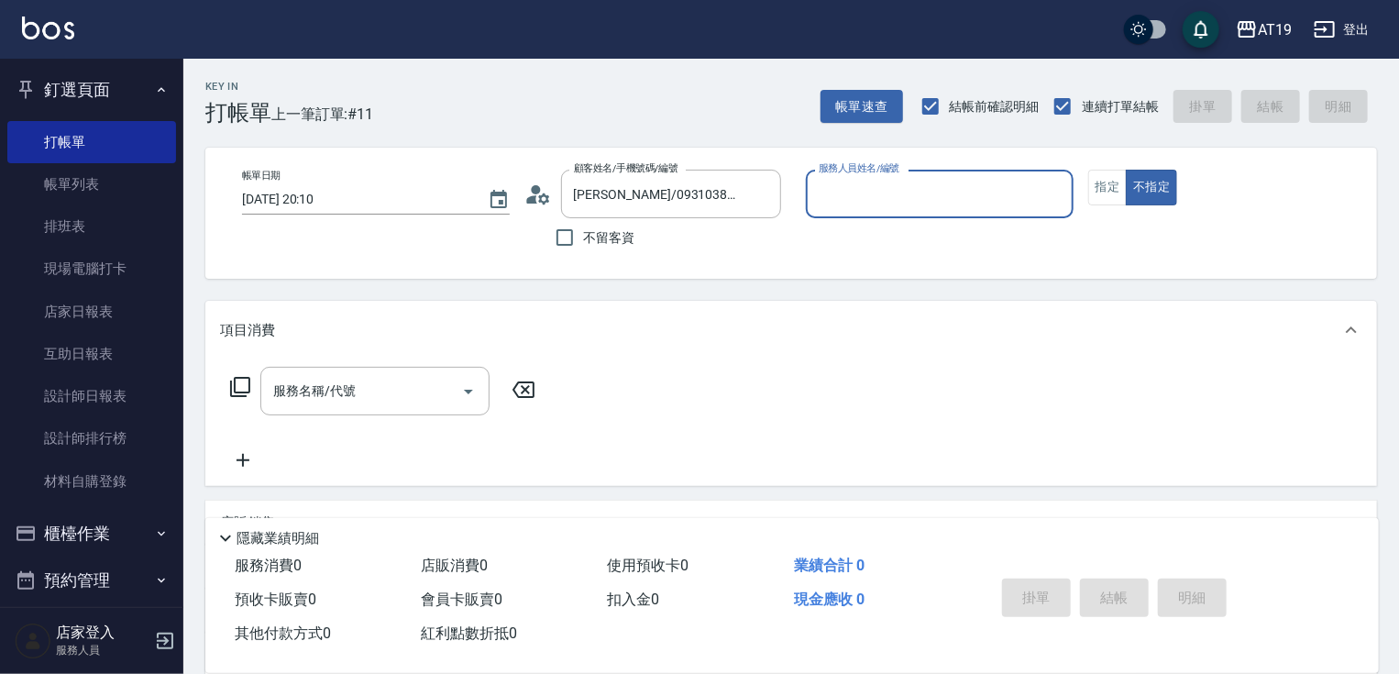
type input "[PERSON_NAME]- 9"
click at [1125, 170] on button "不指定" at bounding box center [1150, 188] width 51 height 36
type button "false"
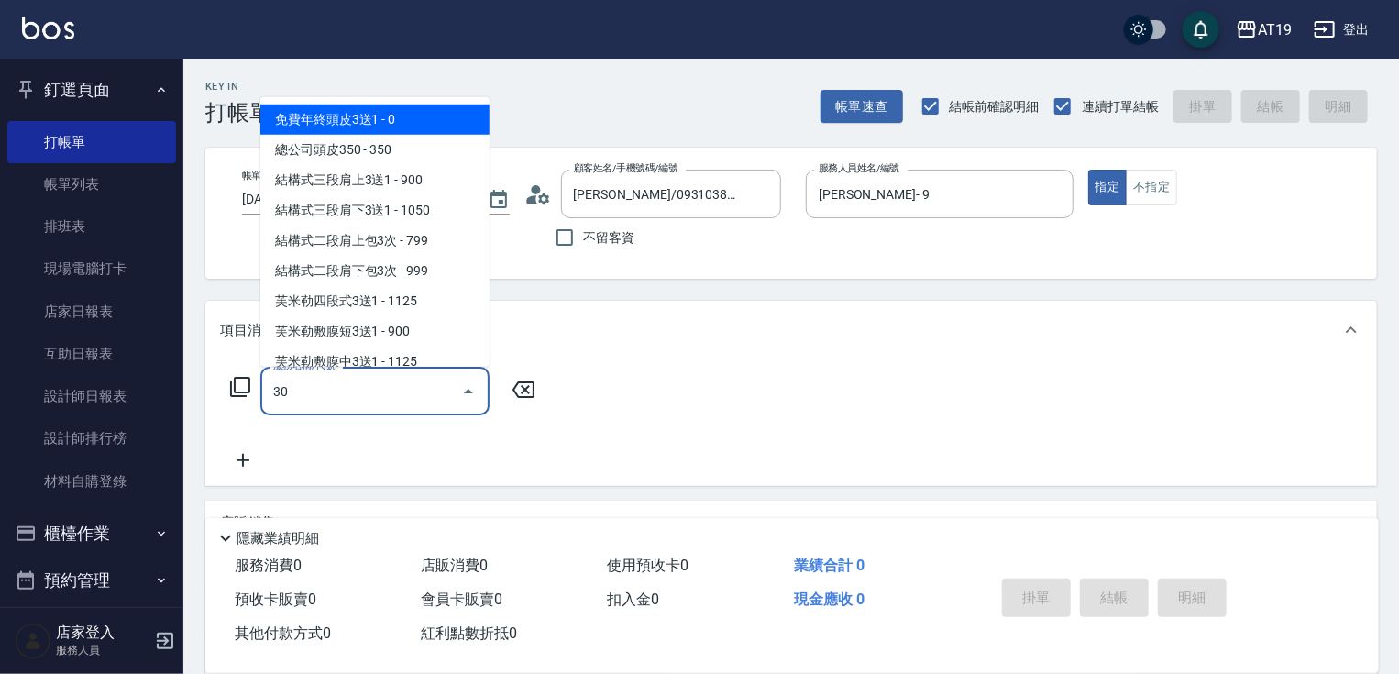
type input "301"
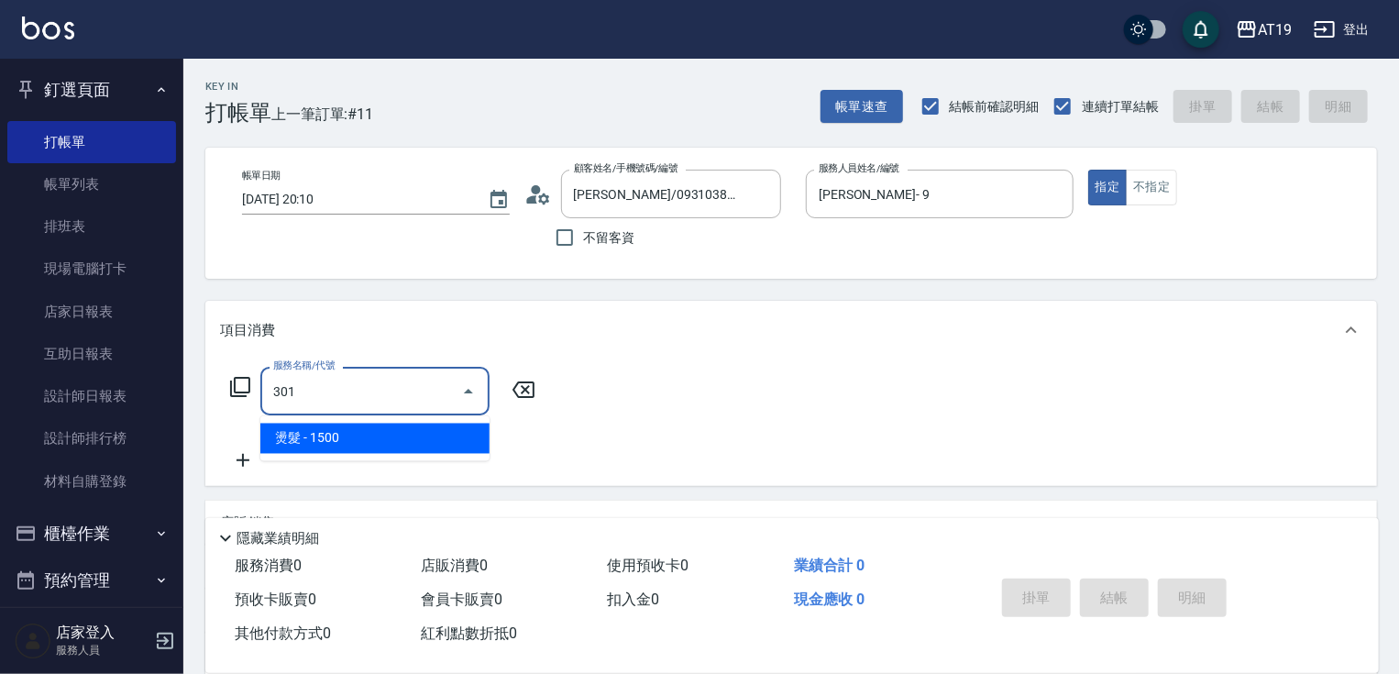
type input "150"
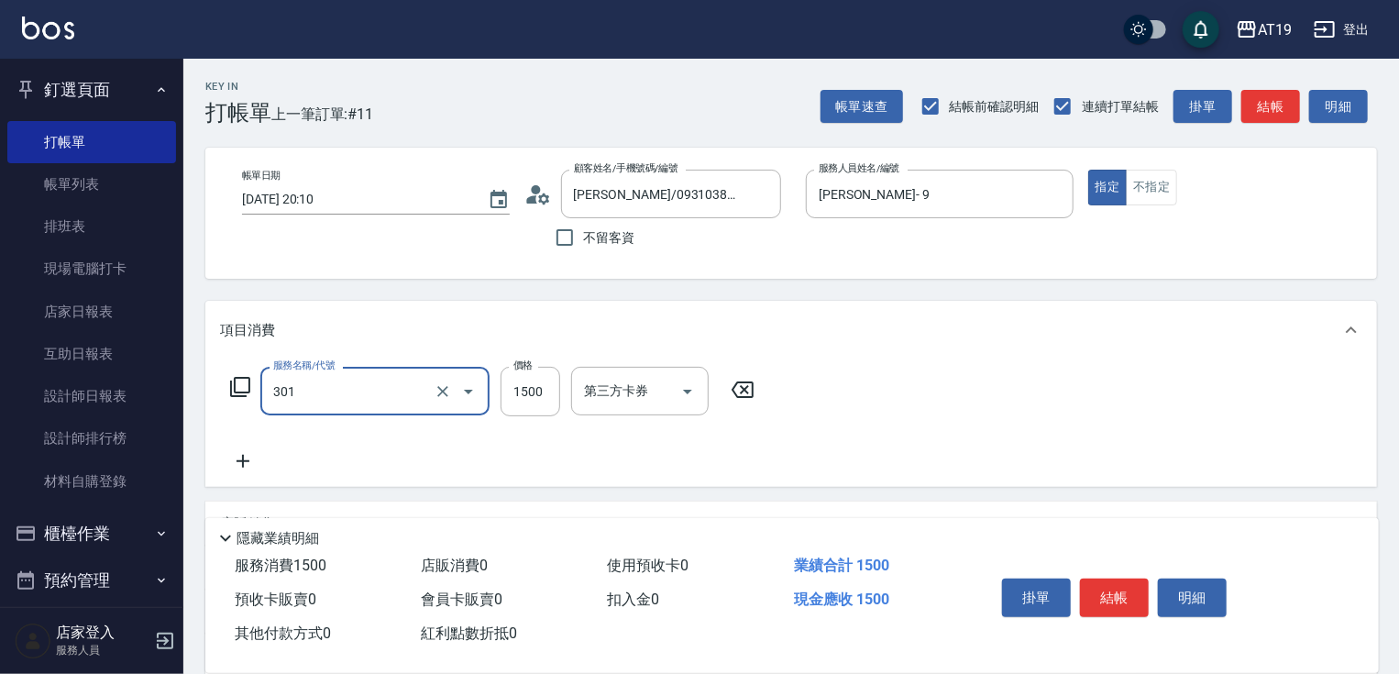
type input "燙髮(301)"
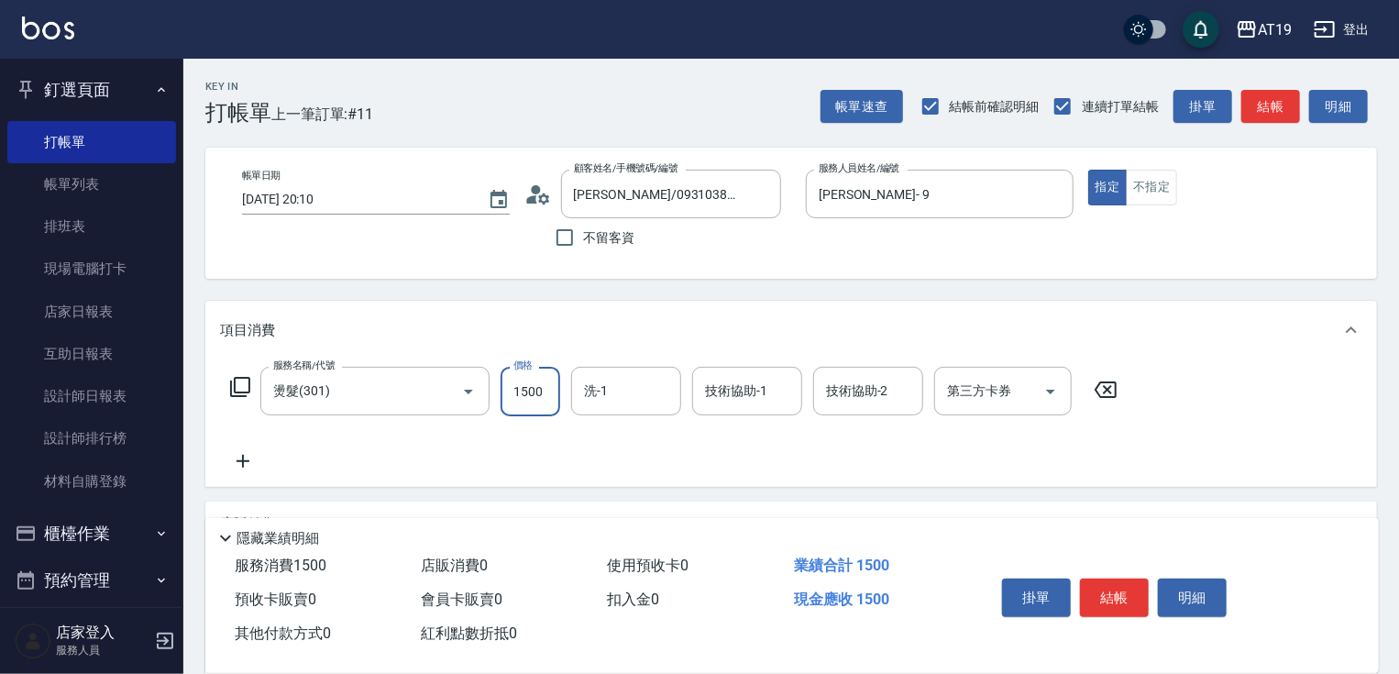
type input "1"
type input "0"
type input "18"
type input "10"
type input "188"
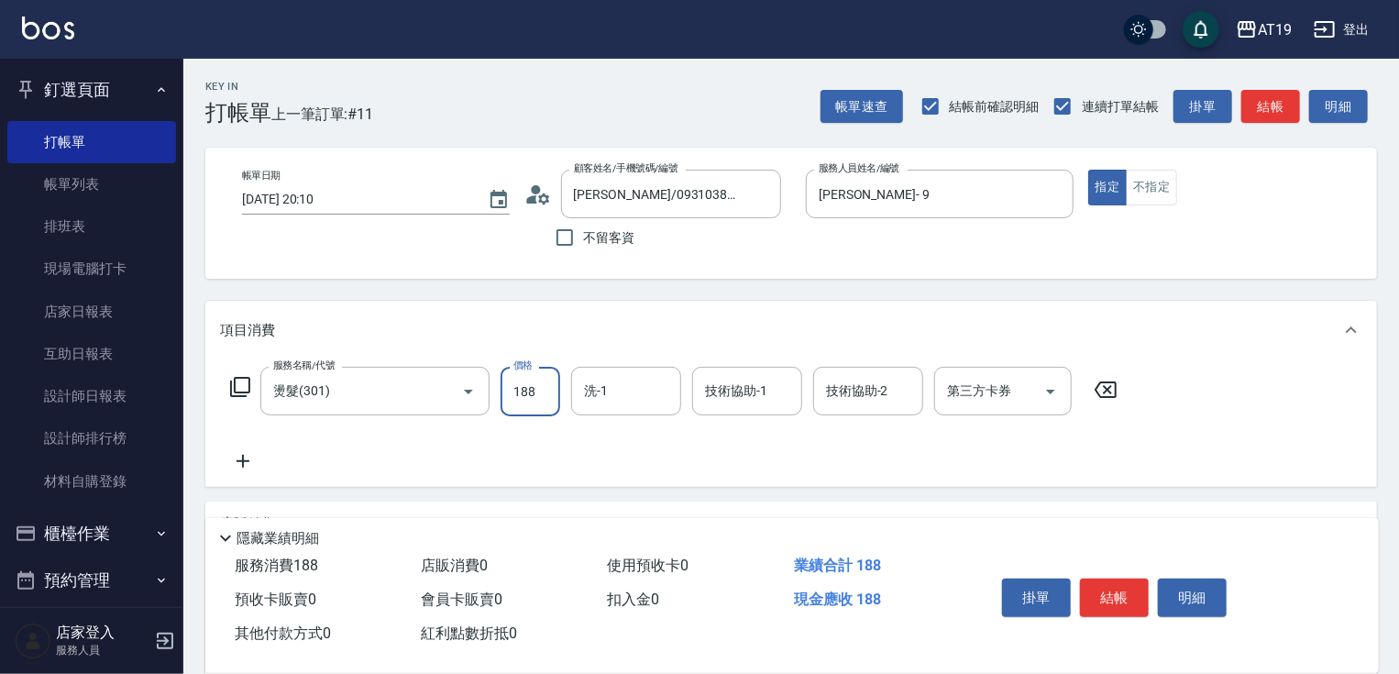
type input "180"
type input "1880"
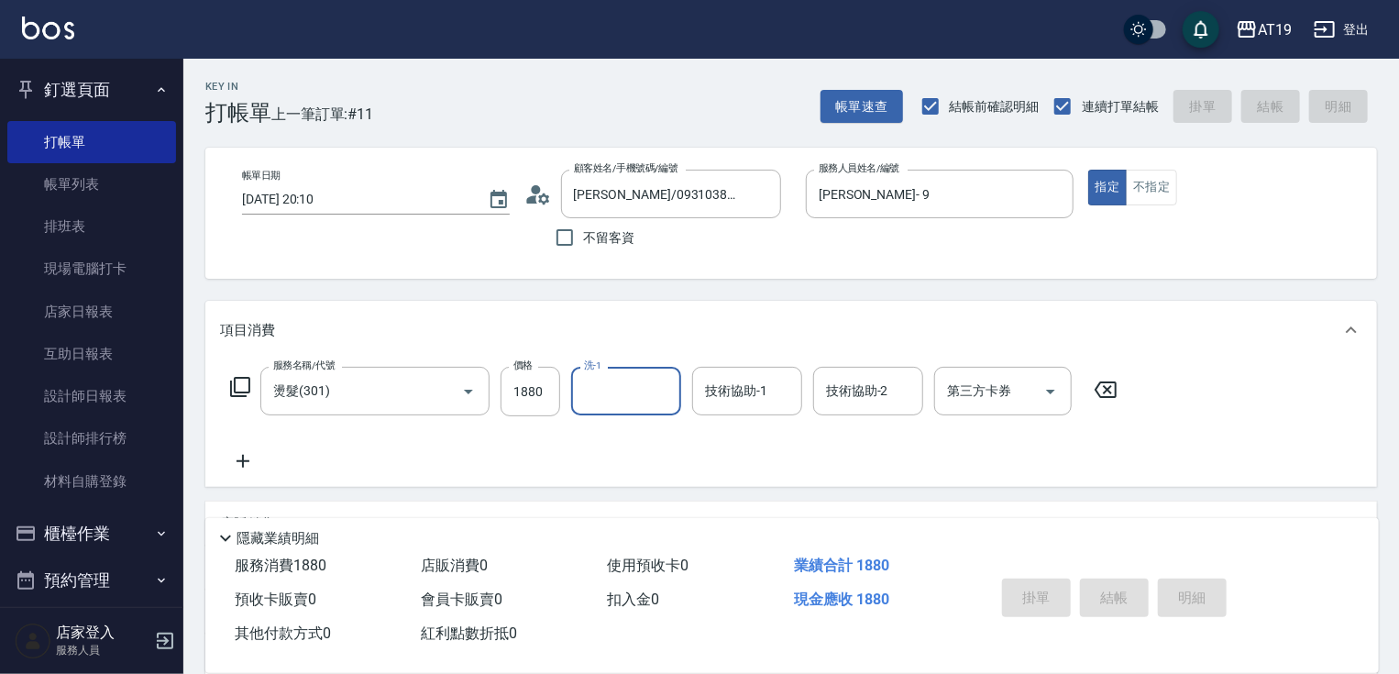
type input "0"
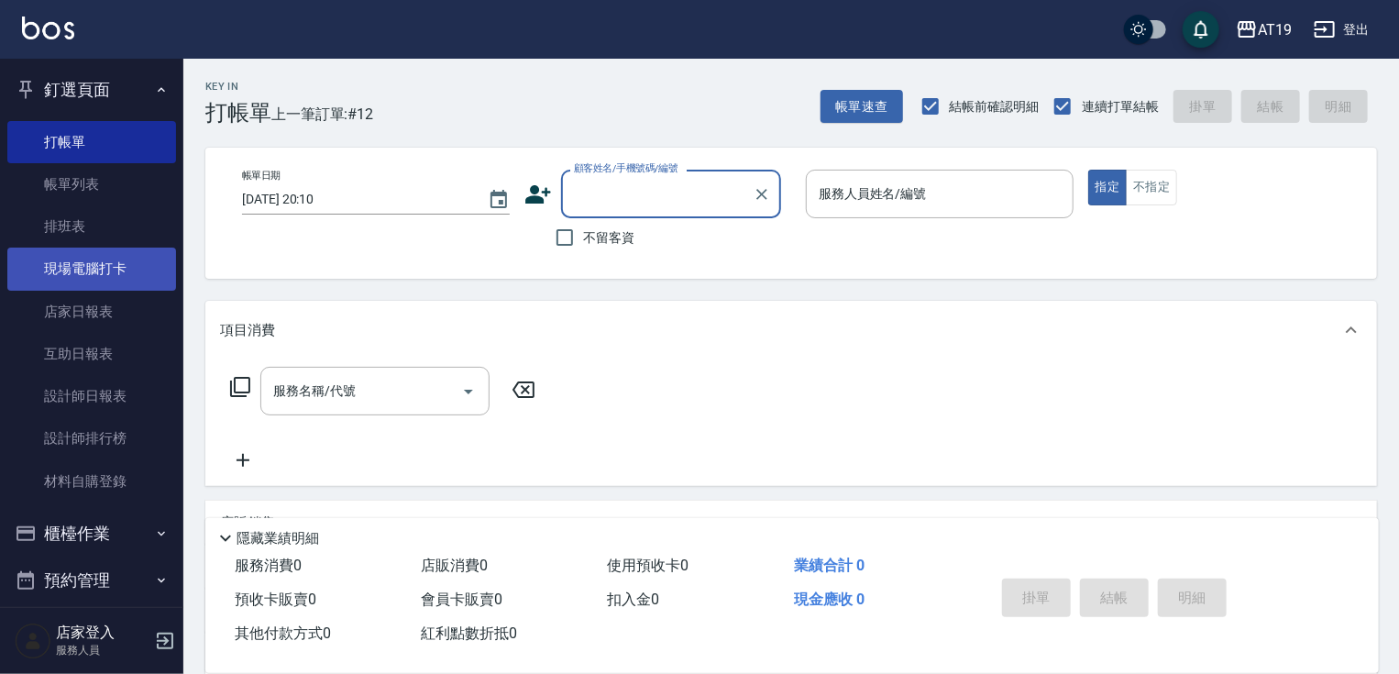
click at [90, 257] on link "現場電腦打卡" at bounding box center [91, 268] width 169 height 42
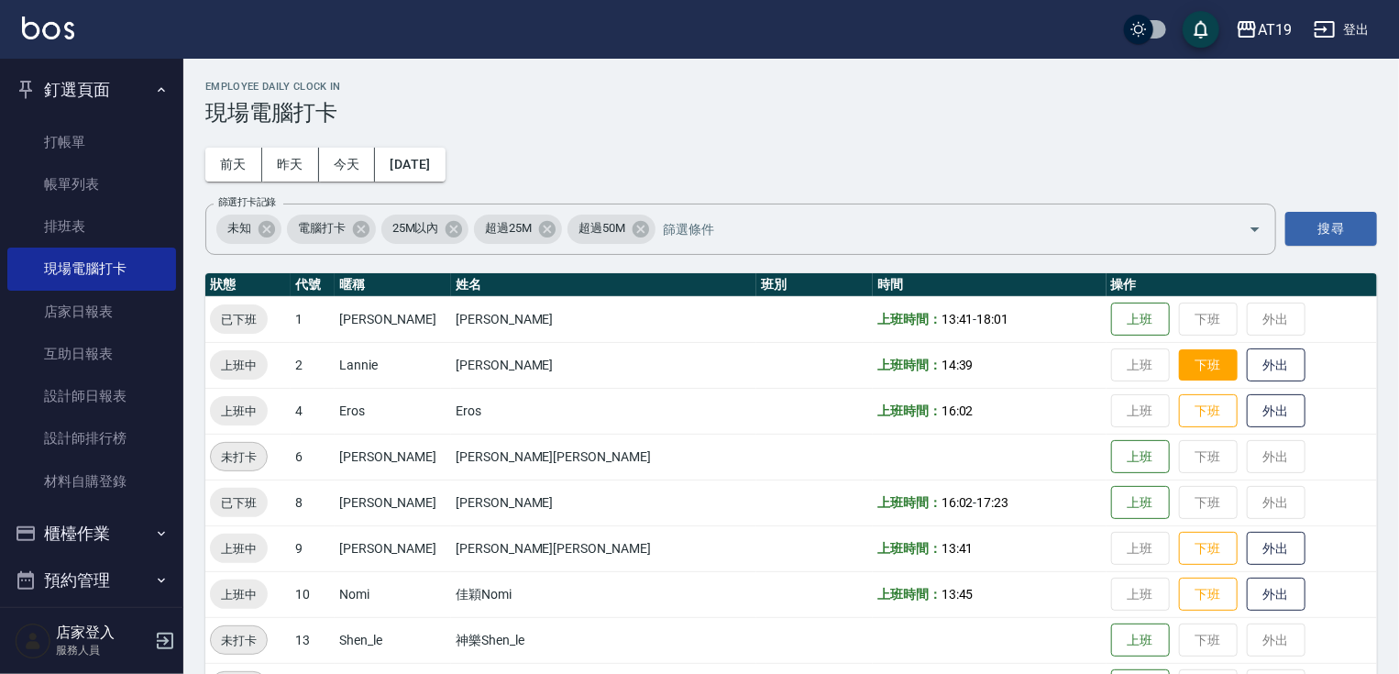
click at [1179, 367] on button "下班" at bounding box center [1208, 365] width 59 height 32
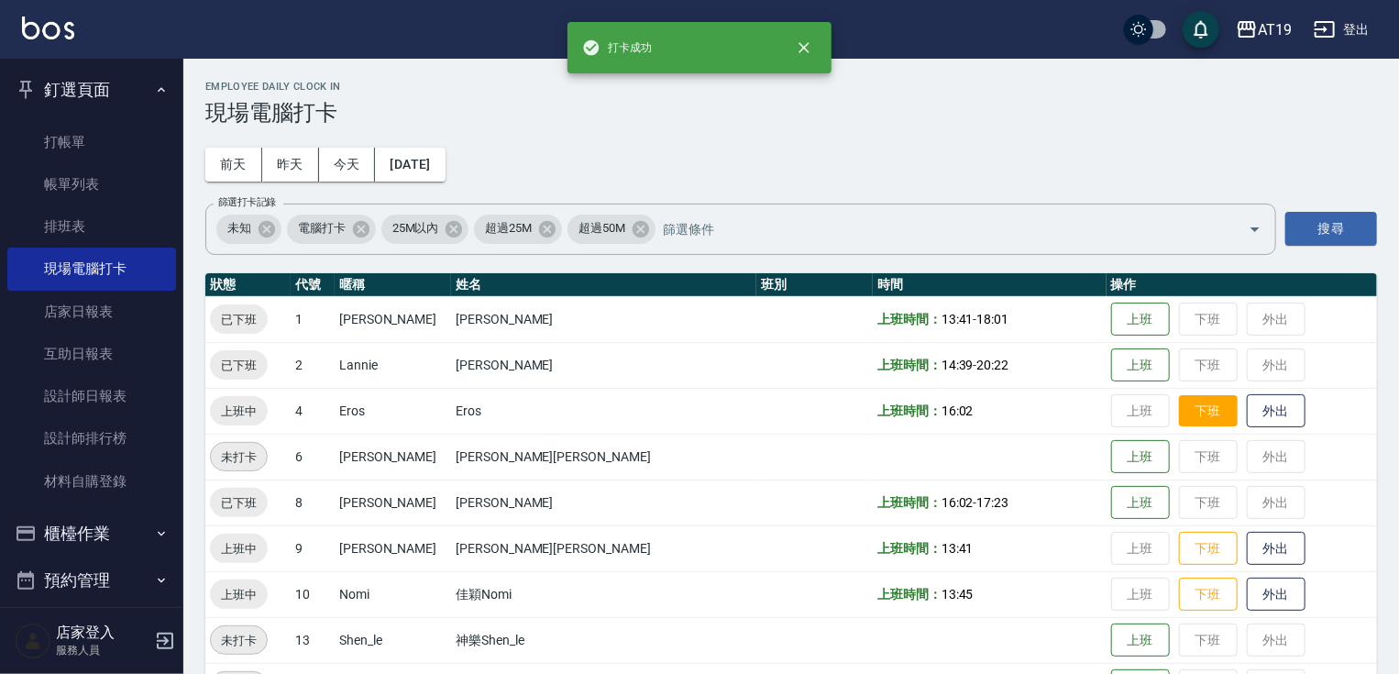
click at [1179, 408] on button "下班" at bounding box center [1208, 411] width 59 height 32
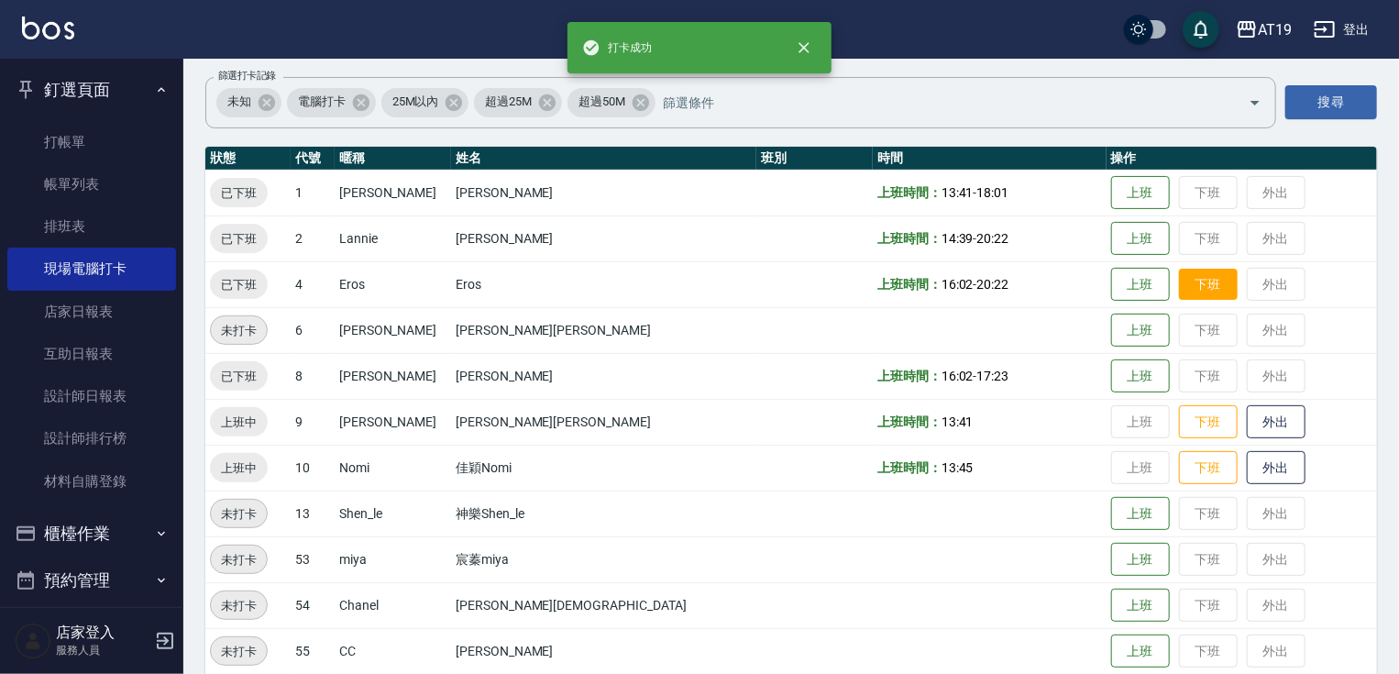
scroll to position [147, 0]
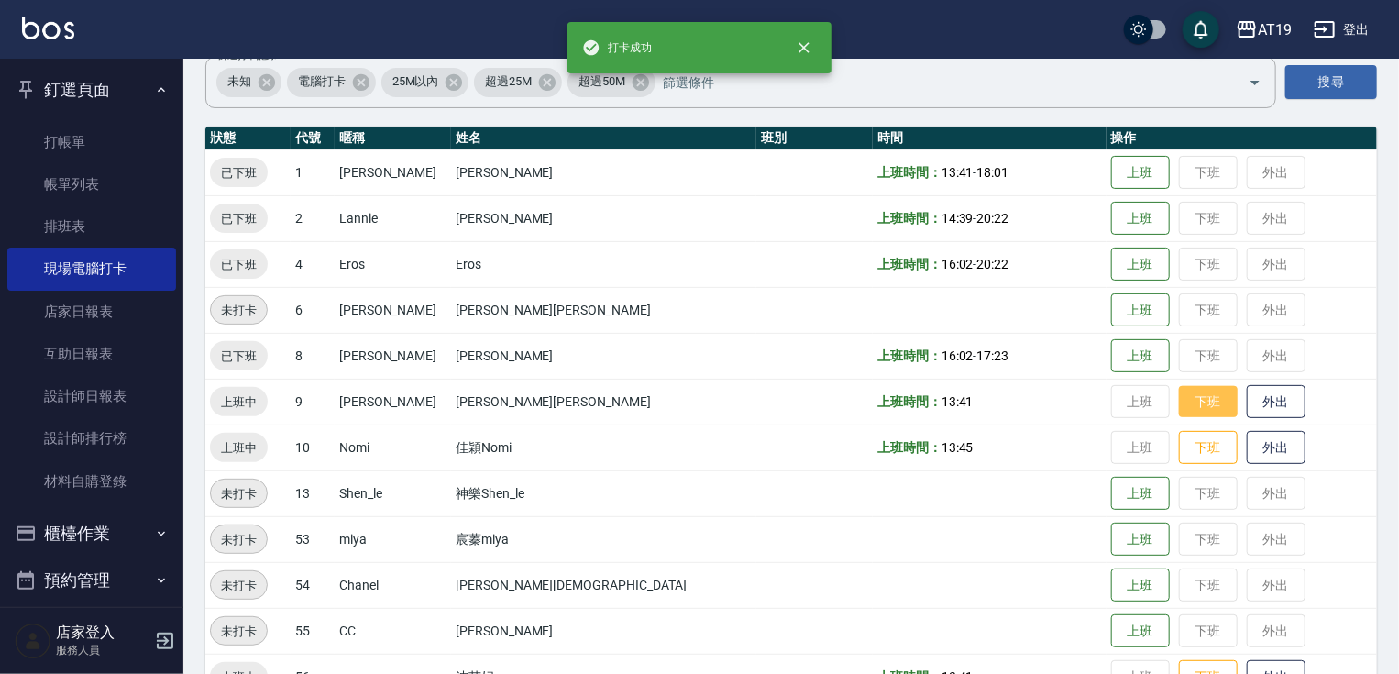
click at [1179, 397] on button "下班" at bounding box center [1208, 402] width 59 height 32
click at [1179, 447] on button "下班" at bounding box center [1208, 448] width 59 height 32
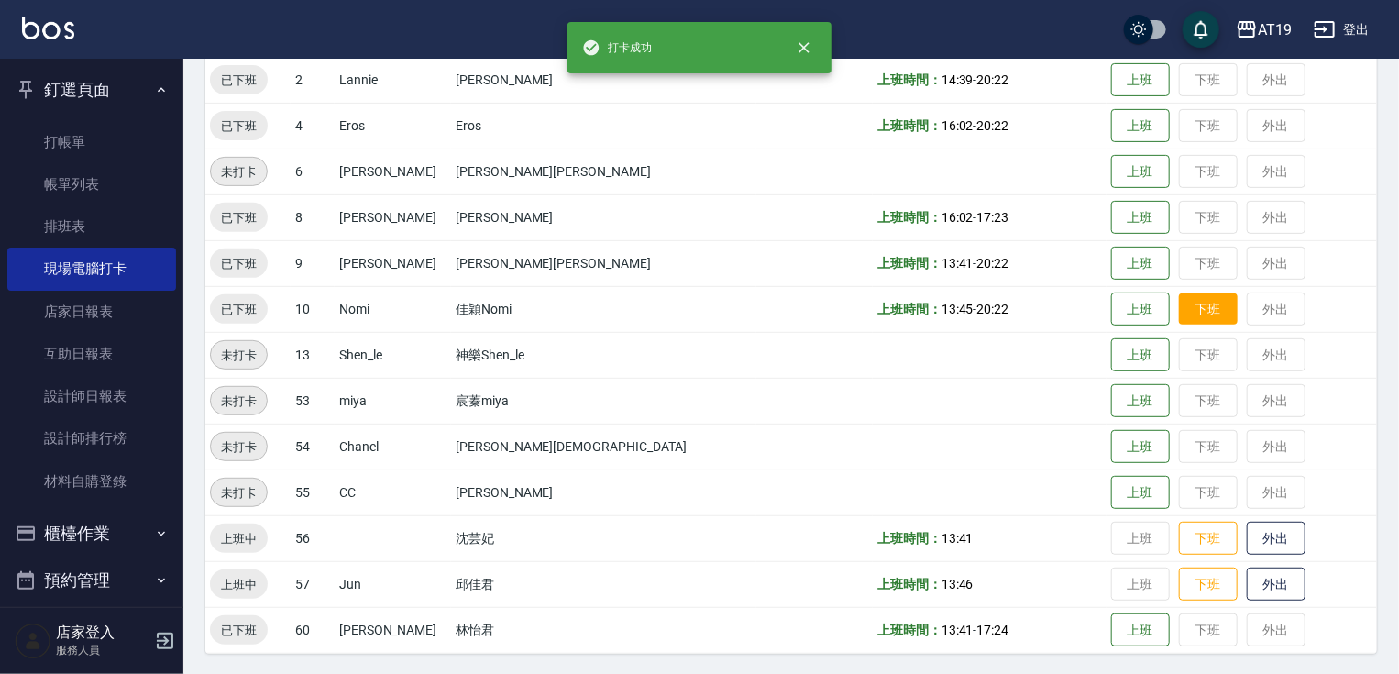
scroll to position [286, 0]
click at [1179, 532] on button "下班" at bounding box center [1208, 537] width 59 height 32
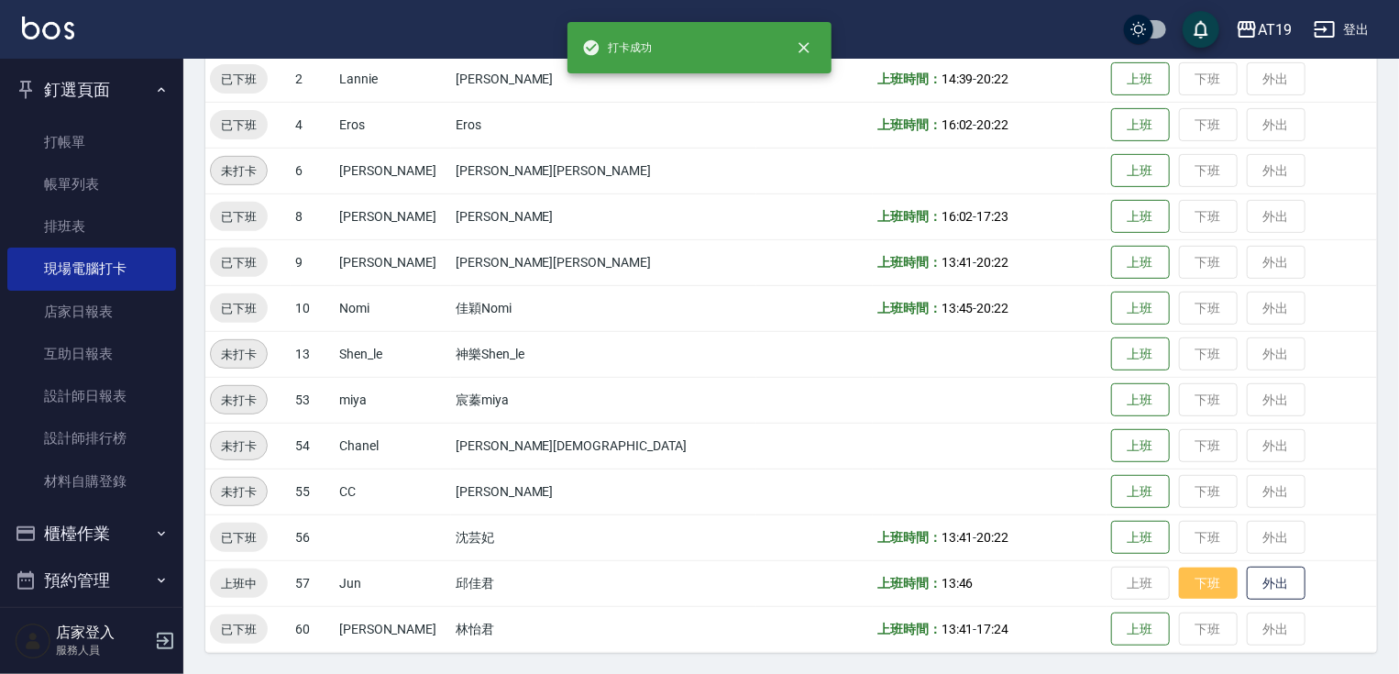
click at [1179, 582] on button "下班" at bounding box center [1208, 583] width 59 height 32
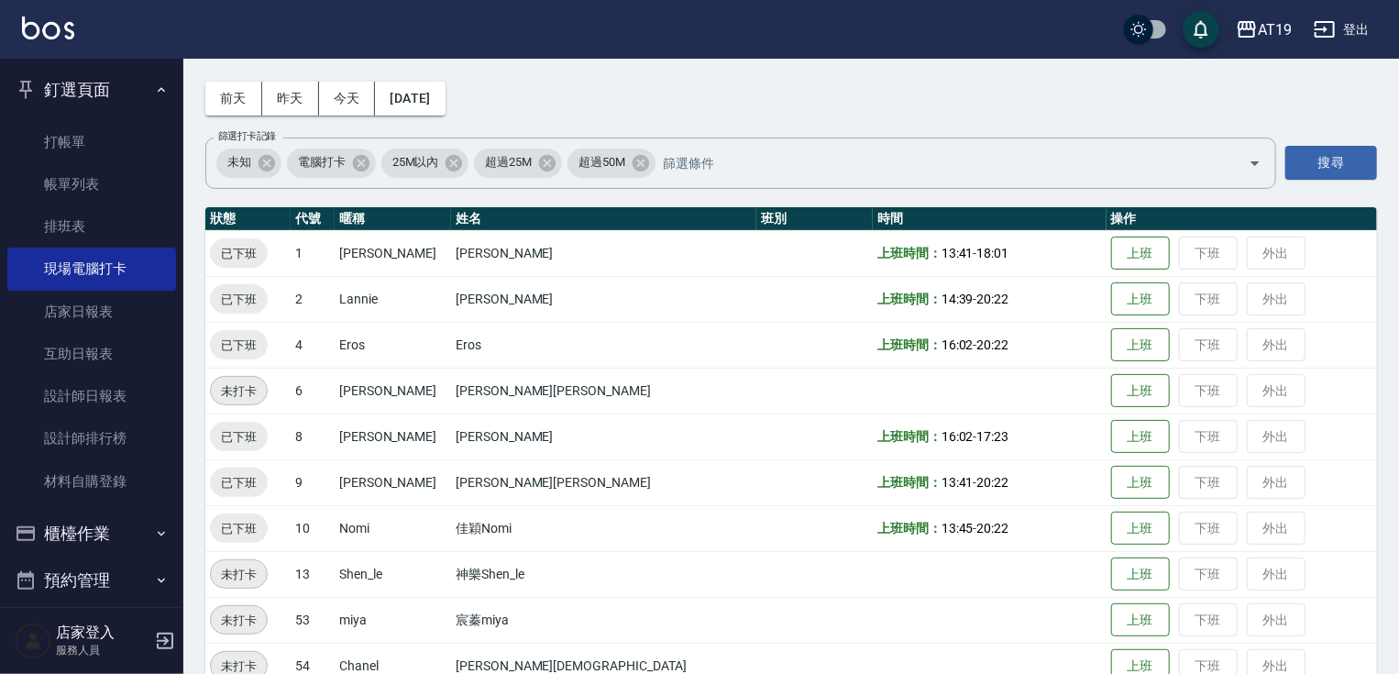
scroll to position [0, 0]
